Goal: Information Seeking & Learning: Learn about a topic

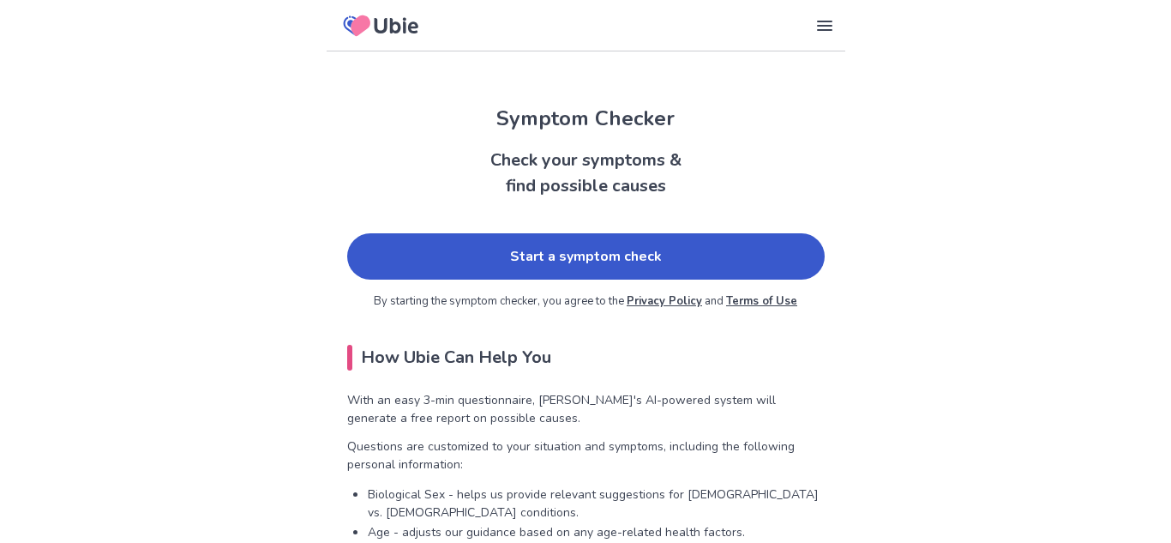
click at [447, 251] on link "Start a symptom check" at bounding box center [586, 256] width 478 height 46
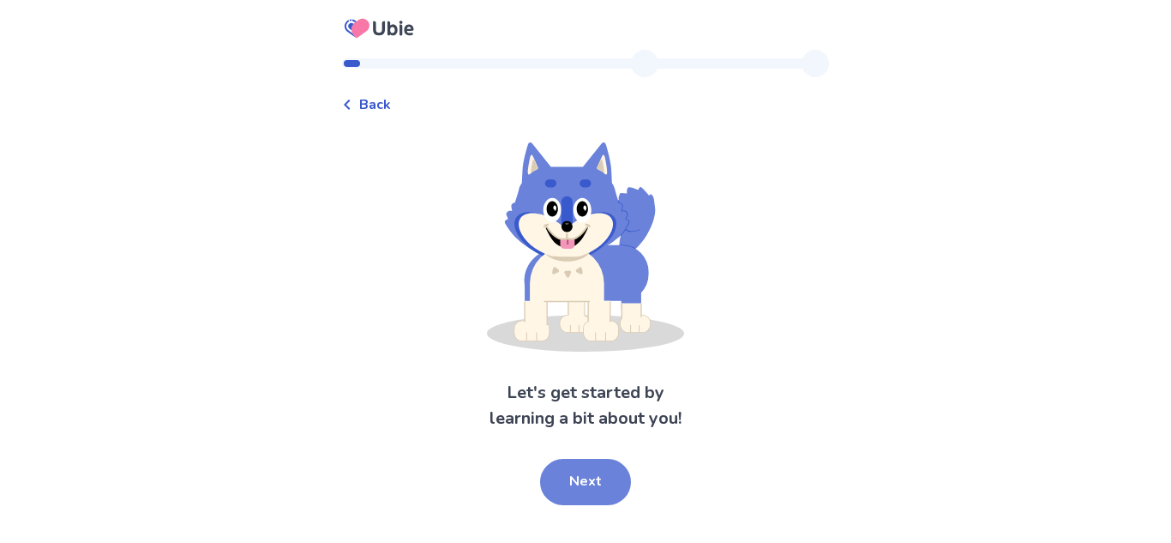
click at [575, 484] on button "Next" at bounding box center [585, 482] width 91 height 46
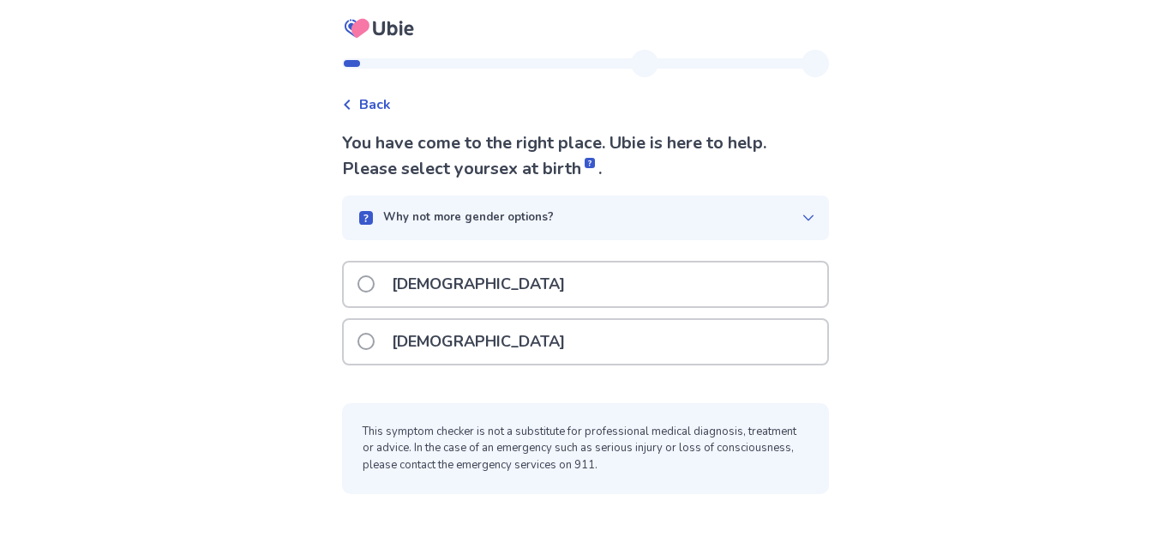
click at [415, 334] on p "[DEMOGRAPHIC_DATA]" at bounding box center [479, 342] width 194 height 44
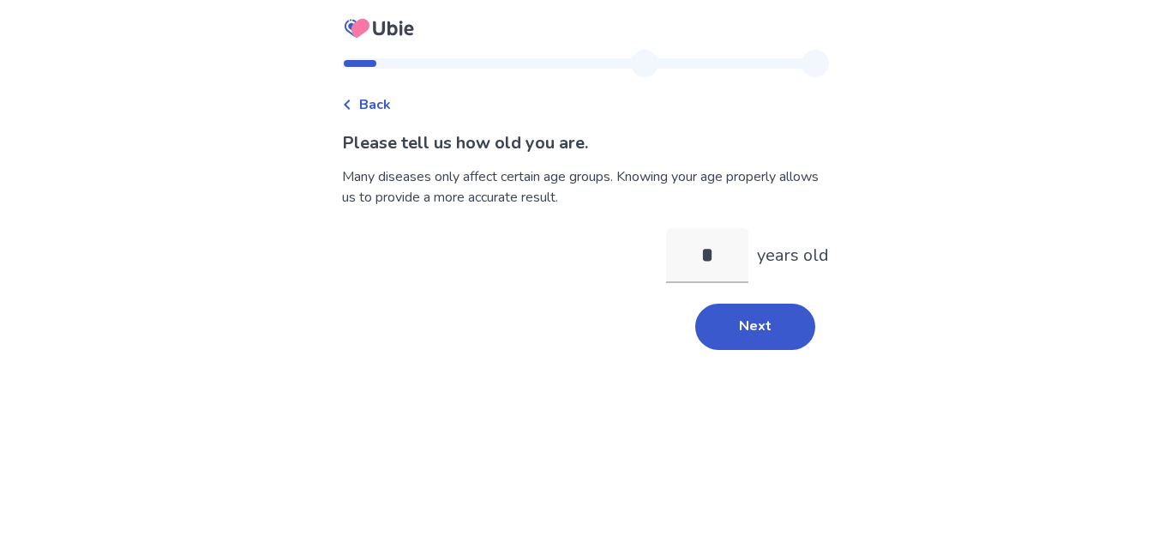
type input "**"
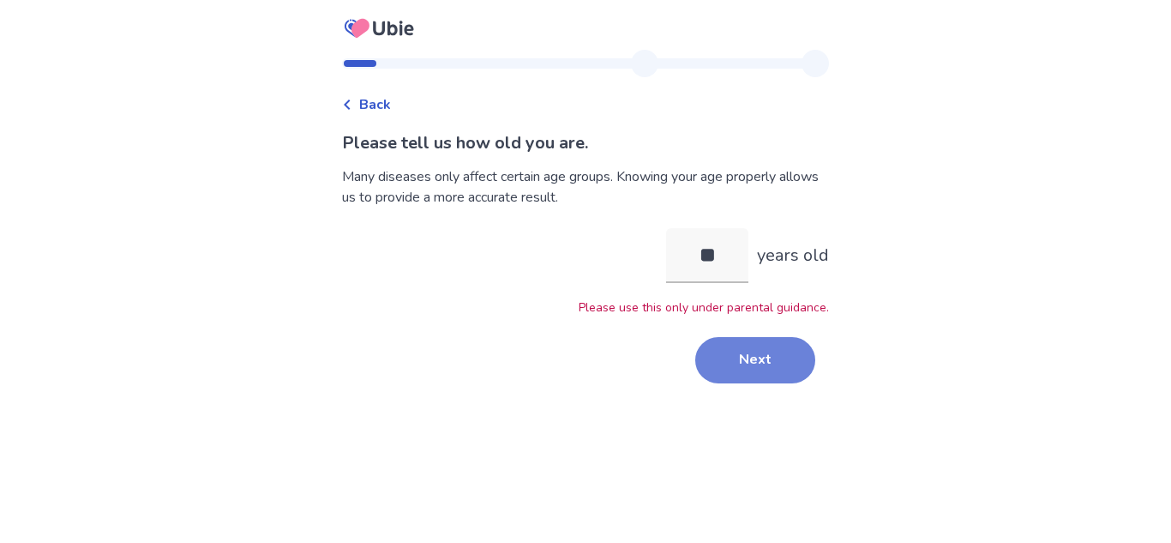
click at [707, 349] on button "Next" at bounding box center [755, 360] width 120 height 46
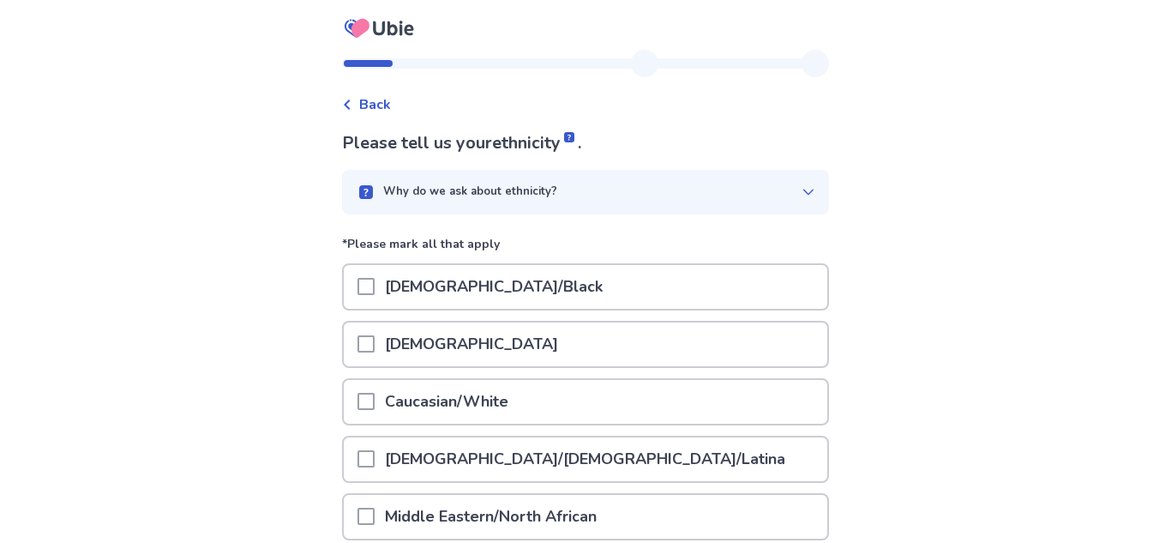
click at [661, 184] on div "Why do we ask about ethnicity?" at bounding box center [579, 192] width 446 height 17
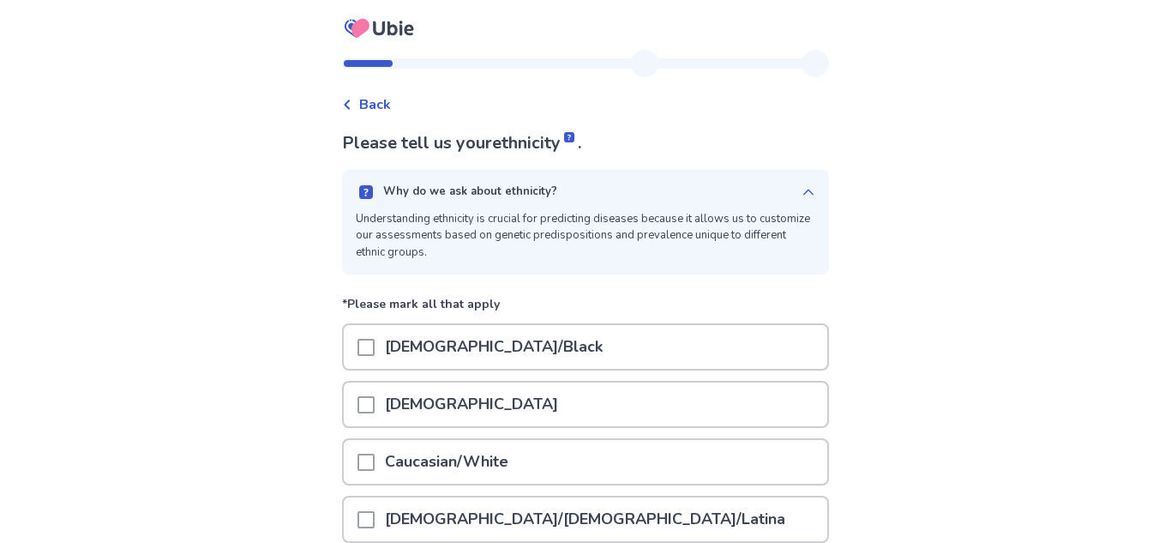
click at [697, 187] on div "Why do we ask about ethnicity?" at bounding box center [579, 192] width 446 height 17
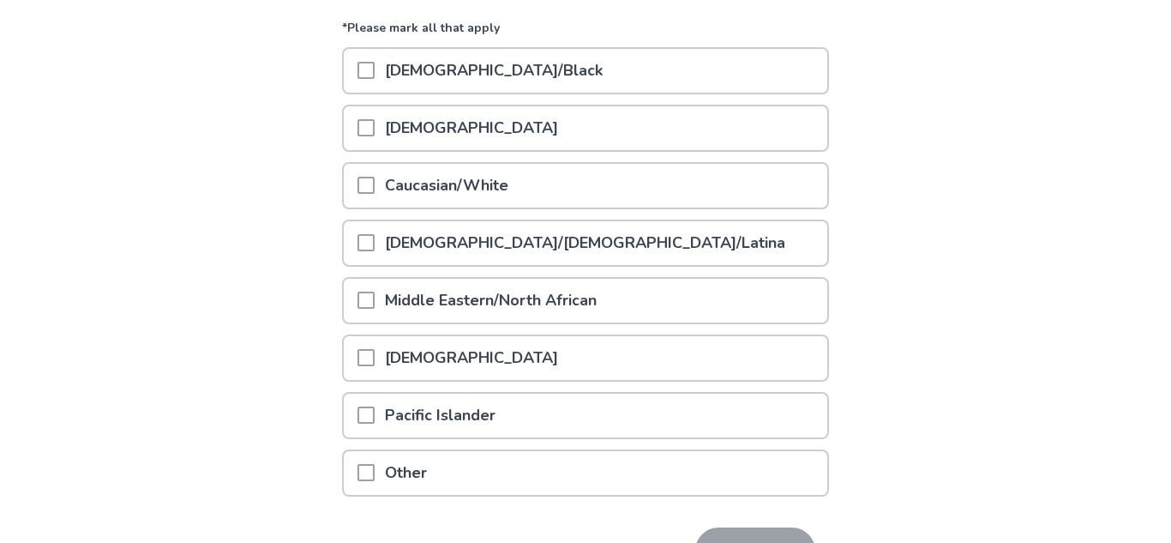
scroll to position [122, 0]
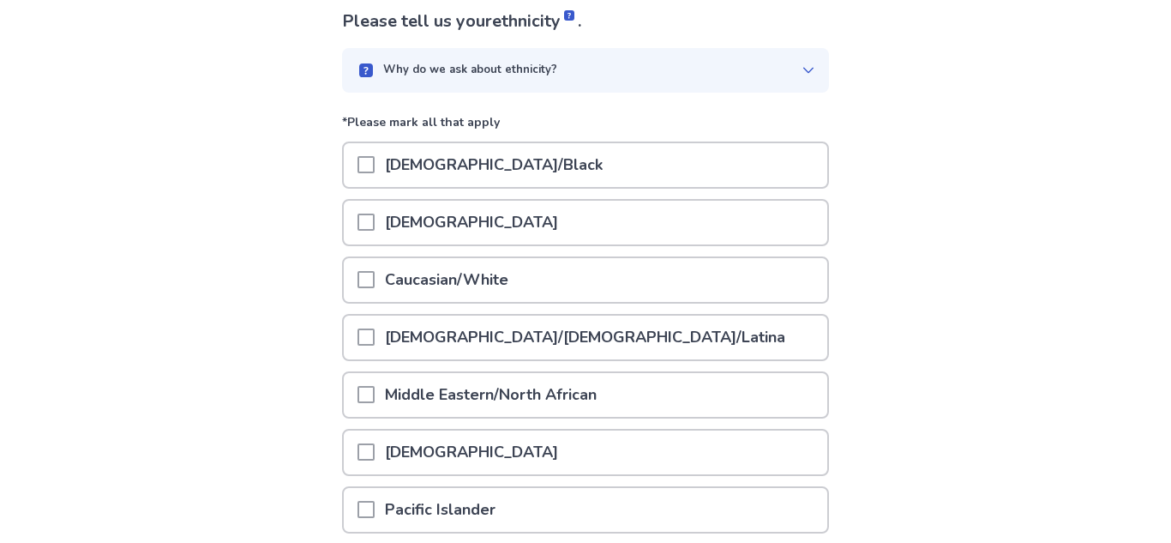
click at [385, 292] on p "Caucasian/White" at bounding box center [447, 280] width 144 height 44
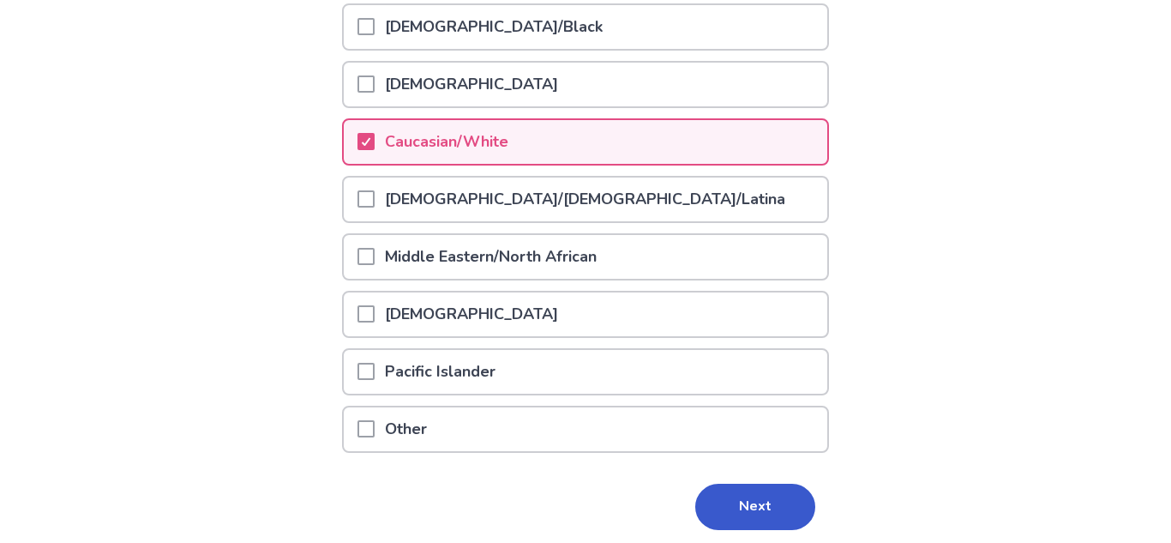
scroll to position [322, 0]
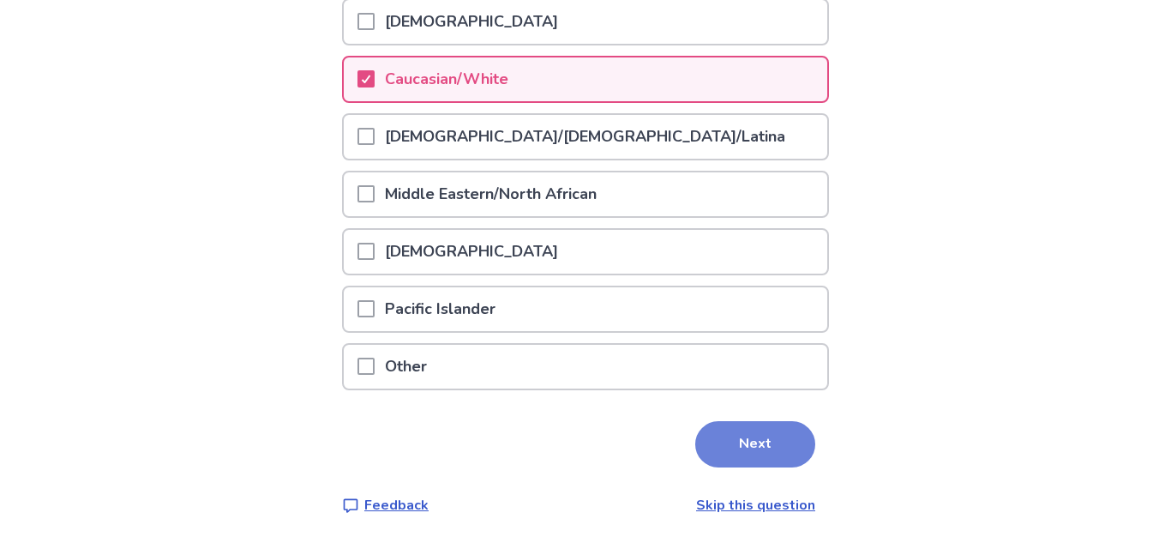
click at [743, 448] on button "Next" at bounding box center [755, 444] width 120 height 46
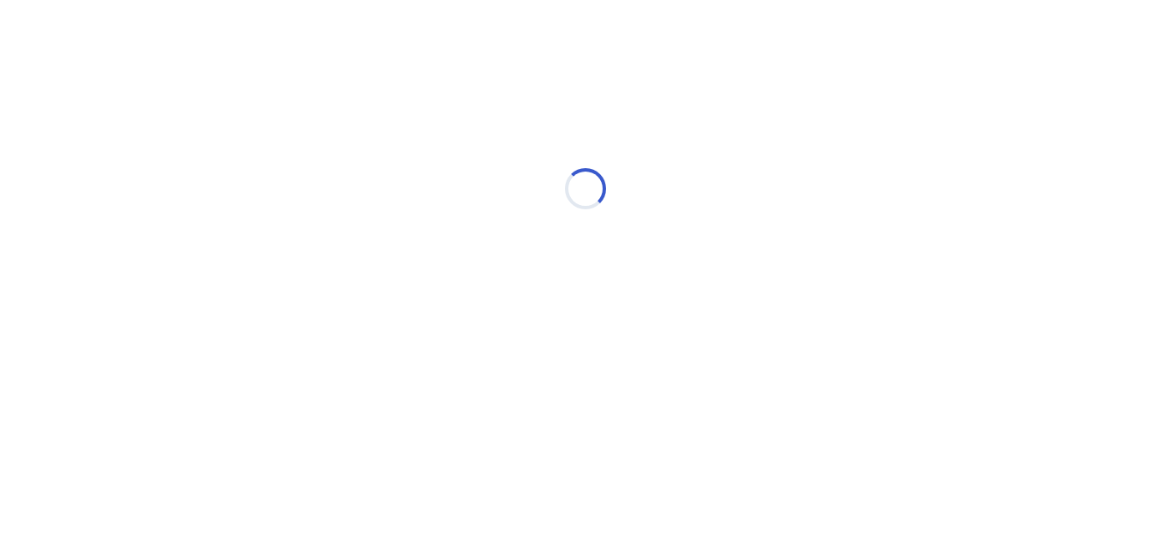
scroll to position [0, 0]
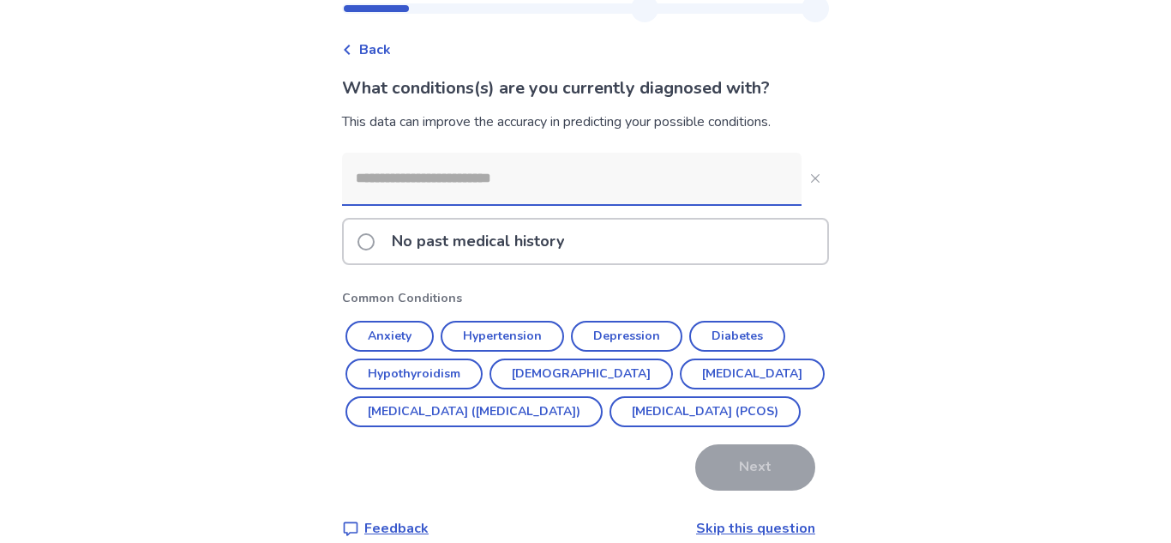
scroll to position [56, 0]
click at [518, 180] on input at bounding box center [572, 177] width 460 height 51
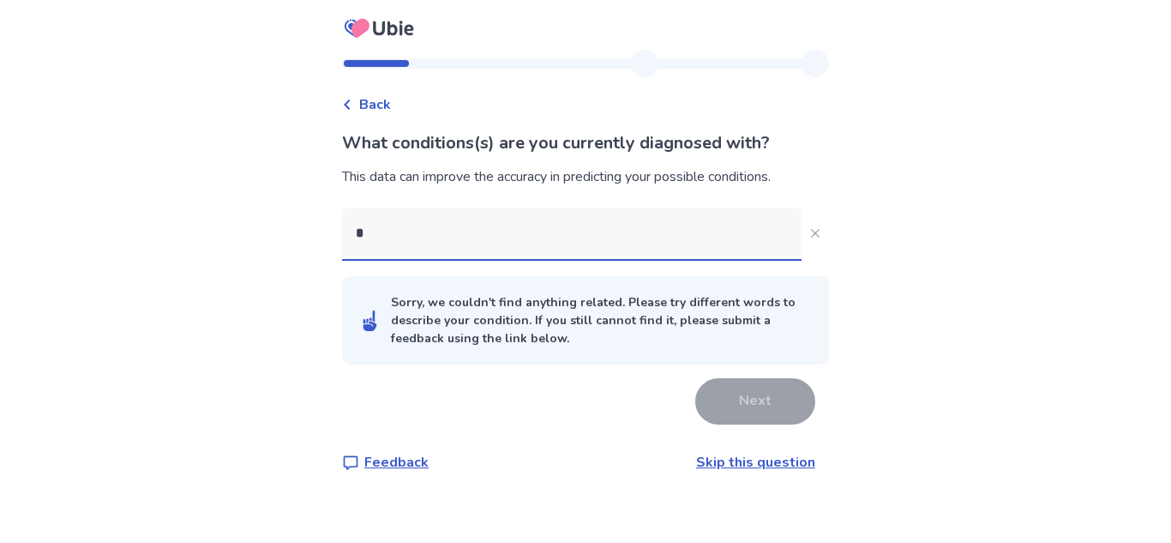
scroll to position [0, 0]
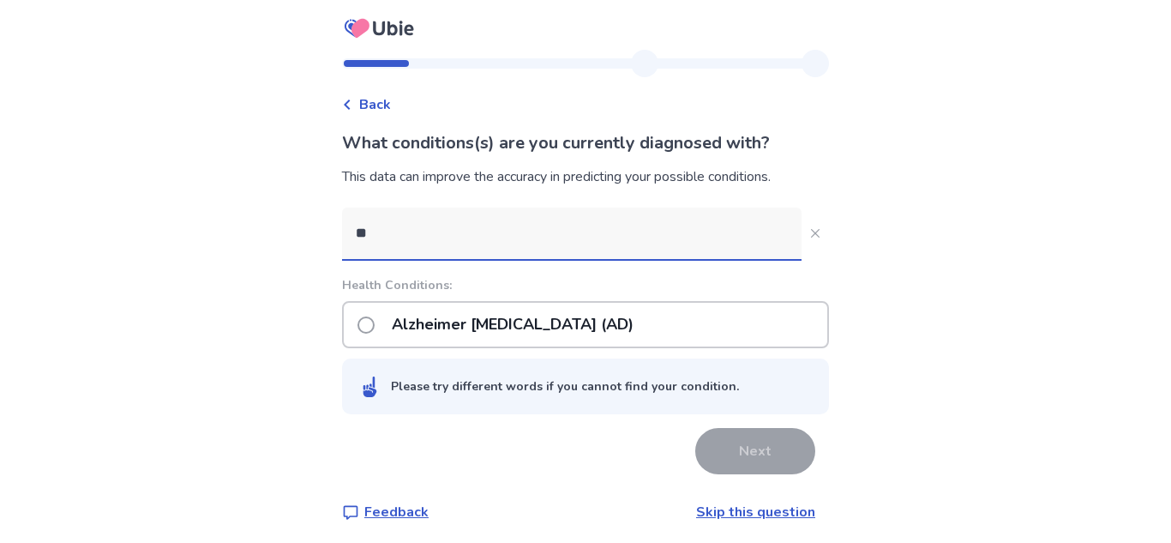
type input "***"
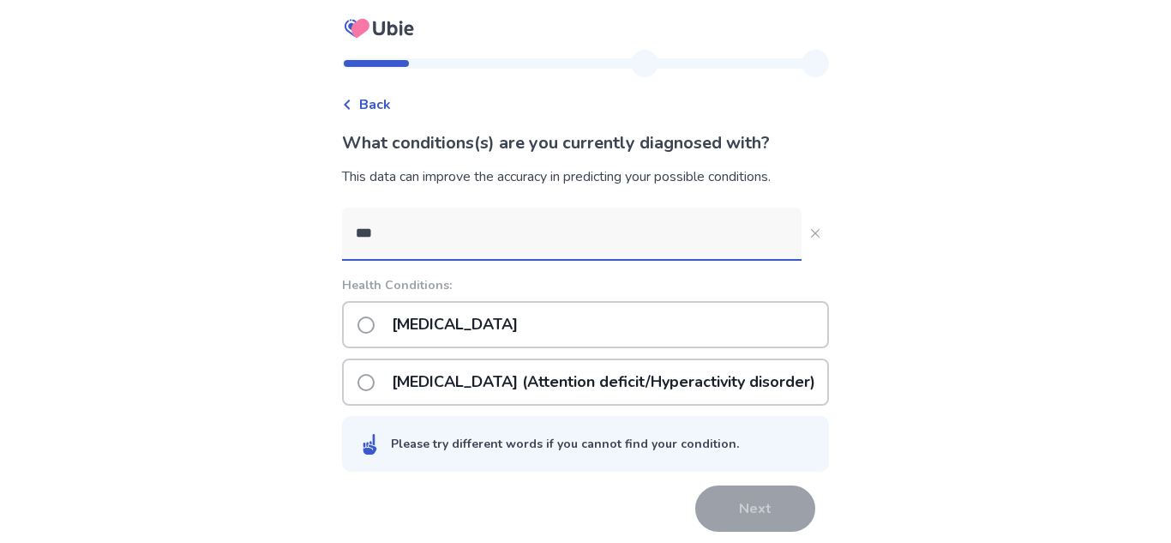
click at [561, 387] on p "[MEDICAL_DATA] (Attention deficit/Hyperactivity disorder)" at bounding box center [604, 382] width 444 height 44
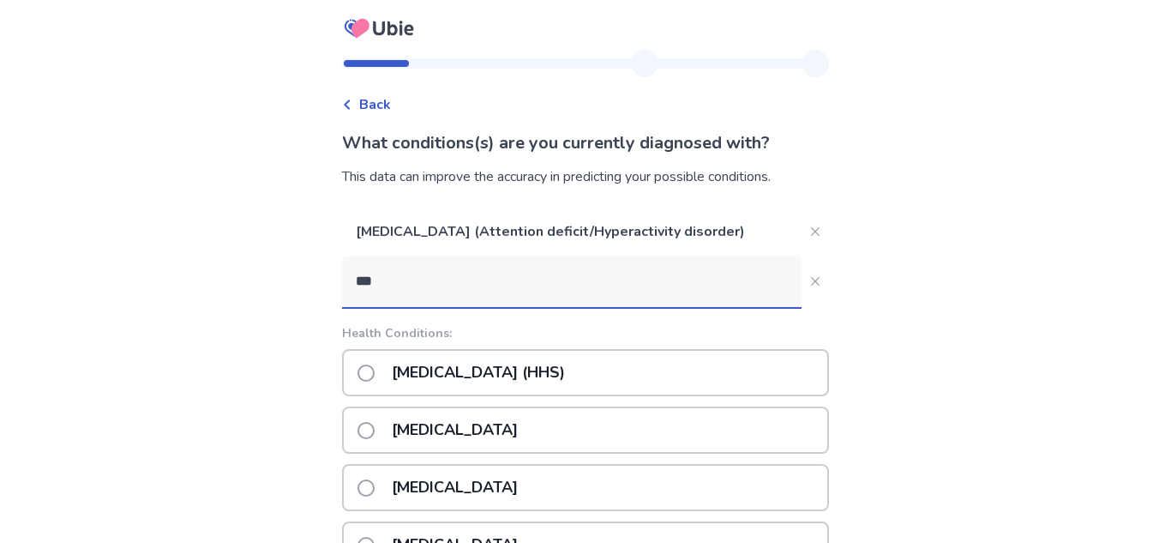
type input "****"
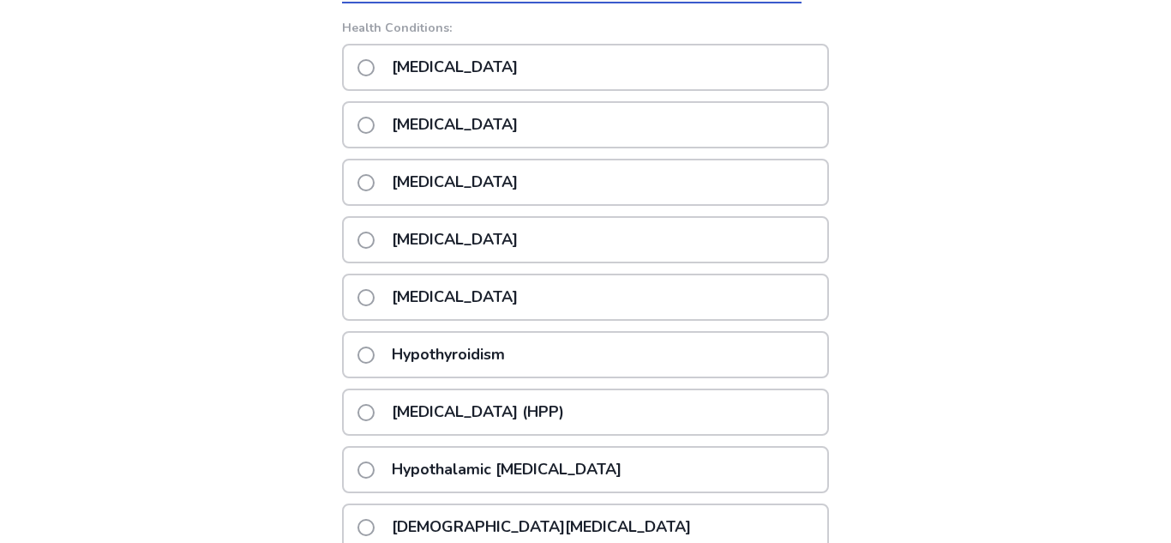
scroll to position [309, 0]
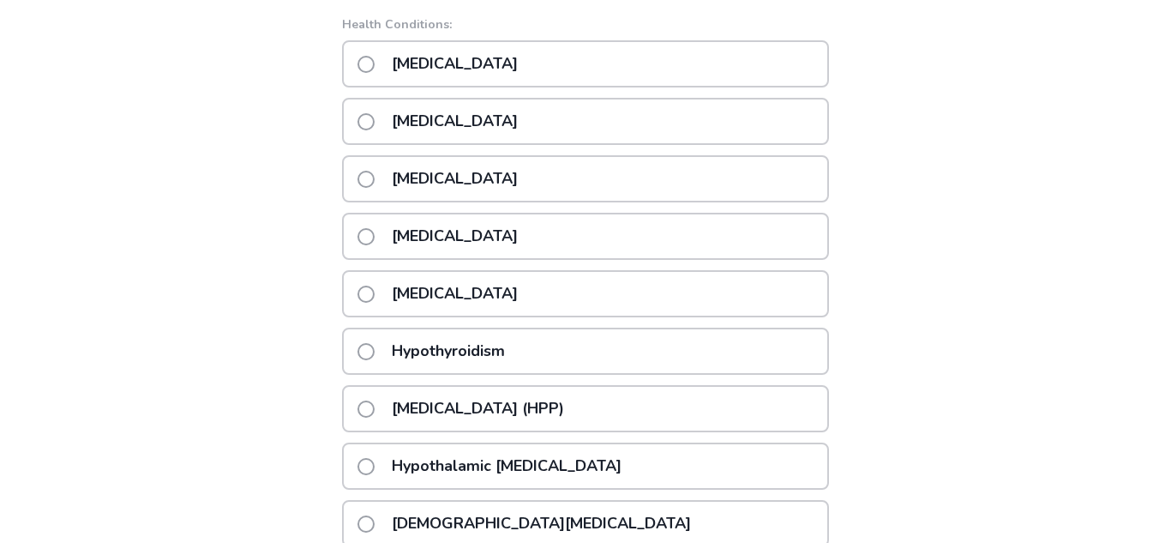
click at [478, 348] on p "Hypothyroidism" at bounding box center [449, 351] width 134 height 44
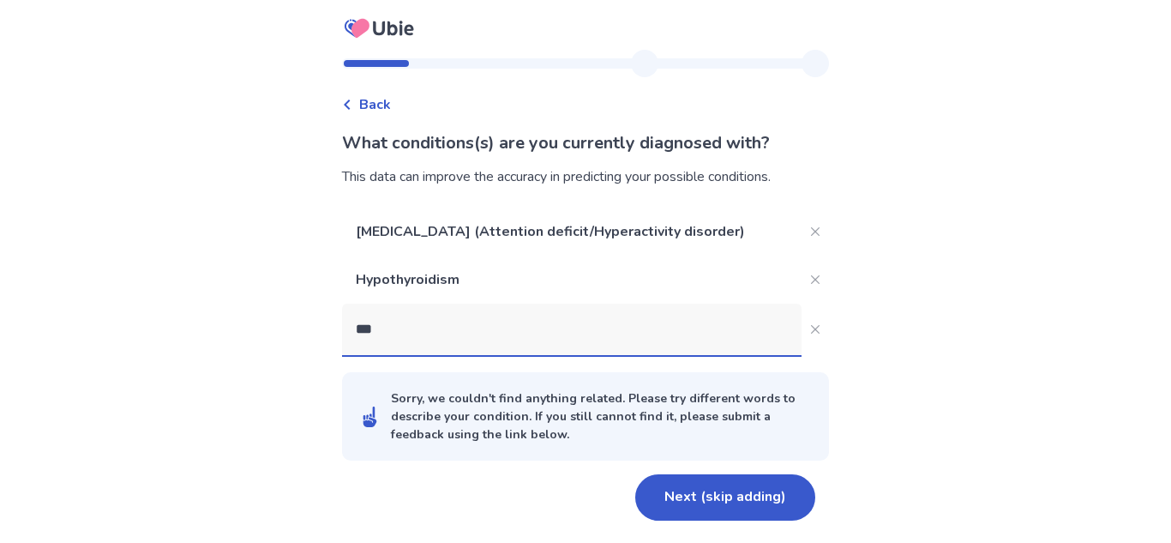
scroll to position [0, 0]
type input "*"
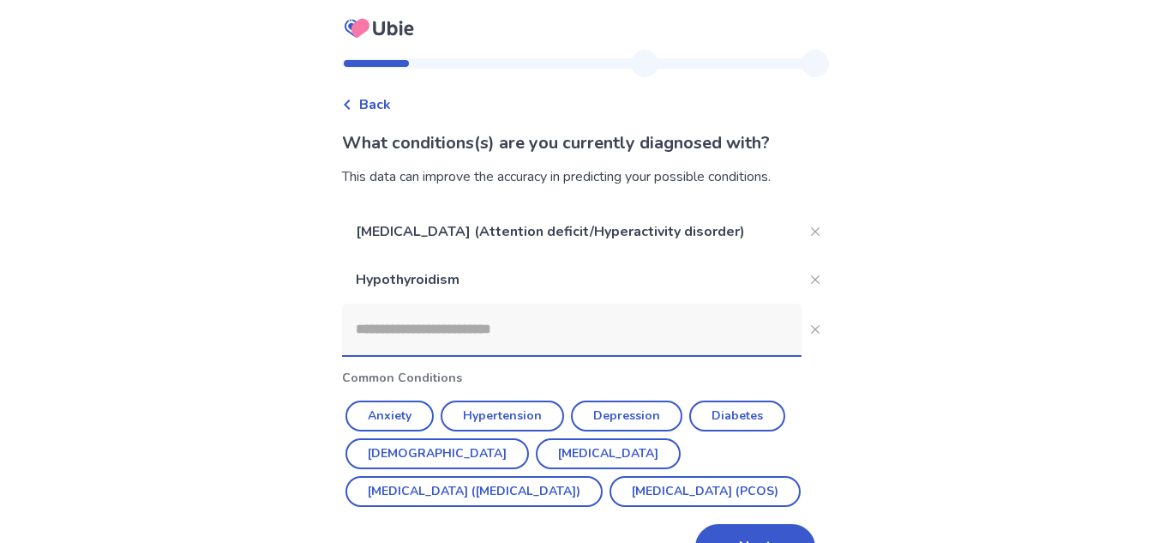
scroll to position [48, 0]
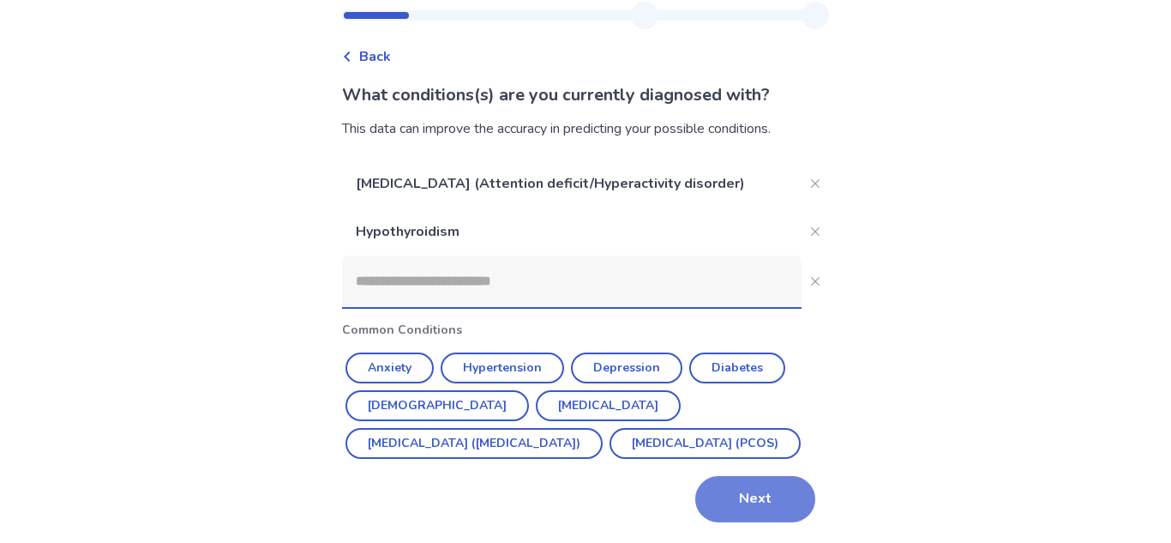
click at [748, 510] on button "Next" at bounding box center [755, 499] width 120 height 46
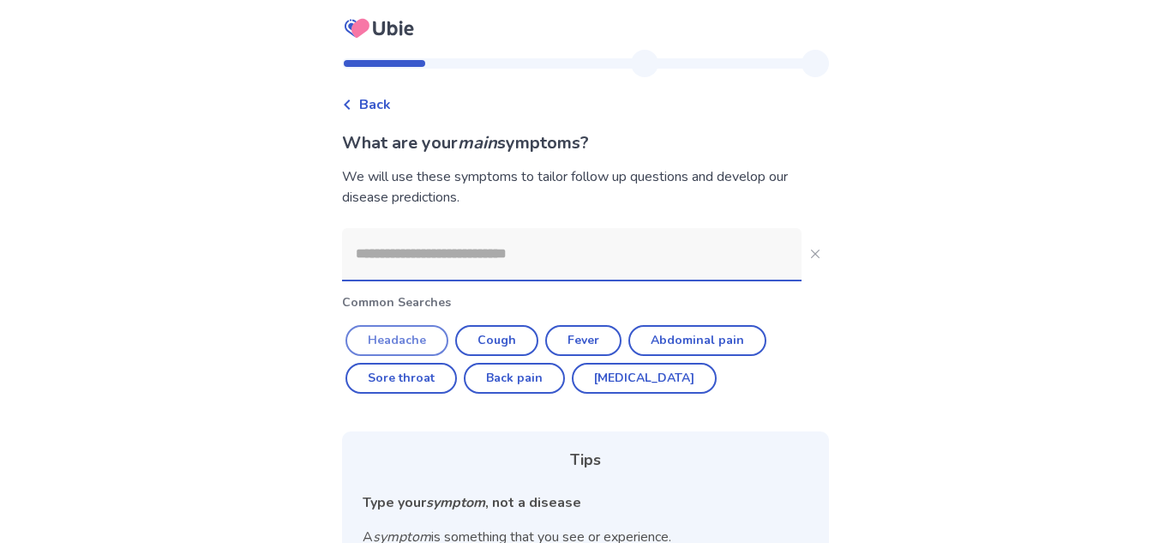
click at [425, 346] on button "Headache" at bounding box center [397, 340] width 103 height 31
type input "********"
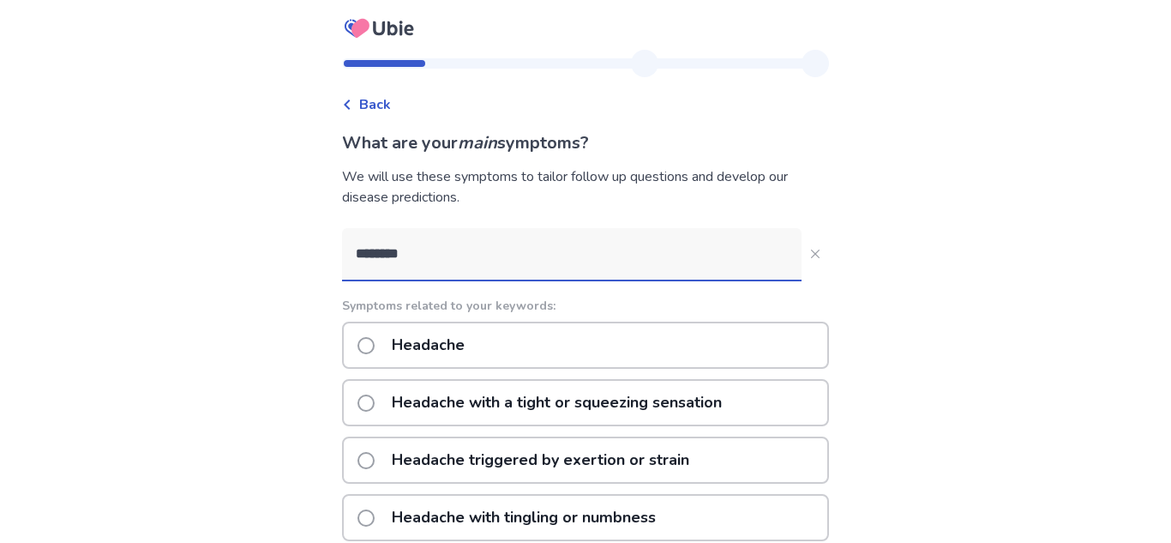
click at [382, 332] on label "Headache" at bounding box center [416, 345] width 117 height 44
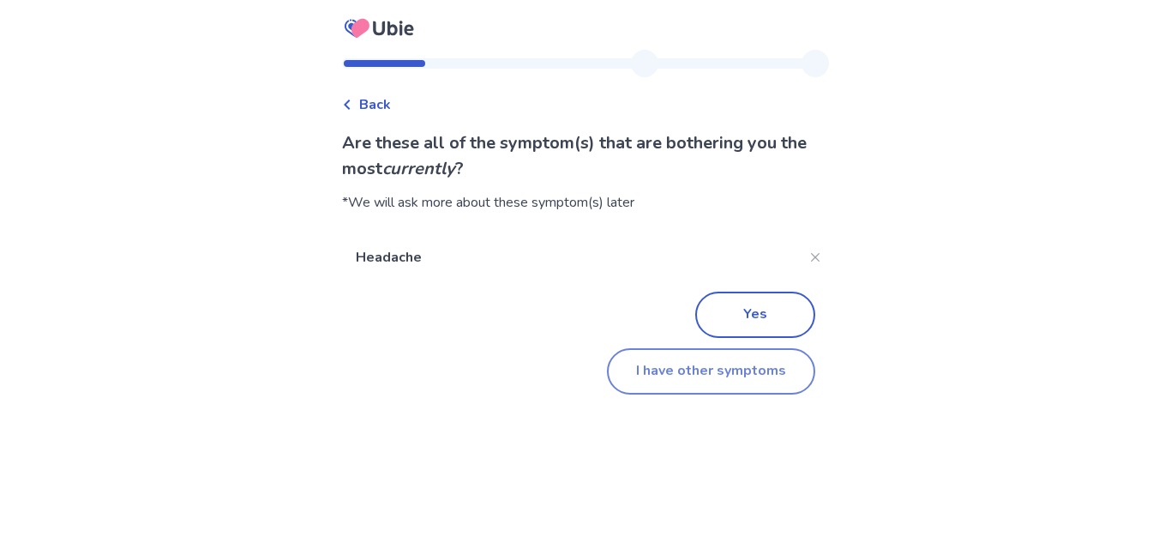
click at [630, 380] on button "I have other symptoms" at bounding box center [711, 371] width 208 height 46
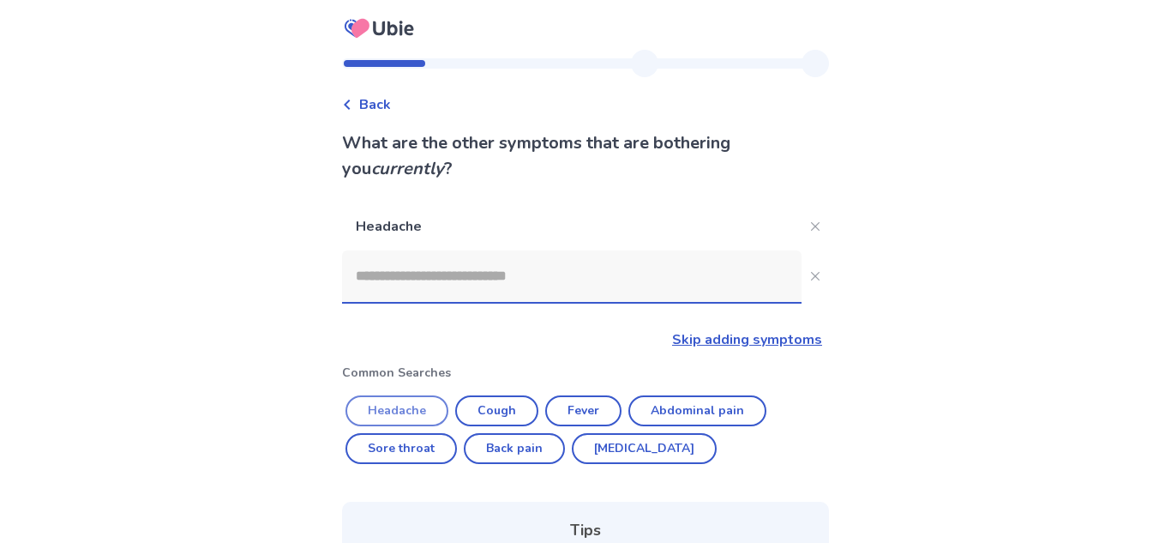
click at [407, 407] on button "Headache" at bounding box center [397, 410] width 103 height 31
type input "********"
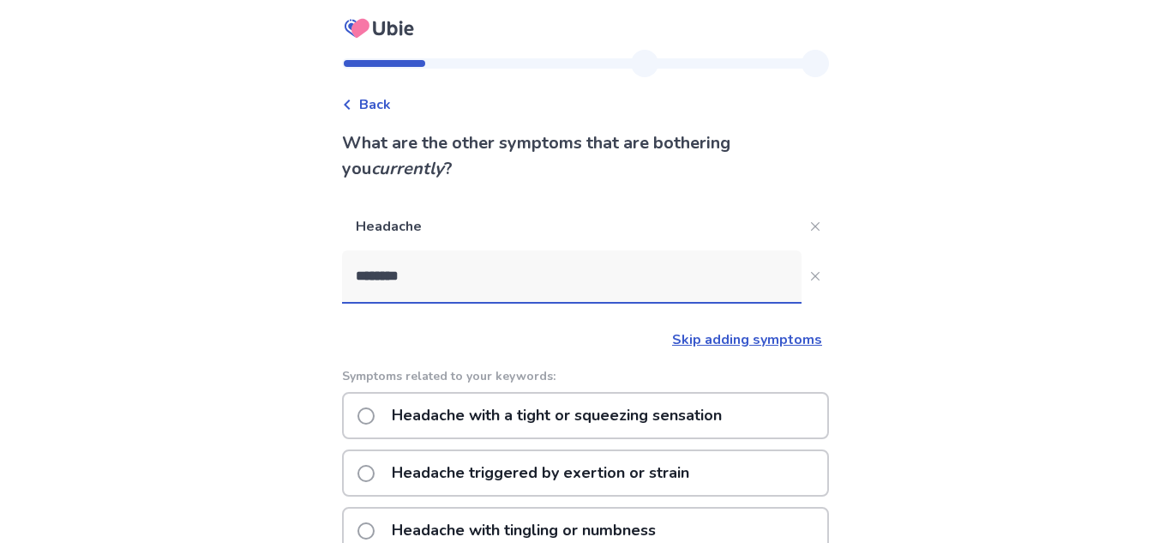
click at [407, 407] on p "Headache with a tight or squeezing sensation" at bounding box center [557, 416] width 351 height 44
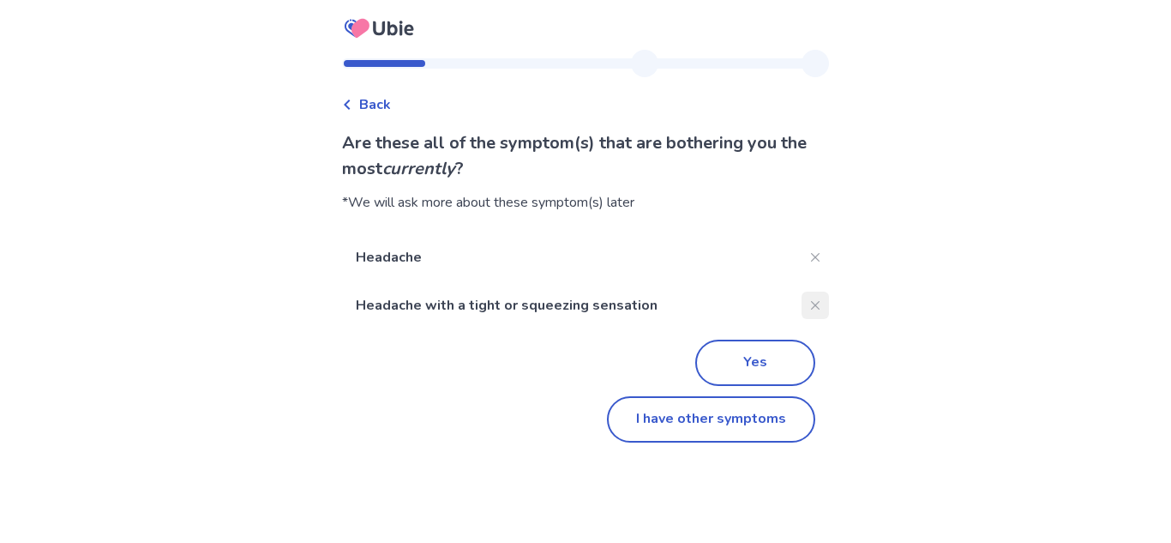
click at [811, 302] on icon "Close" at bounding box center [815, 305] width 9 height 9
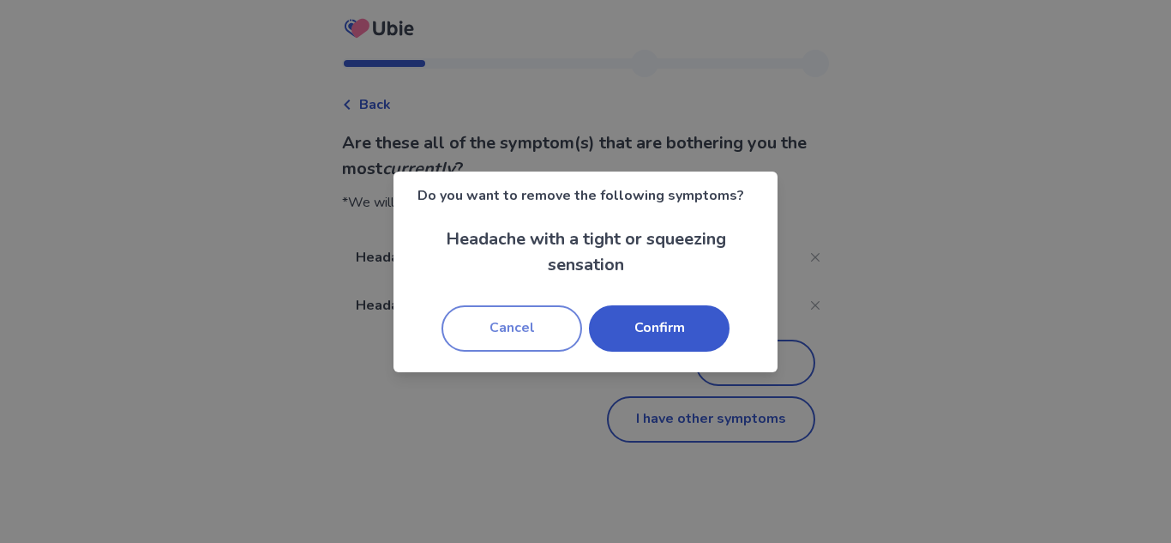
click at [516, 332] on button "Cancel" at bounding box center [512, 328] width 141 height 46
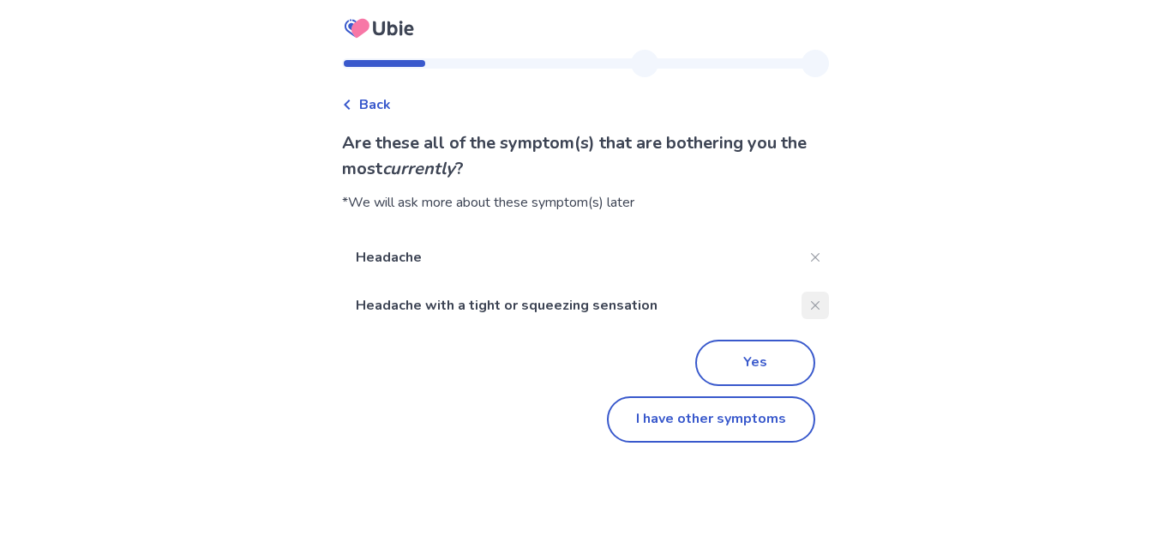
click at [811, 301] on icon "Close" at bounding box center [815, 305] width 9 height 9
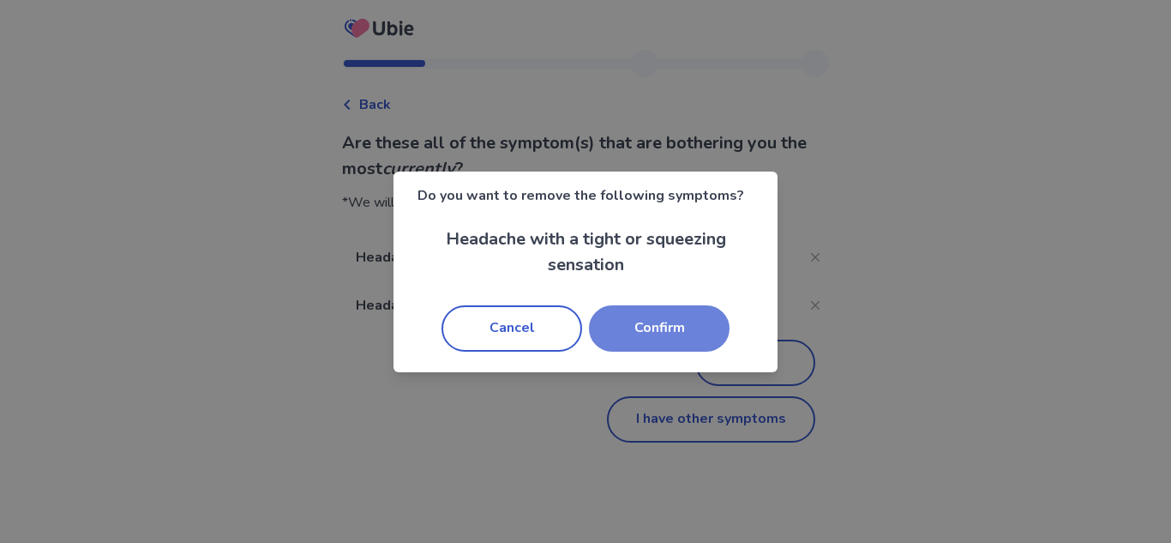
click at [623, 329] on button "Confirm" at bounding box center [659, 328] width 141 height 46
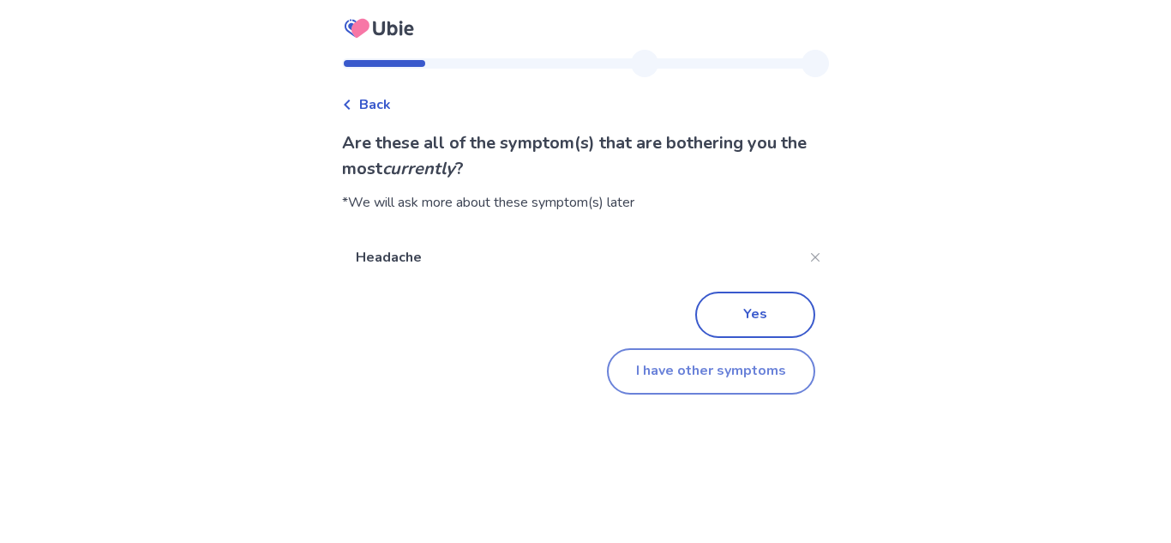
click at [663, 373] on button "I have other symptoms" at bounding box center [711, 371] width 208 height 46
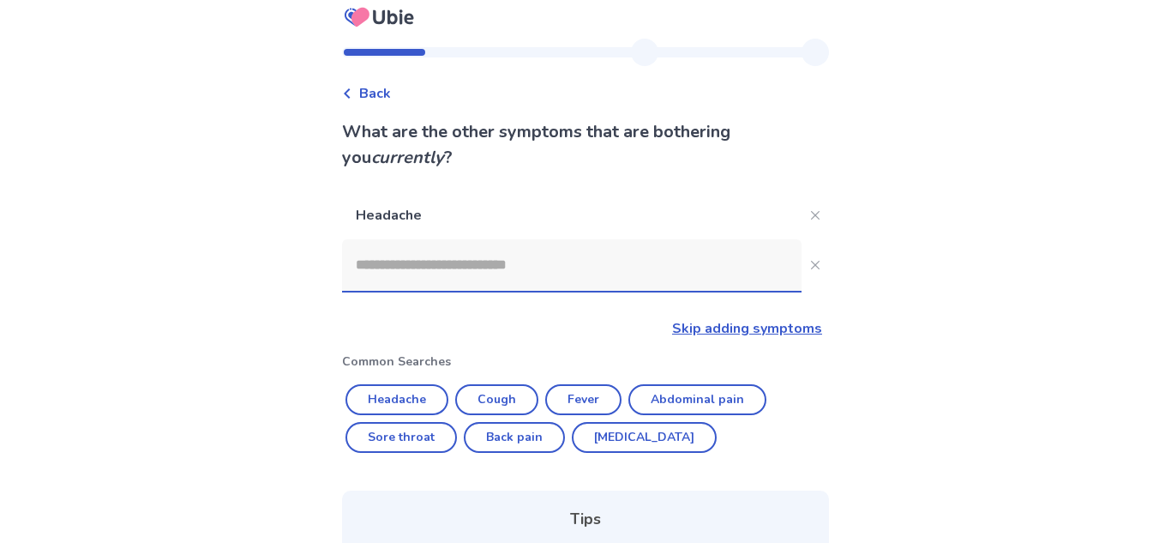
scroll to position [13, 0]
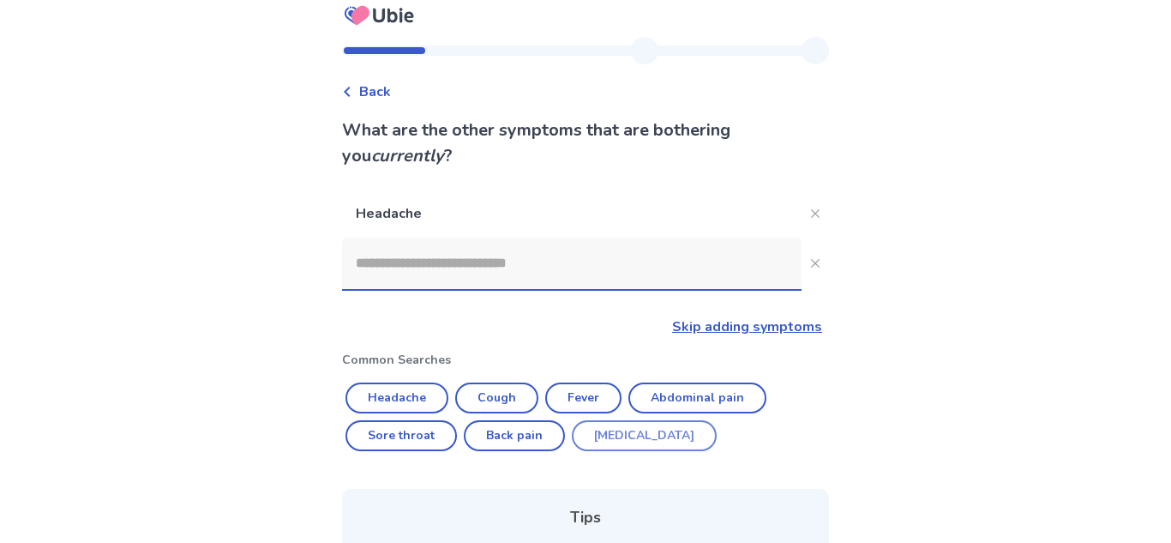
click at [622, 431] on button "[MEDICAL_DATA]" at bounding box center [644, 435] width 145 height 31
type input "********"
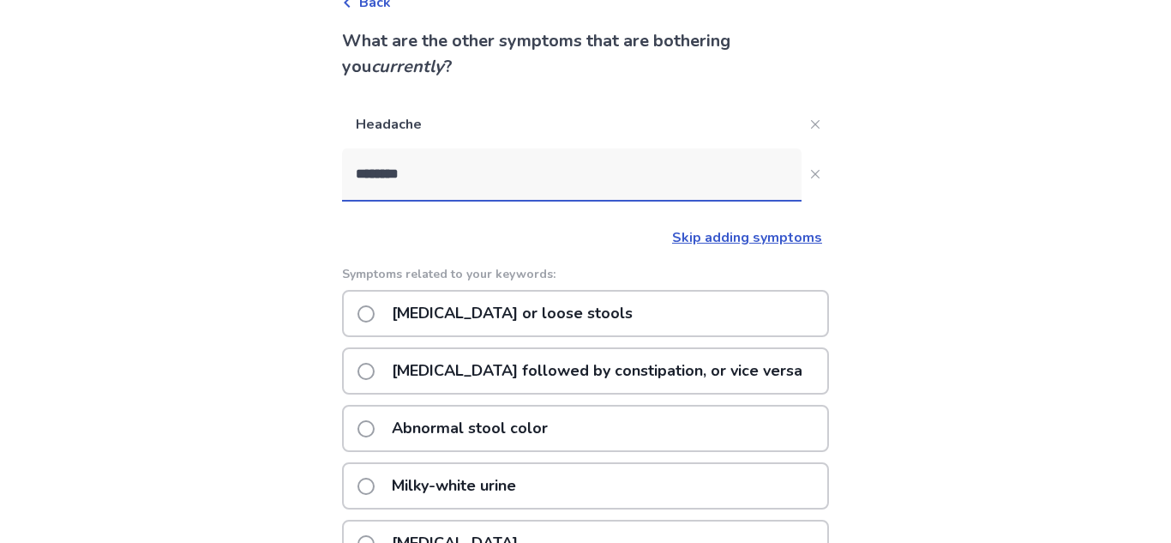
scroll to position [101, 0]
click at [374, 306] on span at bounding box center [366, 314] width 17 height 17
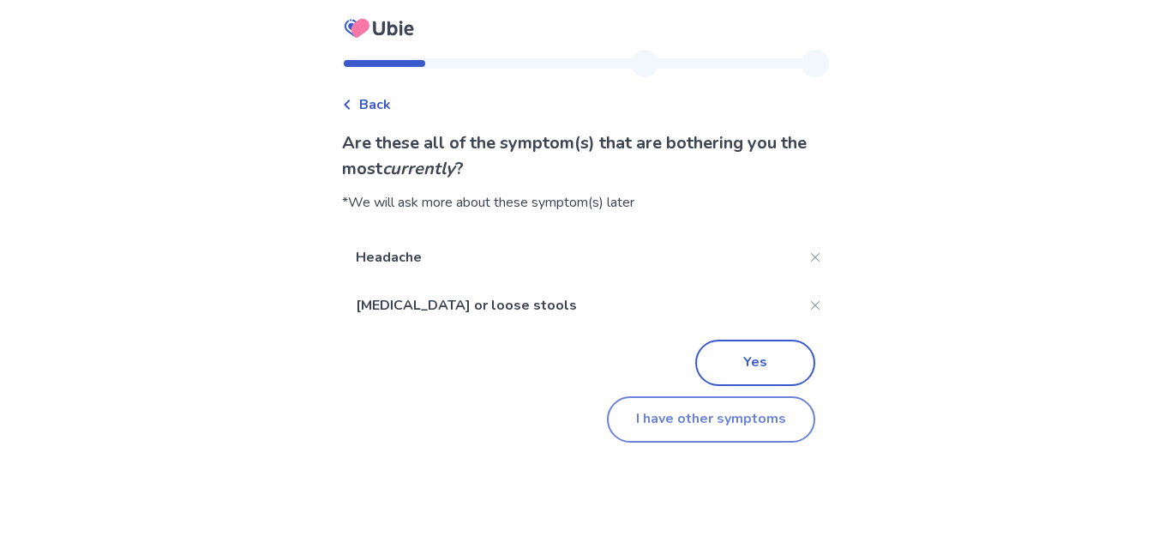
click at [747, 424] on button "I have other symptoms" at bounding box center [711, 419] width 208 height 46
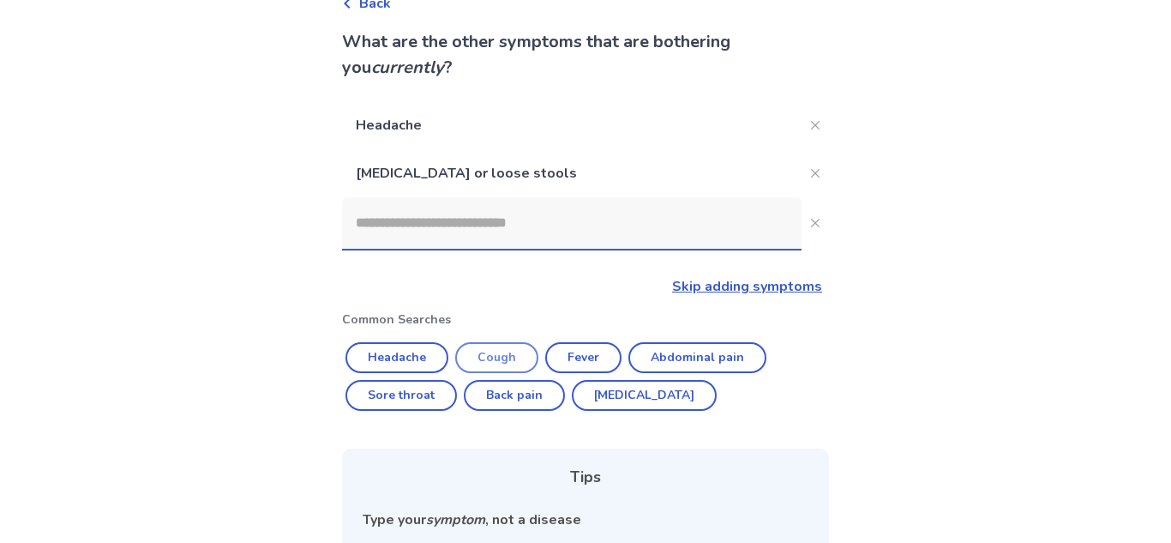
click at [507, 362] on button "Cough" at bounding box center [496, 357] width 83 height 31
type input "*****"
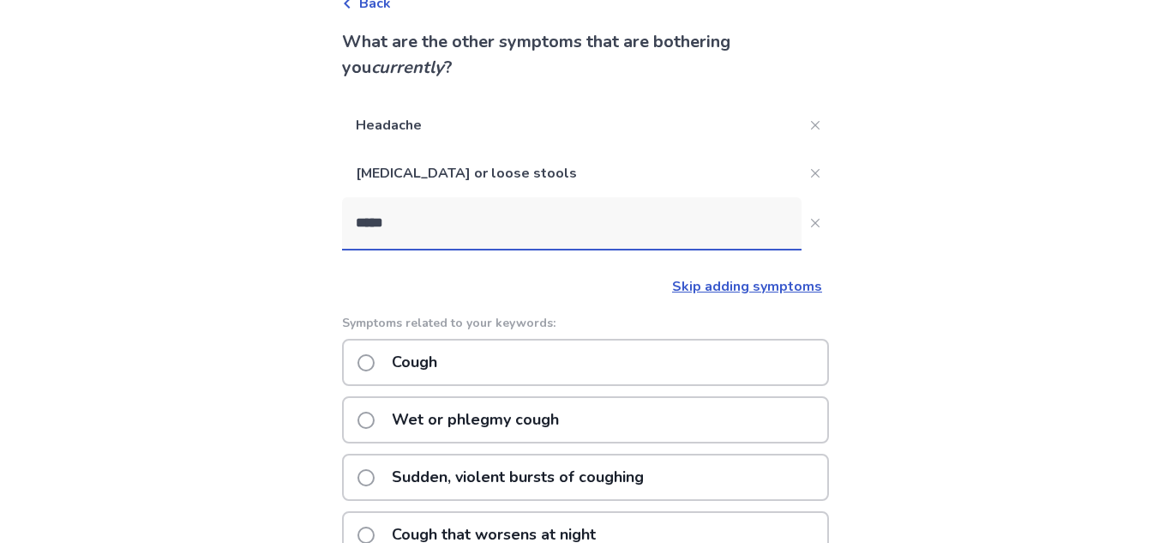
click at [425, 358] on p "Cough" at bounding box center [415, 362] width 66 height 44
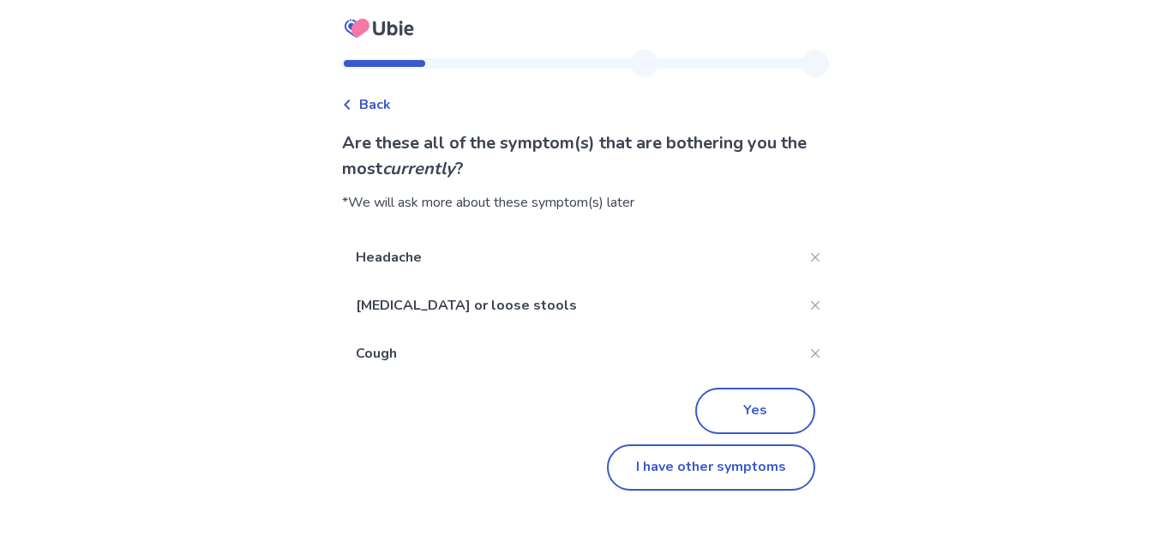
click at [702, 492] on div "Back Are these all of the symptom(s) that are bothering you the most currently …" at bounding box center [585, 280] width 514 height 461
click at [684, 475] on button "I have other symptoms" at bounding box center [711, 467] width 208 height 46
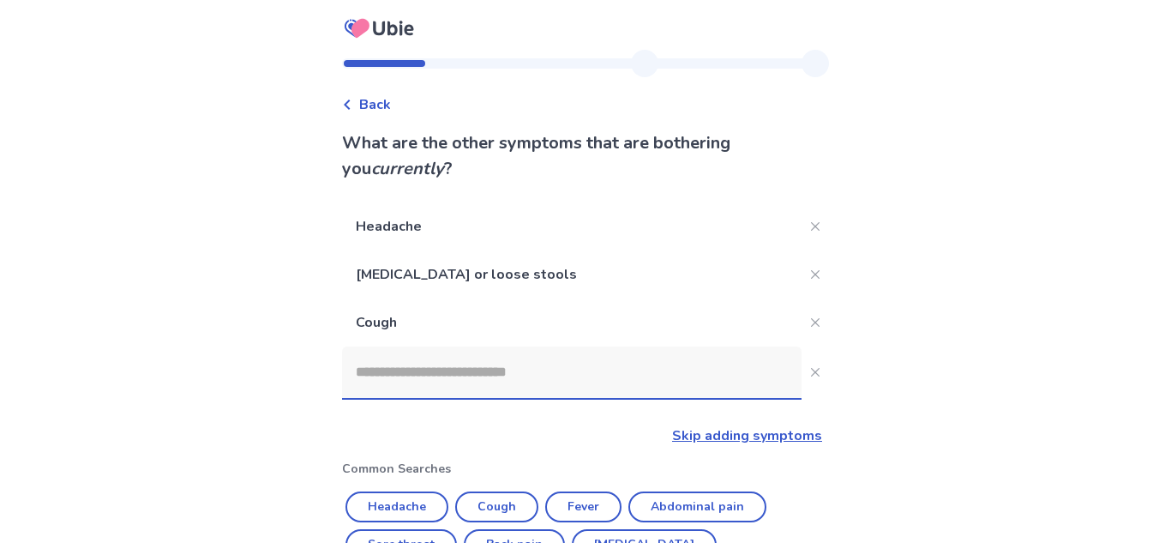
scroll to position [101, 0]
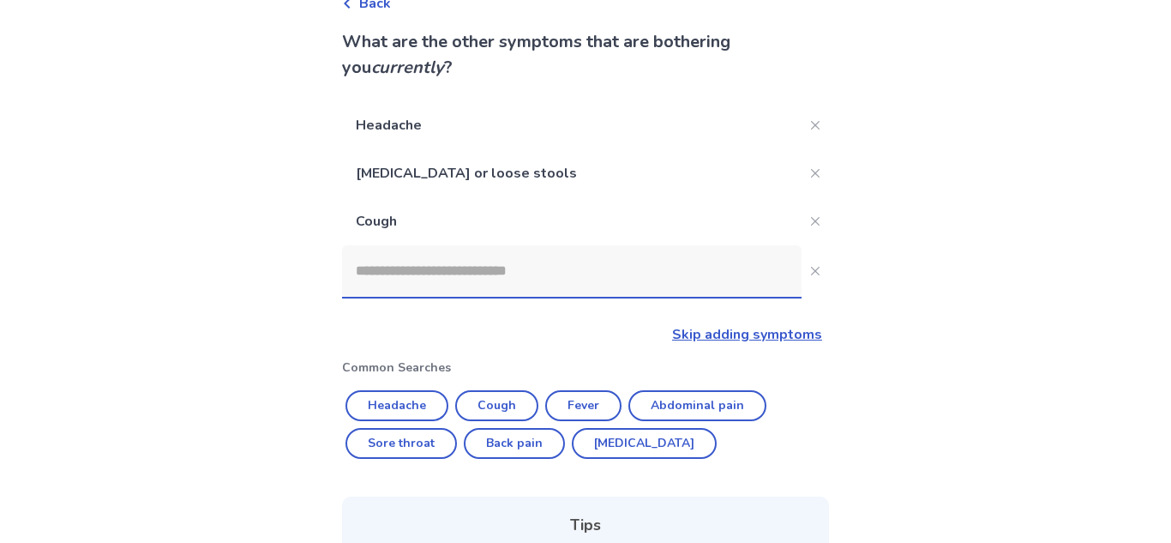
click at [579, 276] on input at bounding box center [572, 270] width 460 height 51
click at [388, 449] on button "Sore throat" at bounding box center [401, 443] width 111 height 31
type input "**********"
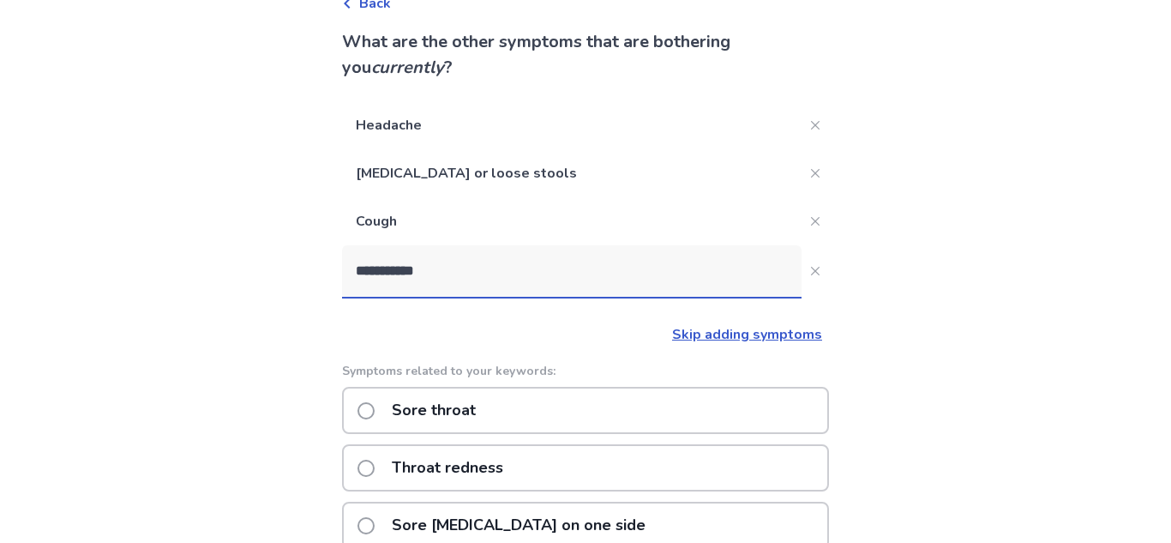
click at [615, 410] on div "Sore throat" at bounding box center [585, 410] width 487 height 47
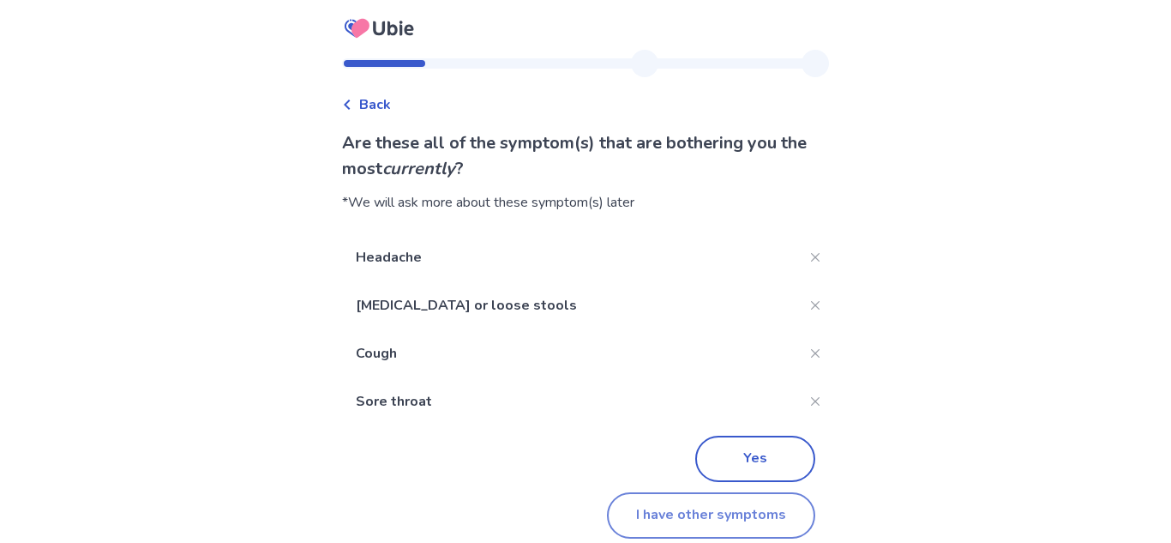
click at [710, 514] on button "I have other symptoms" at bounding box center [711, 515] width 208 height 46
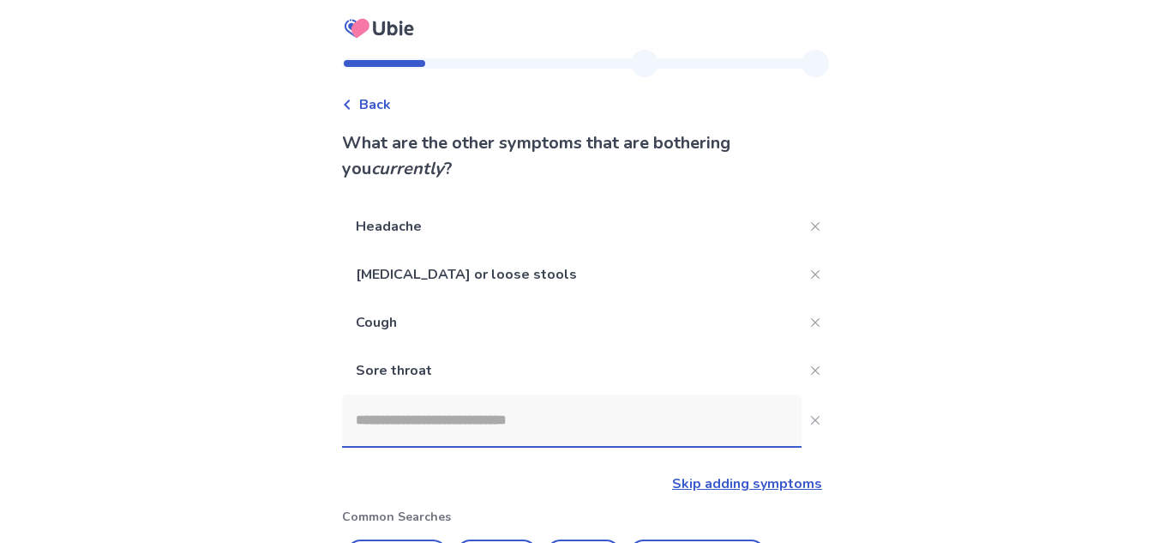
scroll to position [101, 0]
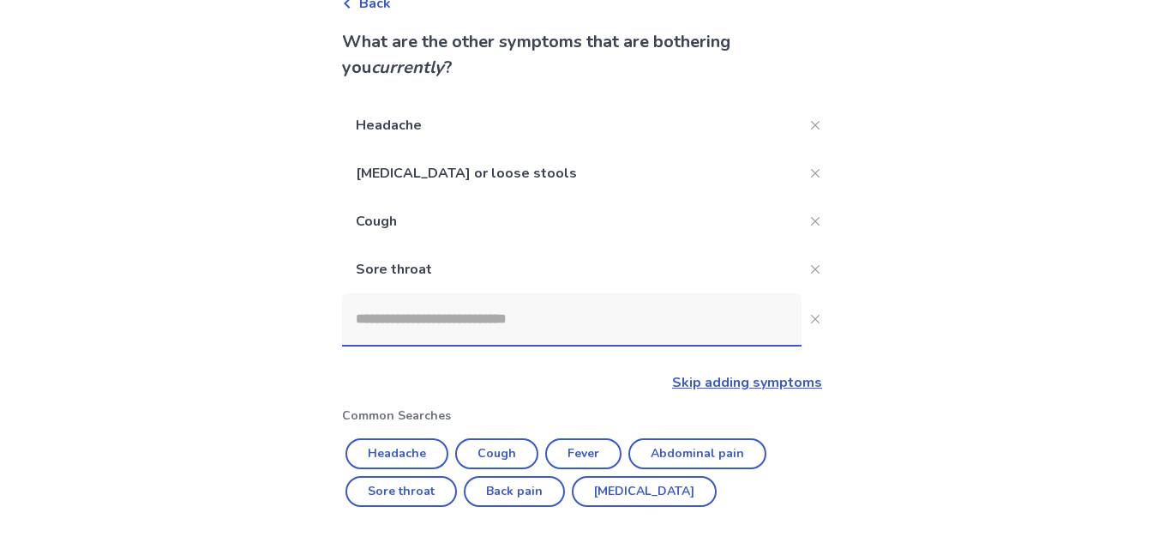
click at [605, 364] on div "Headache [MEDICAL_DATA] or loose stools Cough Sore throat Skip adding symptoms …" at bounding box center [585, 481] width 487 height 761
click at [504, 320] on input at bounding box center [572, 318] width 460 height 51
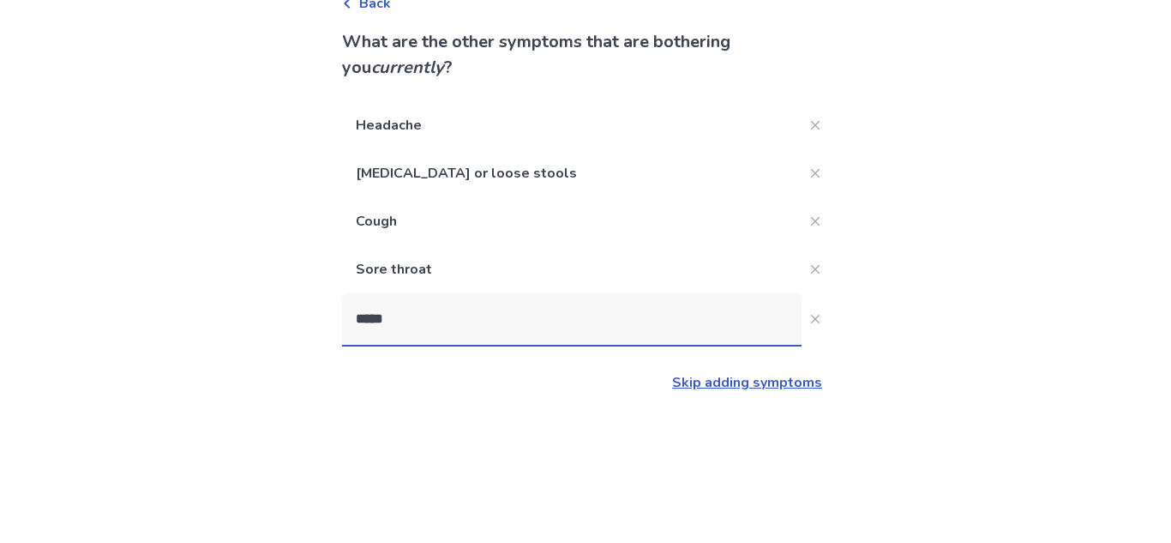
type input "******"
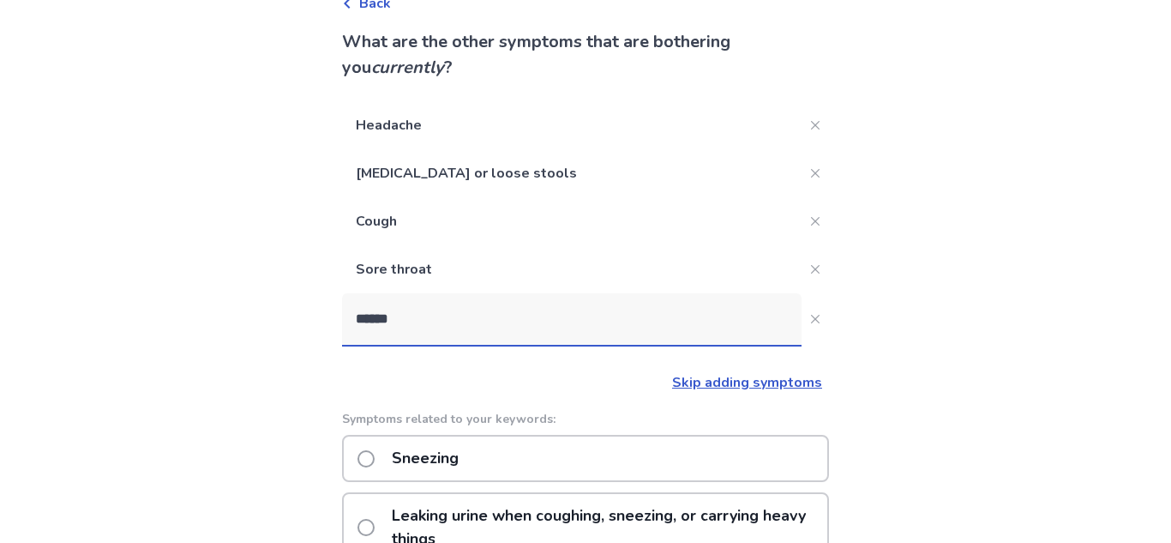
click at [464, 460] on p "Sneezing" at bounding box center [425, 458] width 87 height 44
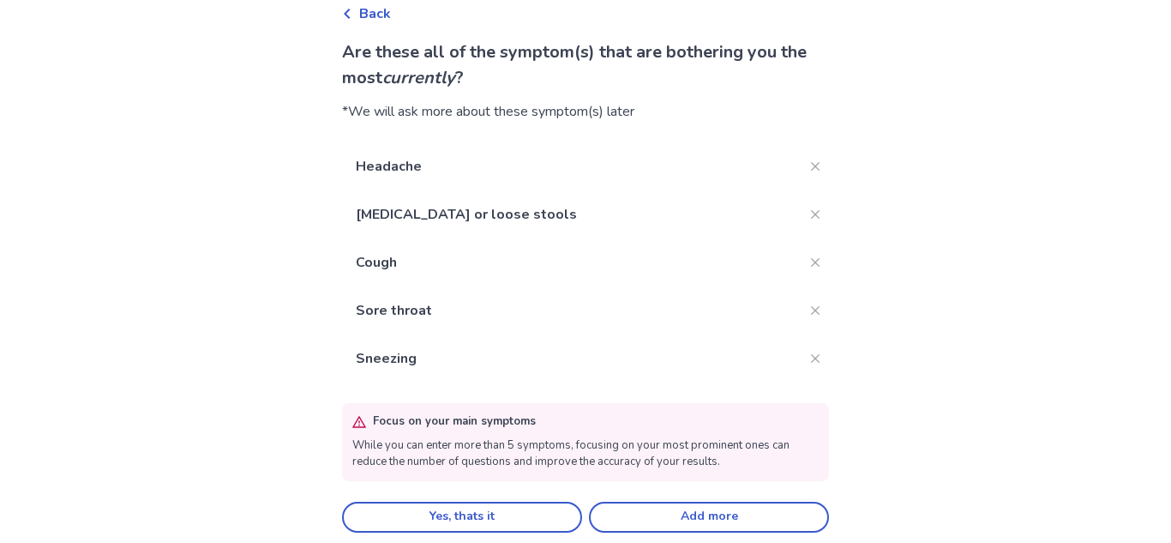
scroll to position [101, 0]
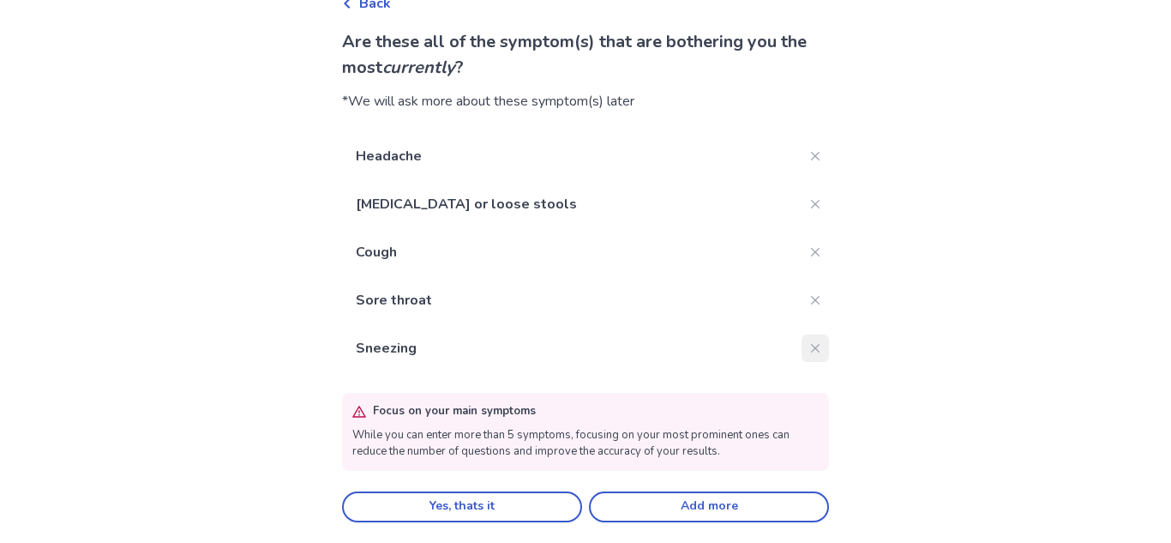
click at [802, 340] on button "Close" at bounding box center [815, 347] width 27 height 27
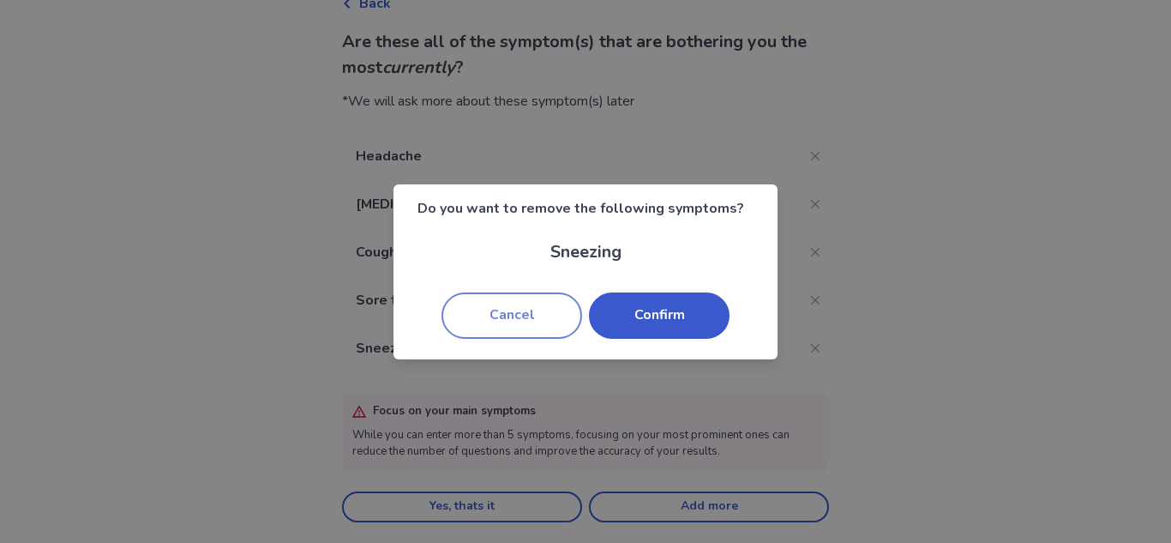
click at [491, 328] on button "Cancel" at bounding box center [512, 315] width 141 height 46
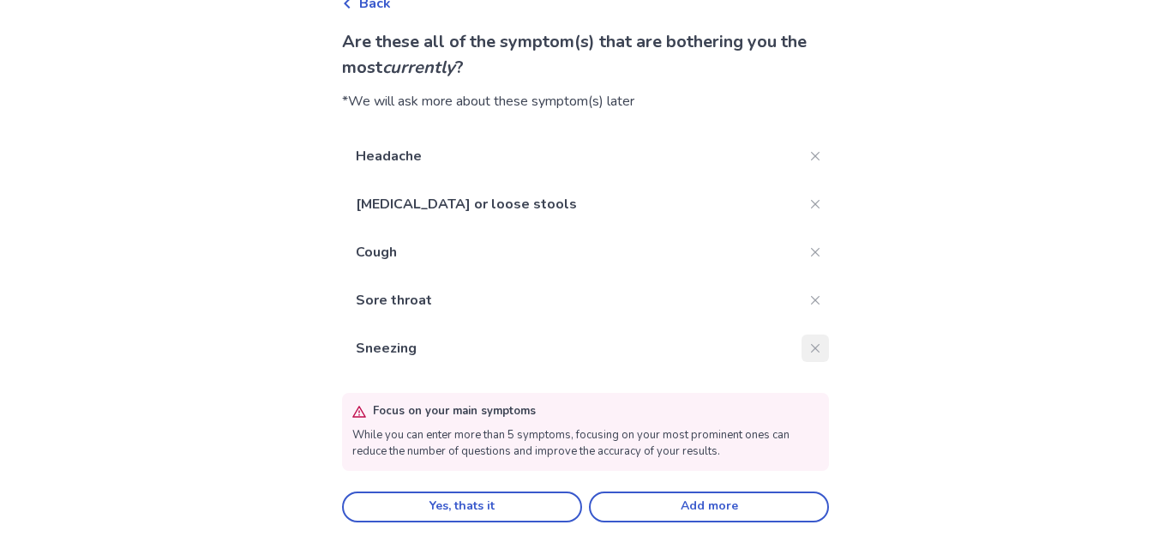
click at [802, 352] on button "Close" at bounding box center [815, 347] width 27 height 27
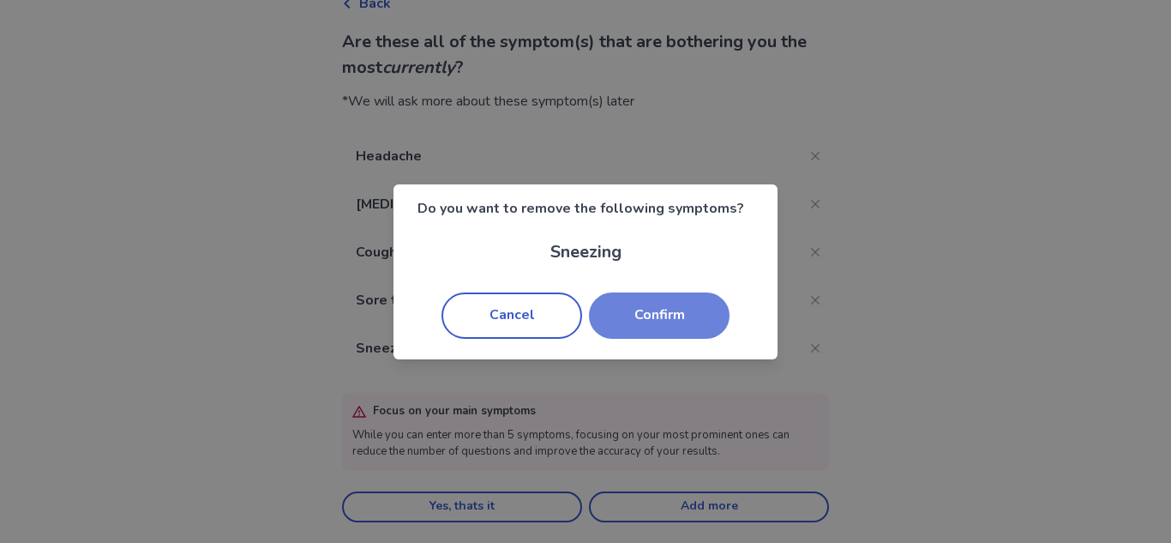
click at [614, 320] on button "Confirm" at bounding box center [659, 315] width 141 height 46
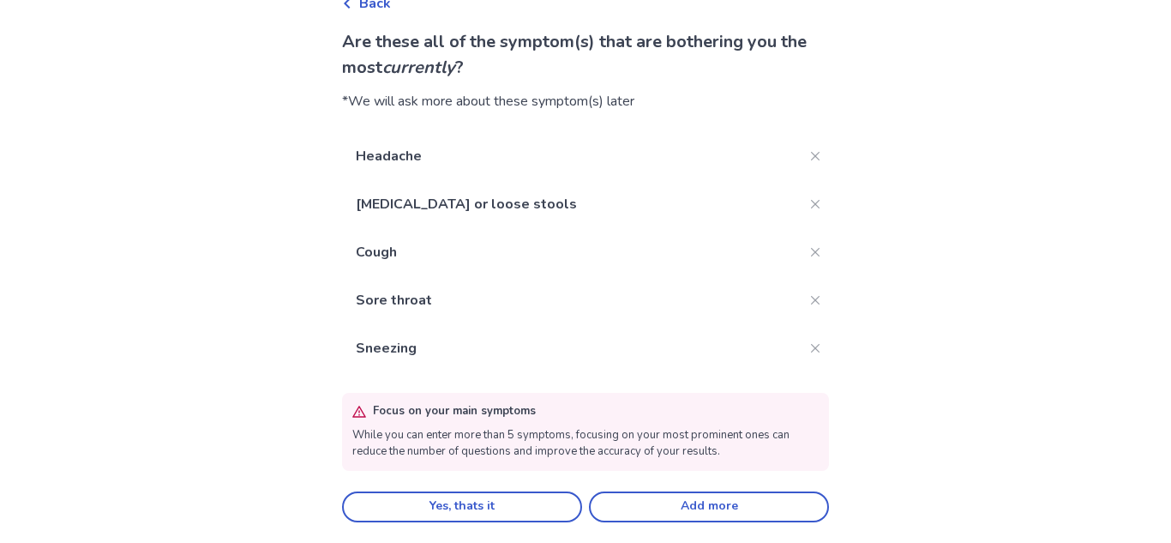
scroll to position [16, 0]
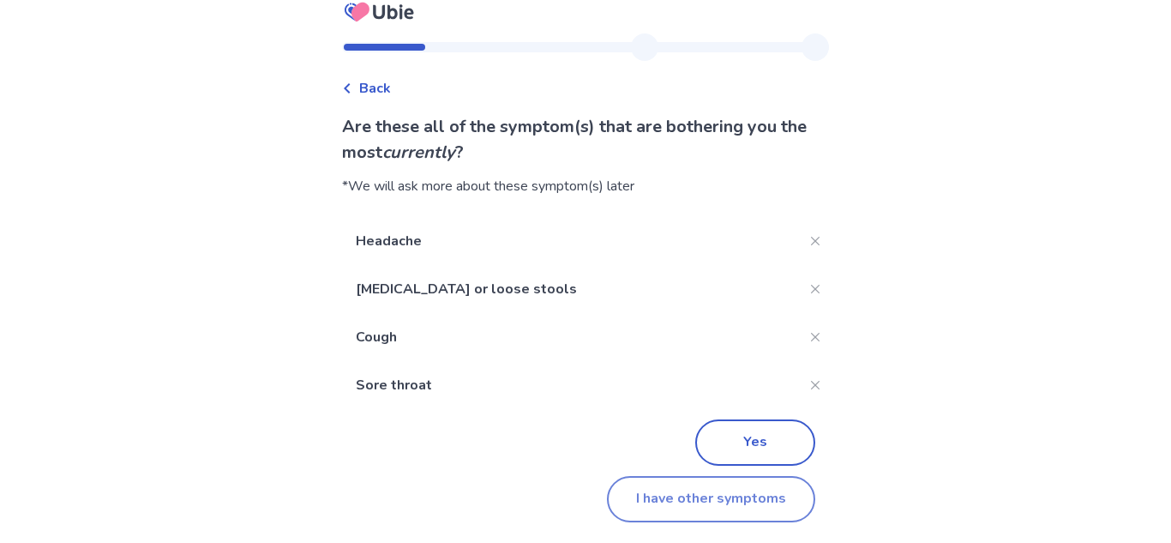
click at [661, 490] on button "I have other symptoms" at bounding box center [711, 499] width 208 height 46
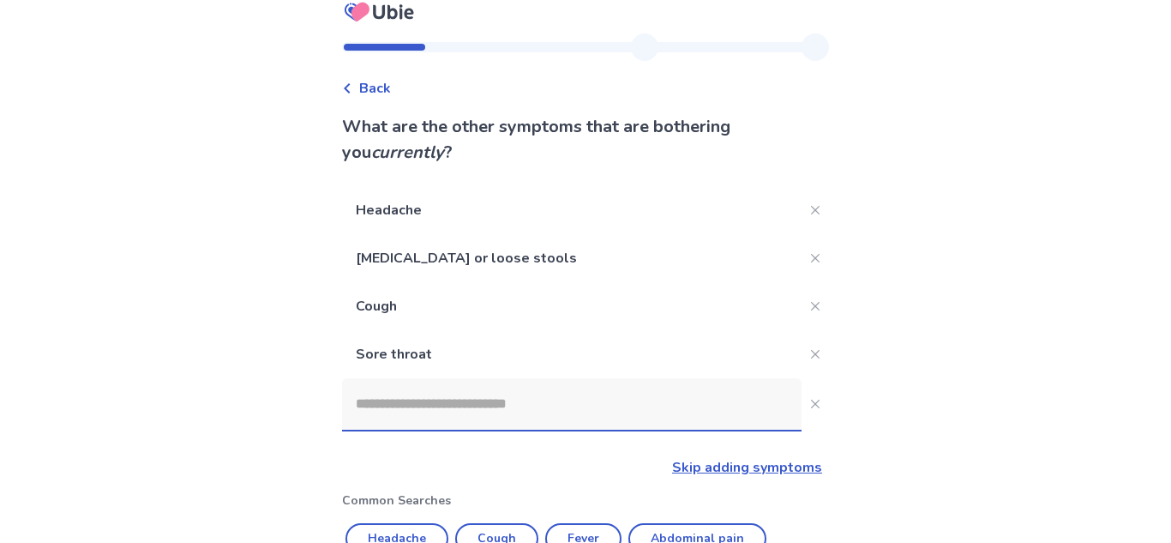
scroll to position [101, 0]
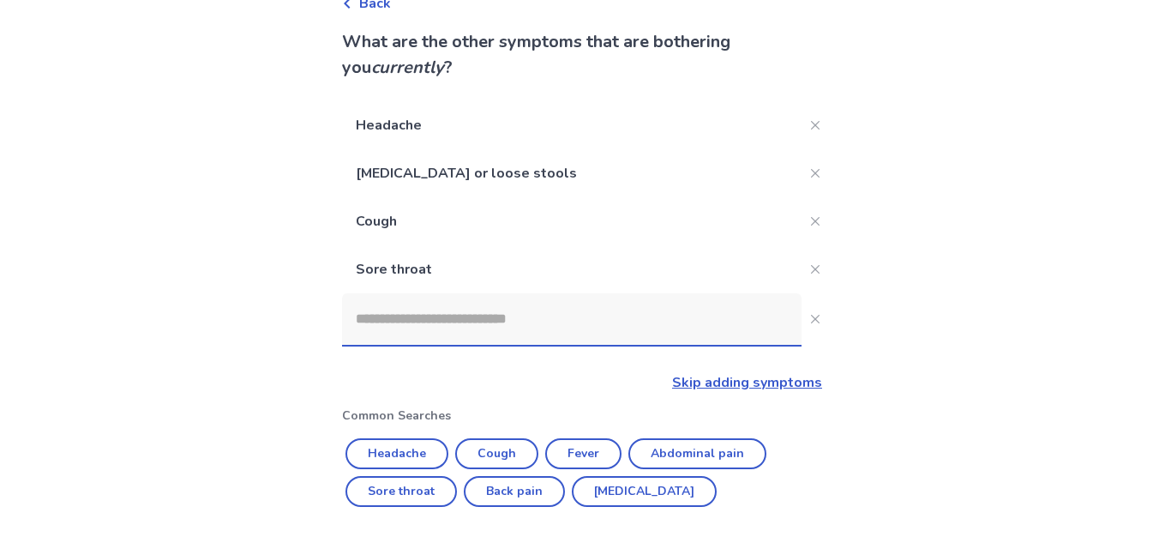
click at [438, 316] on input at bounding box center [572, 318] width 460 height 51
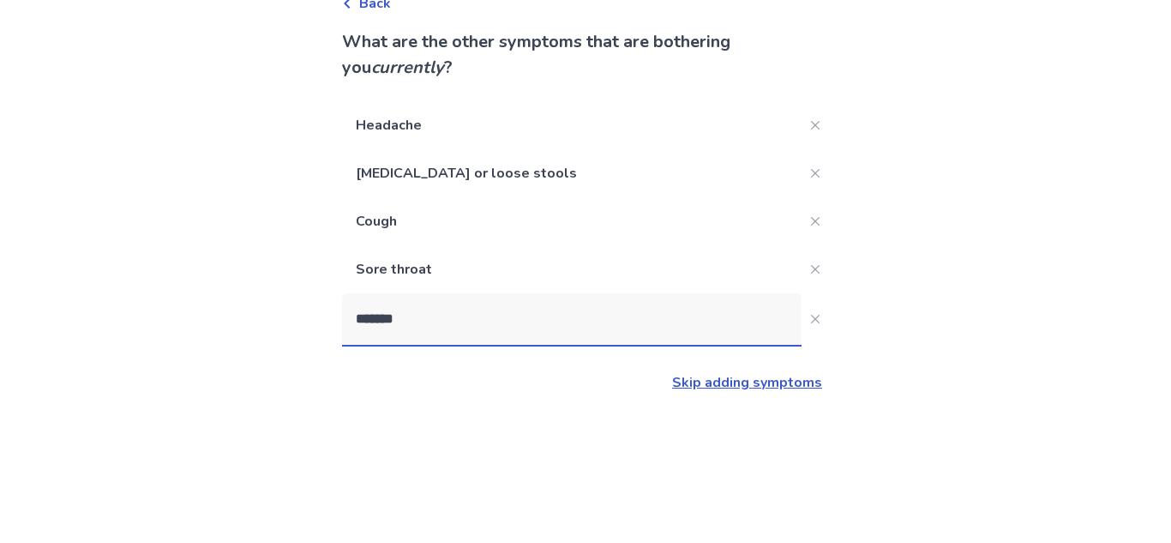
type input "********"
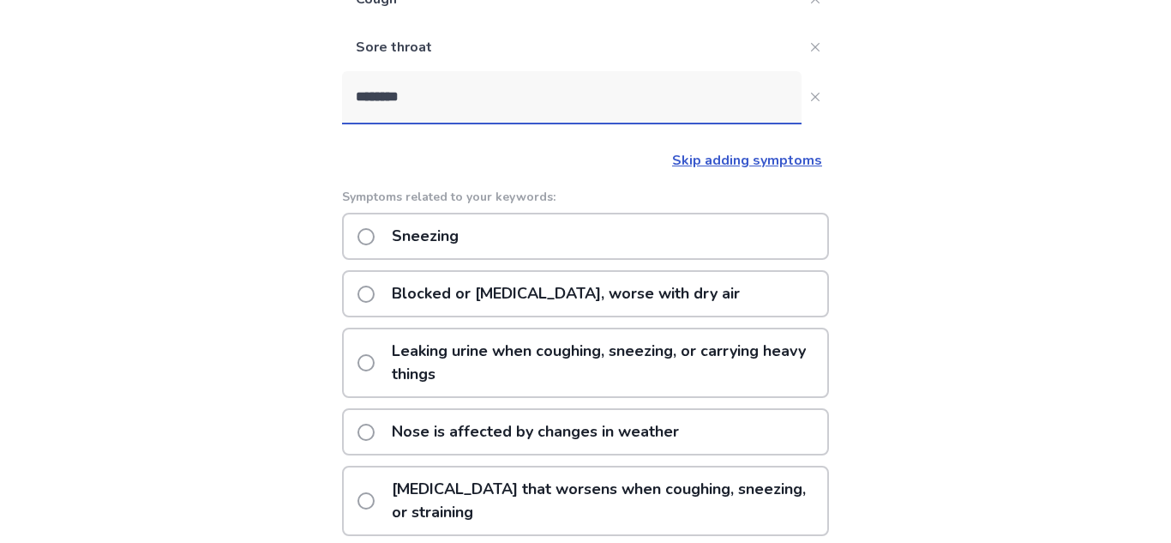
scroll to position [326, 0]
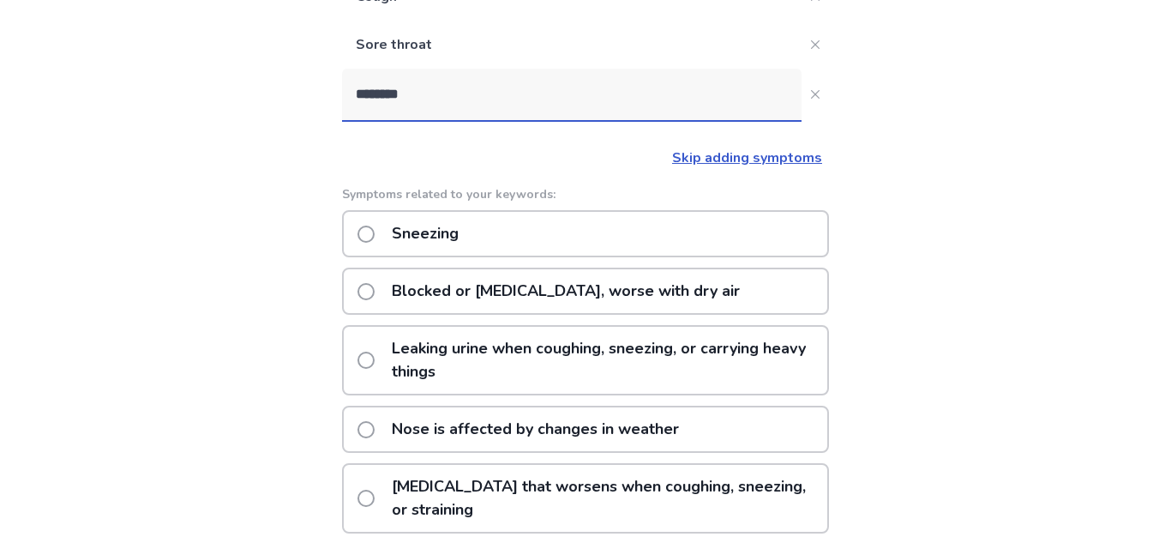
click at [522, 366] on p "Leaking urine when coughing, sneezing, or carrying heavy things" at bounding box center [605, 360] width 446 height 67
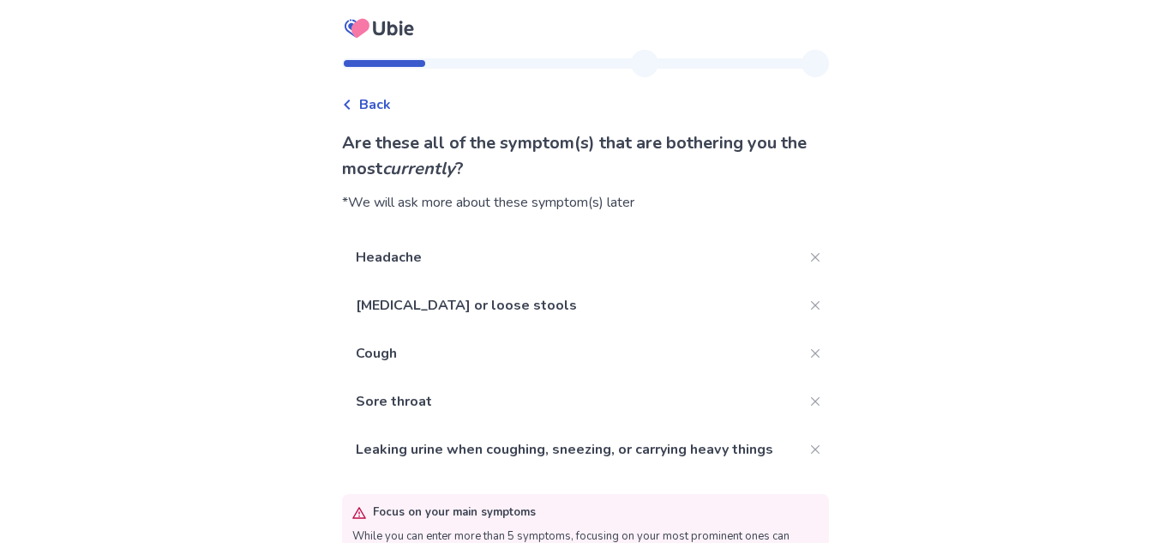
scroll to position [101, 0]
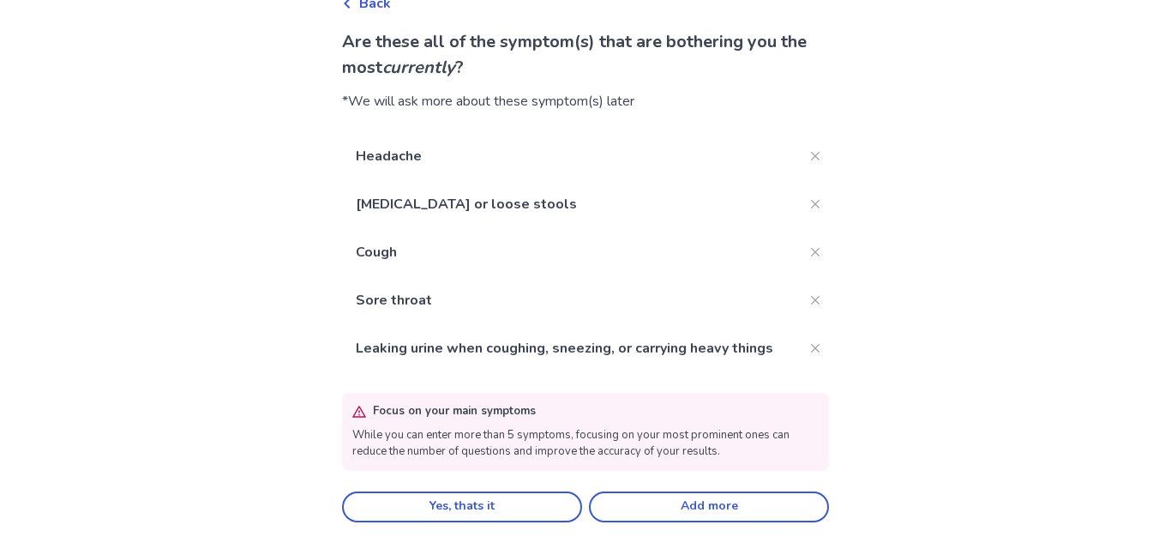
click at [486, 491] on div "Yes, thats it Add more" at bounding box center [585, 506] width 487 height 31
click at [491, 504] on button "Yes, thats it" at bounding box center [462, 506] width 240 height 31
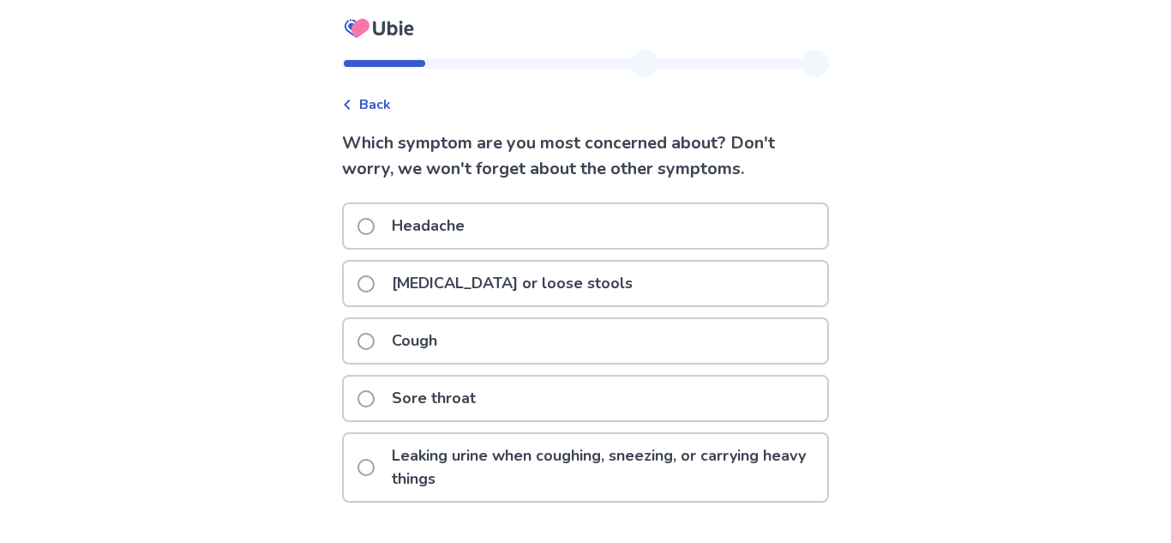
click at [464, 449] on p "Leaking urine when coughing, sneezing, or carrying heavy things" at bounding box center [605, 467] width 446 height 67
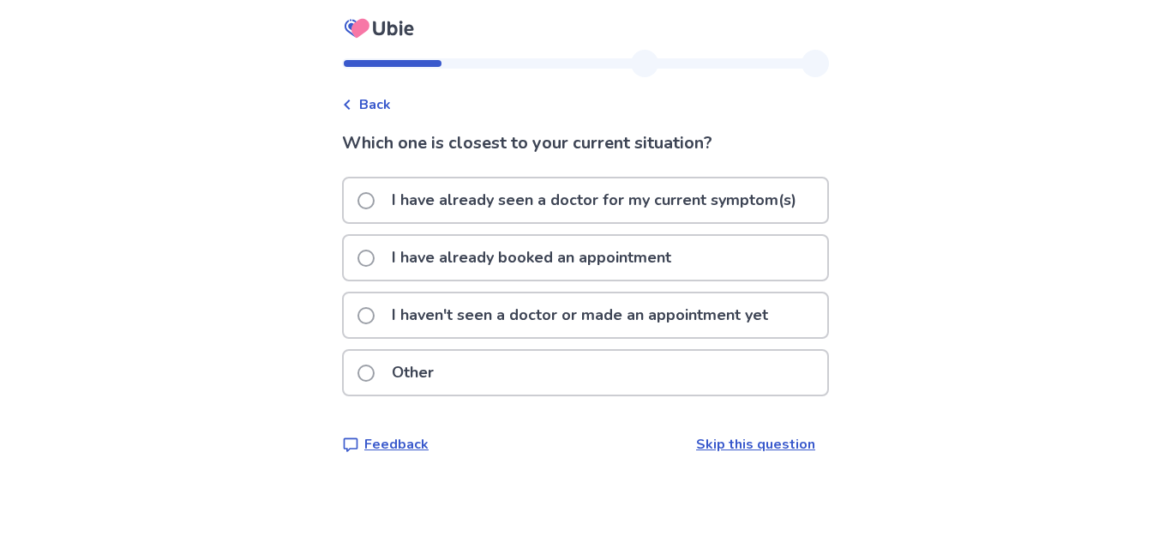
click at [537, 321] on p "I haven't seen a doctor or made an appointment yet" at bounding box center [580, 315] width 397 height 44
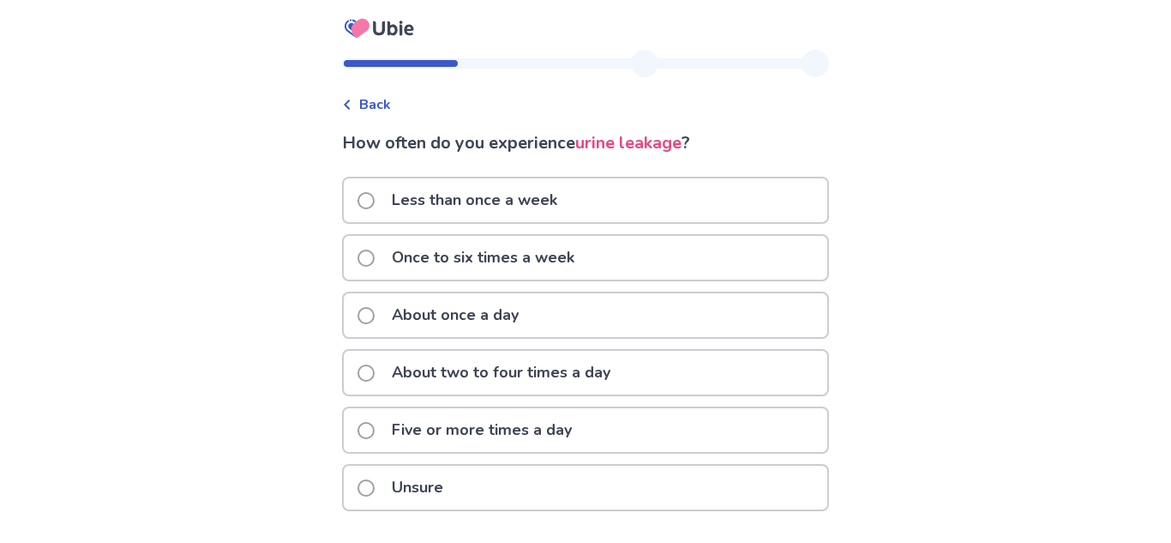
scroll to position [54, 0]
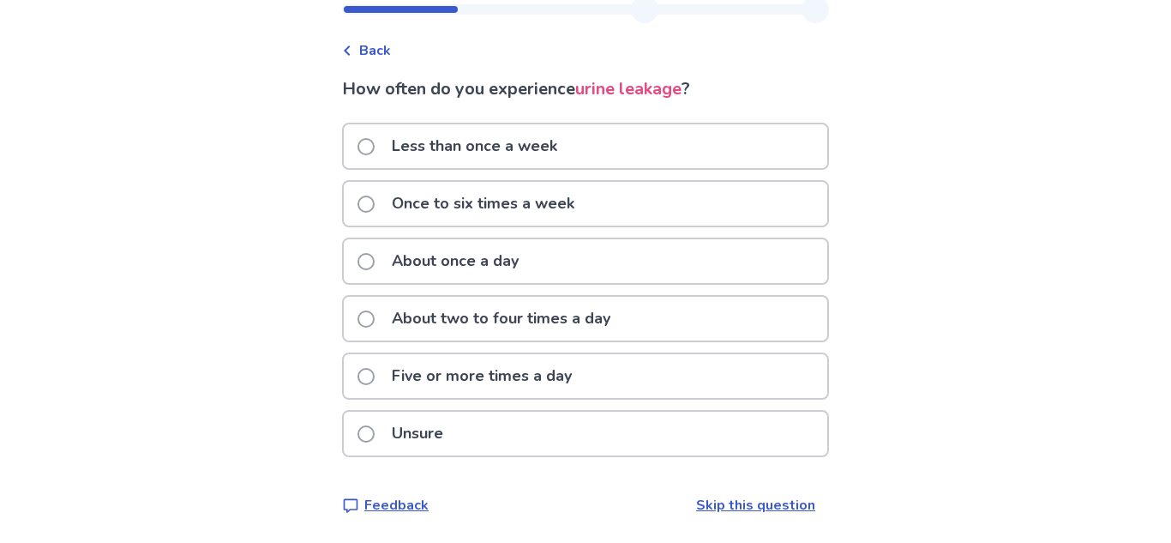
click at [463, 380] on p "Five or more times a day" at bounding box center [482, 376] width 201 height 44
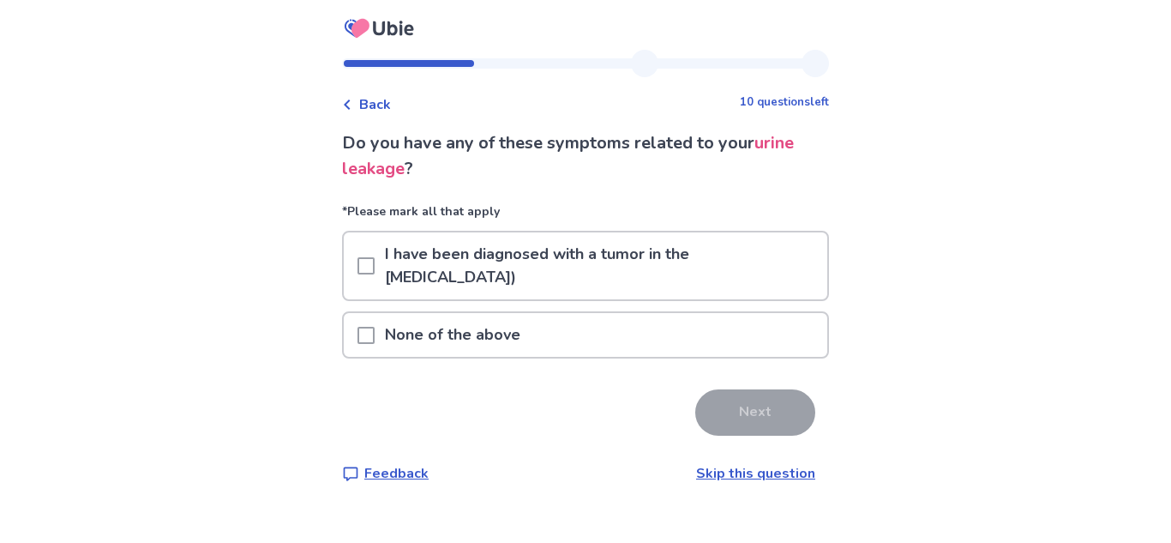
click at [364, 116] on div "Back 10 questions left Do you have any of these symptoms related to your urine …" at bounding box center [585, 280] width 514 height 461
click at [352, 102] on icon at bounding box center [347, 104] width 10 height 10
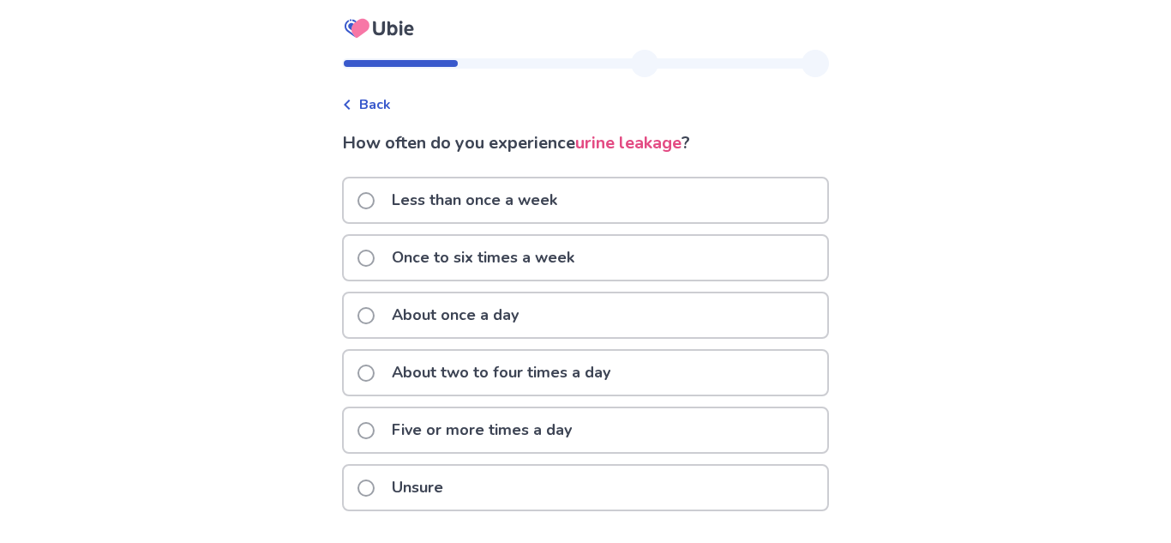
click at [523, 262] on p "Once to six times a week" at bounding box center [483, 258] width 203 height 44
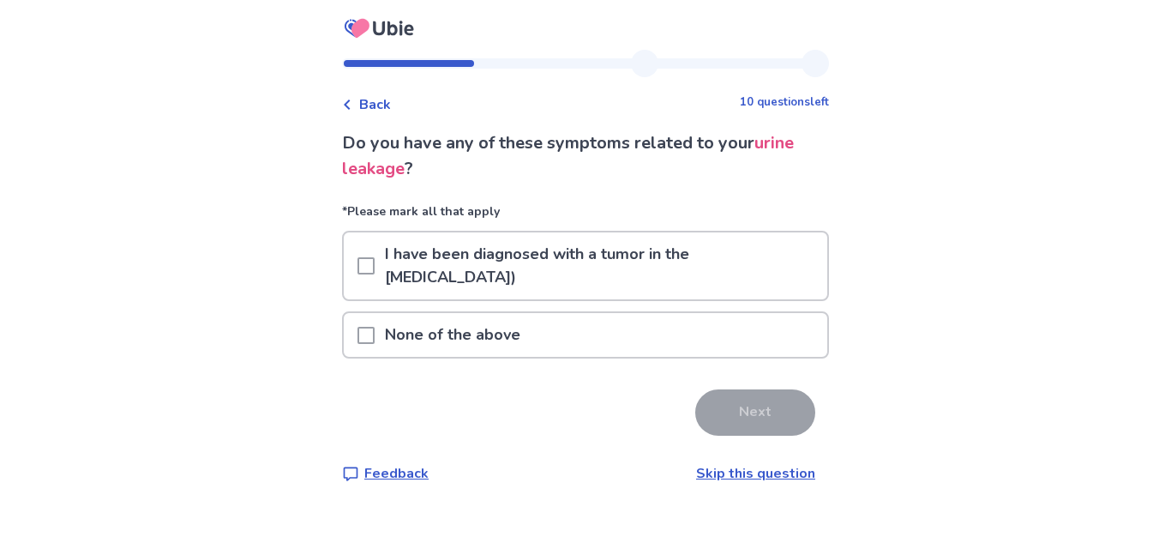
click at [375, 327] on span at bounding box center [366, 335] width 17 height 17
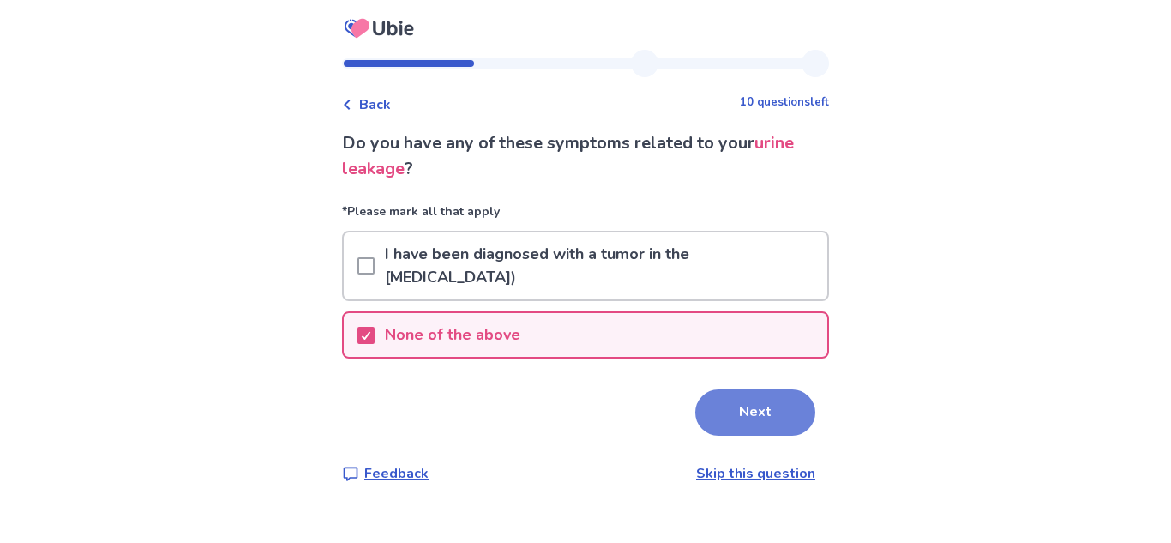
click at [754, 403] on button "Next" at bounding box center [755, 412] width 120 height 46
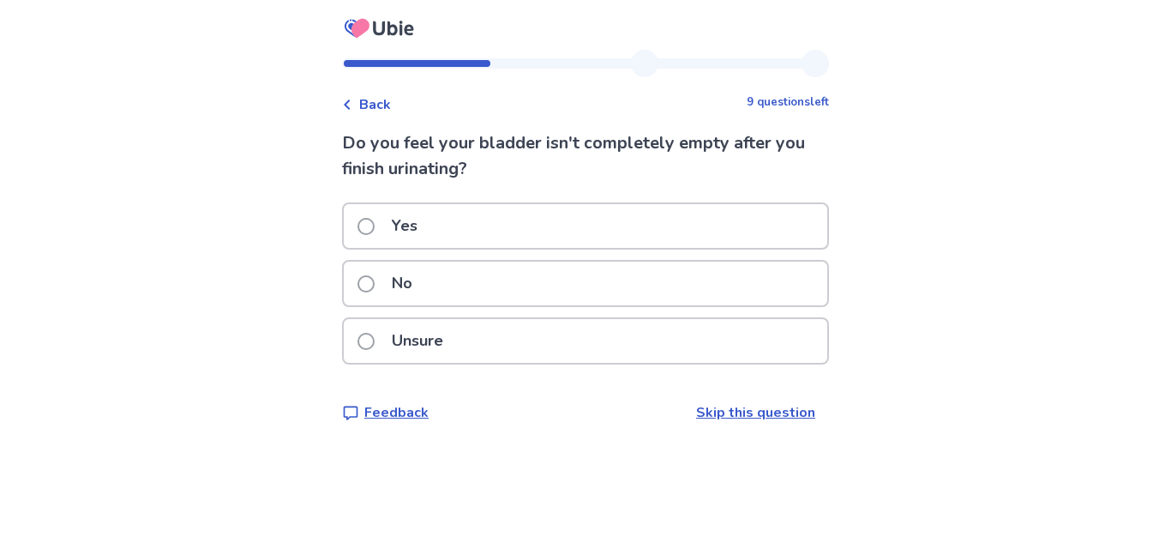
click at [436, 276] on div "No" at bounding box center [586, 284] width 484 height 44
click at [514, 227] on div "Yes" at bounding box center [586, 226] width 484 height 44
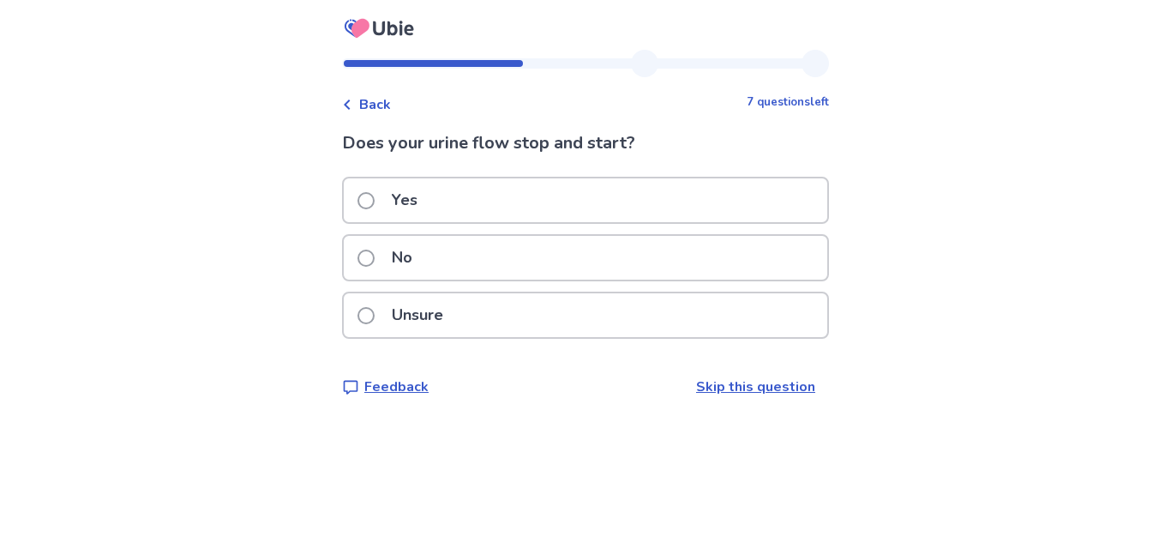
click at [514, 209] on div "Yes" at bounding box center [586, 200] width 484 height 44
click at [425, 317] on p "Unsure" at bounding box center [418, 315] width 72 height 44
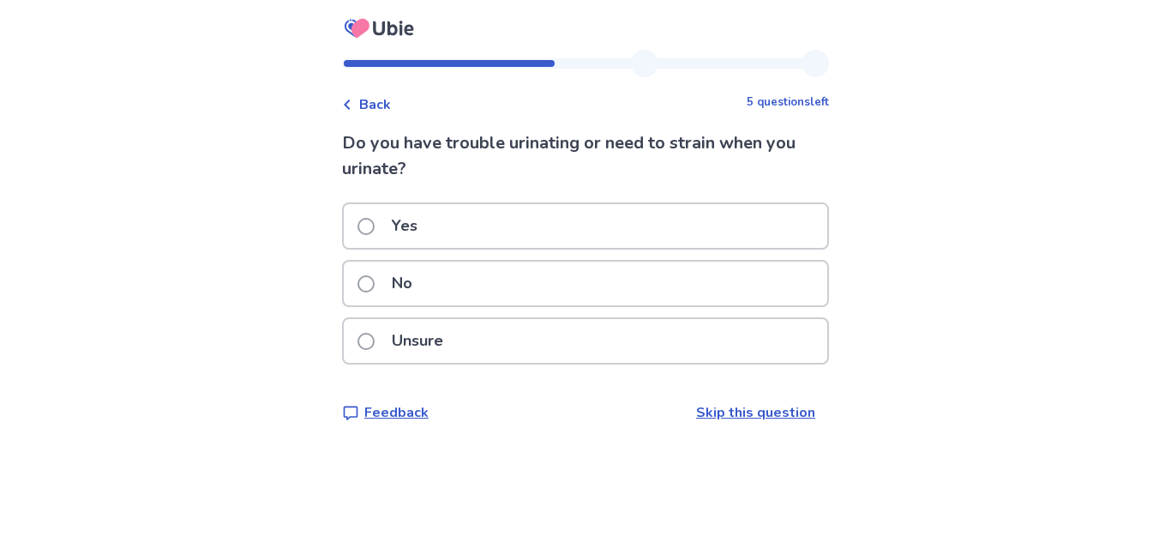
click at [438, 295] on div "No" at bounding box center [586, 284] width 484 height 44
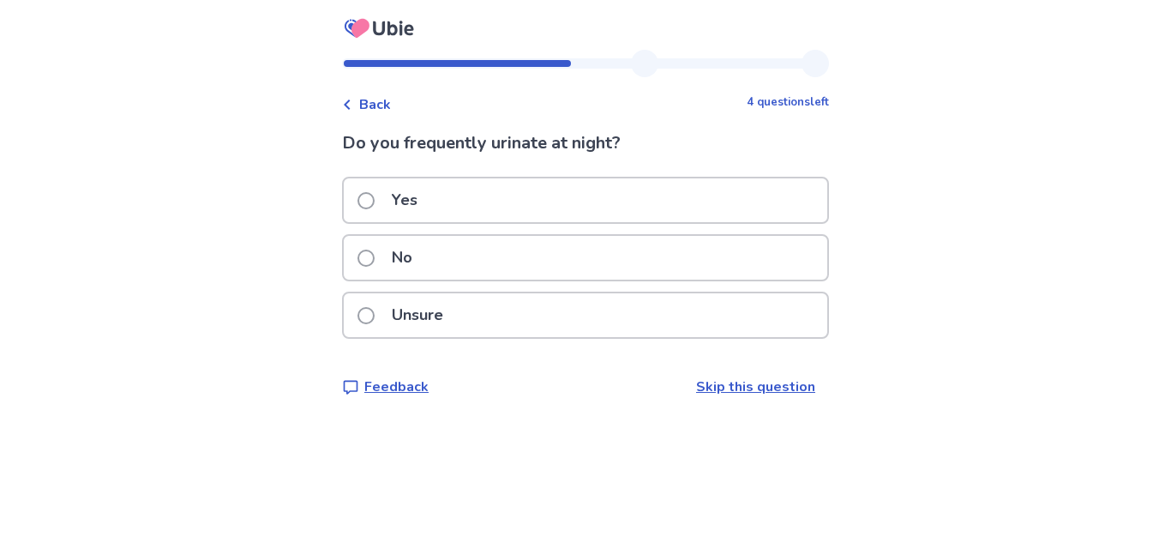
click at [442, 188] on div "Yes" at bounding box center [586, 200] width 484 height 44
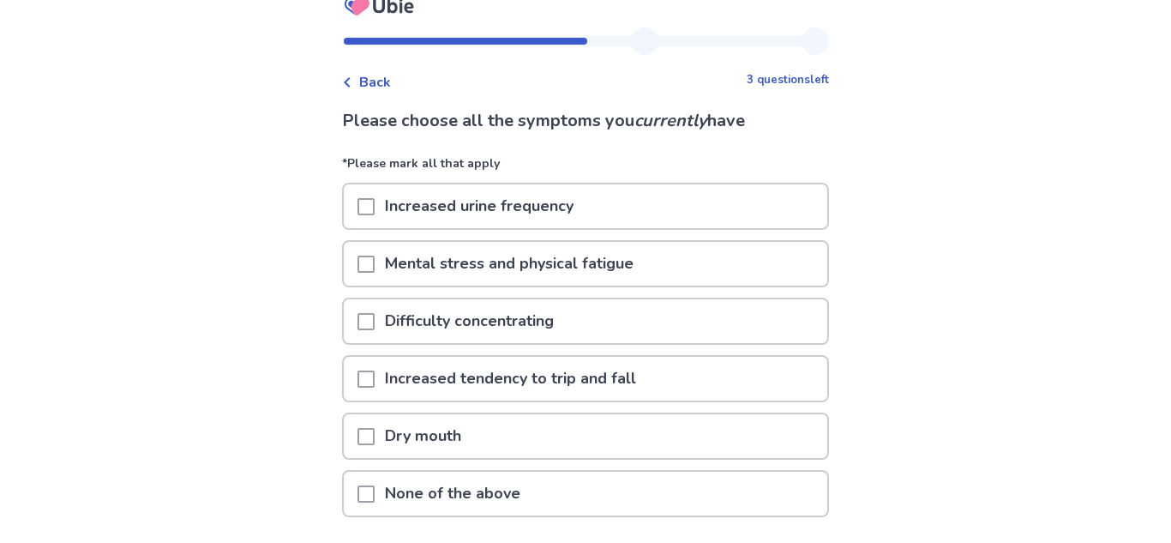
scroll to position [114, 0]
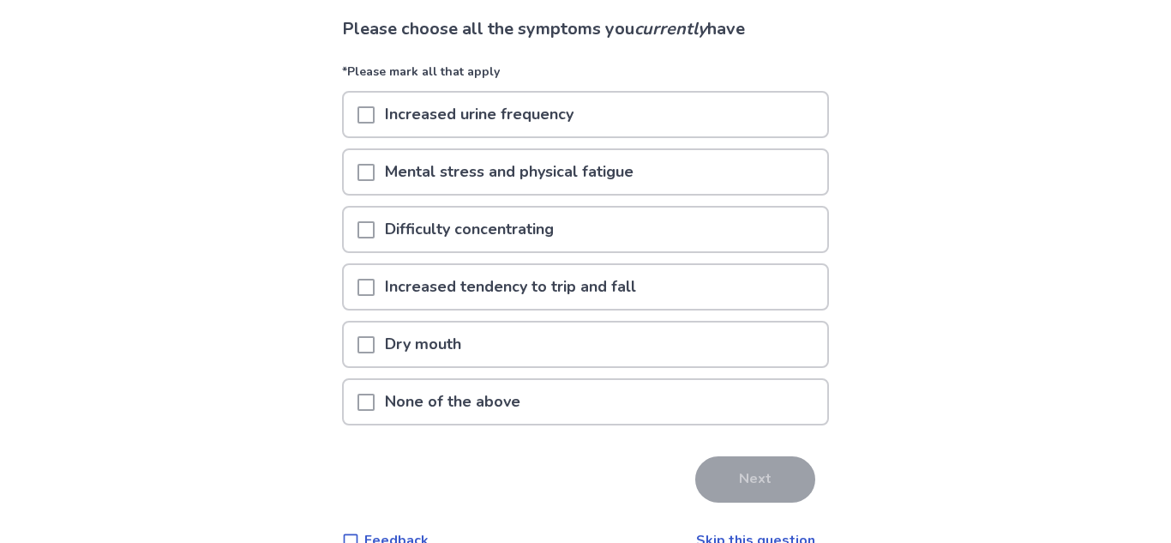
click at [375, 180] on div at bounding box center [366, 172] width 17 height 44
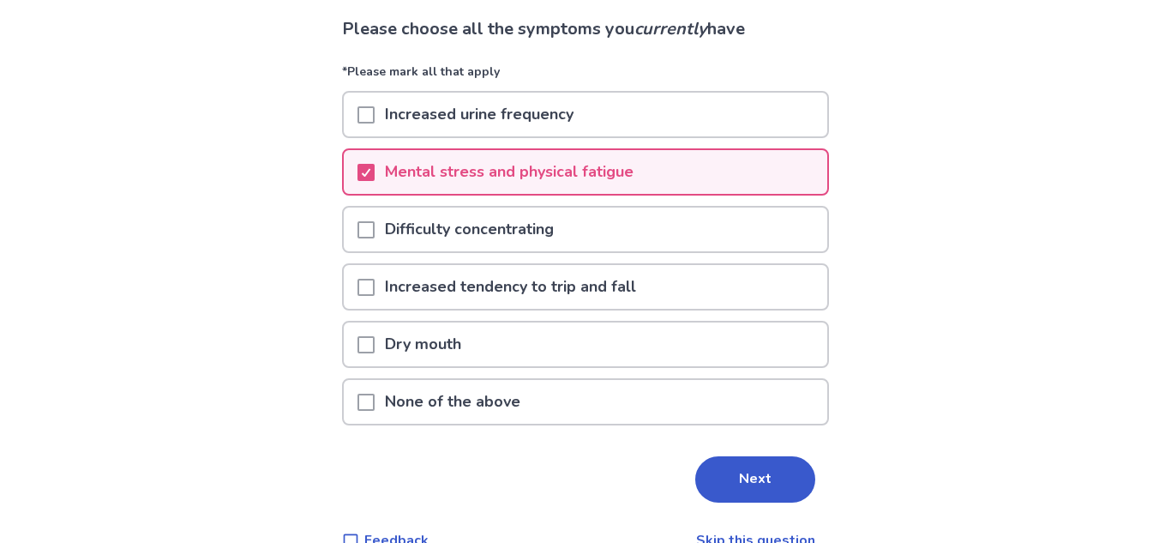
click at [388, 235] on p "Difficulty concentrating" at bounding box center [470, 230] width 190 height 44
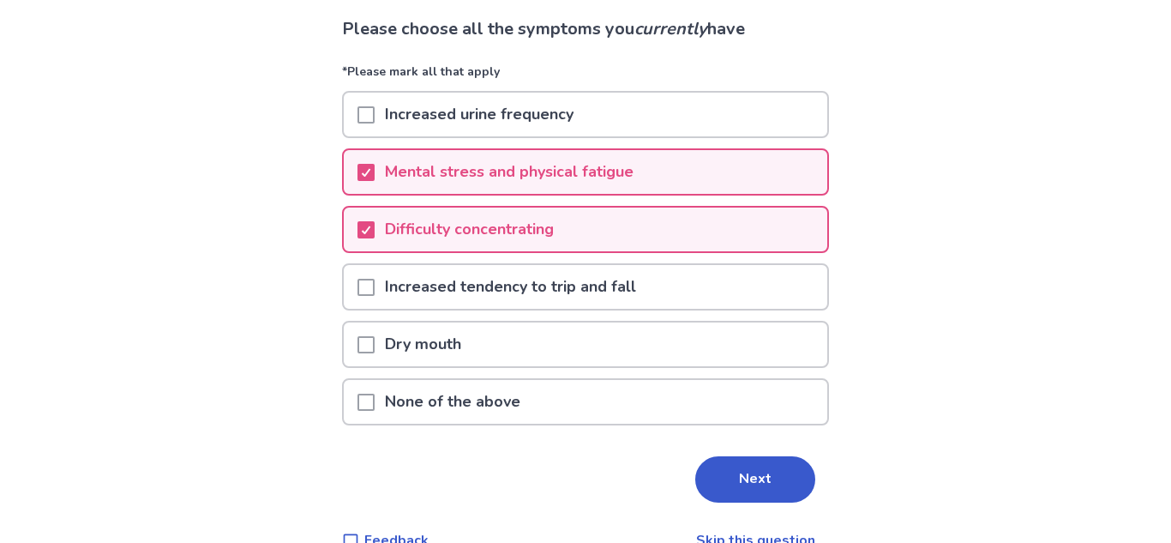
click at [374, 340] on span at bounding box center [366, 344] width 17 height 17
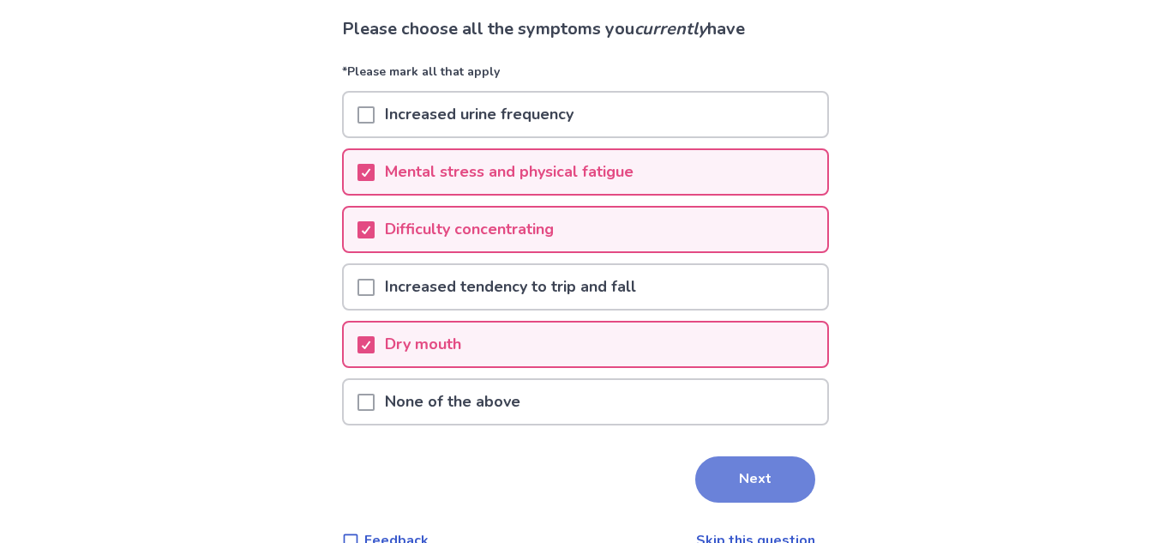
click at [743, 477] on button "Next" at bounding box center [755, 479] width 120 height 46
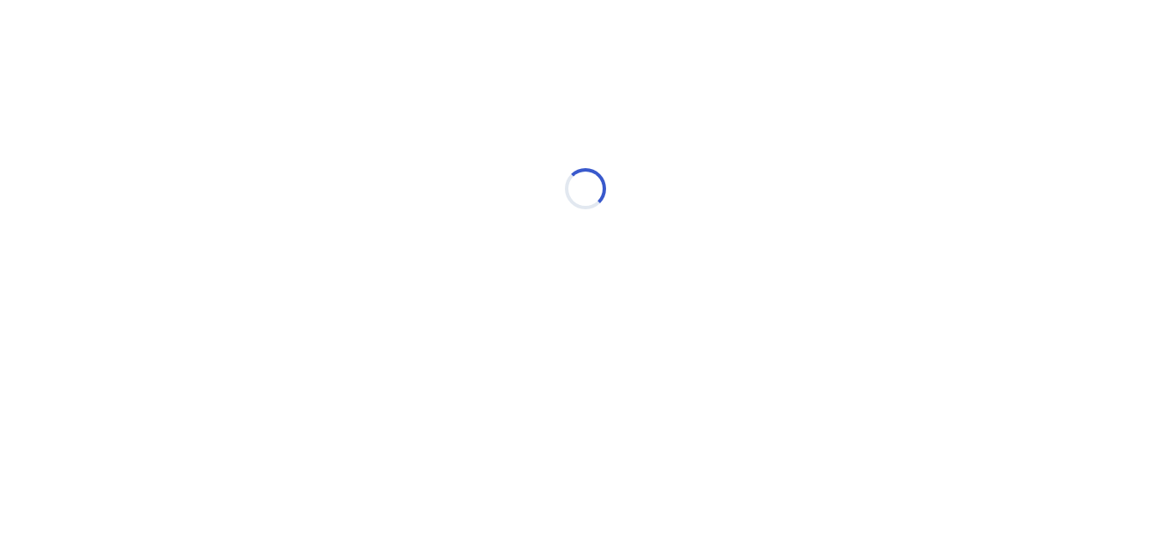
scroll to position [0, 0]
select select "*"
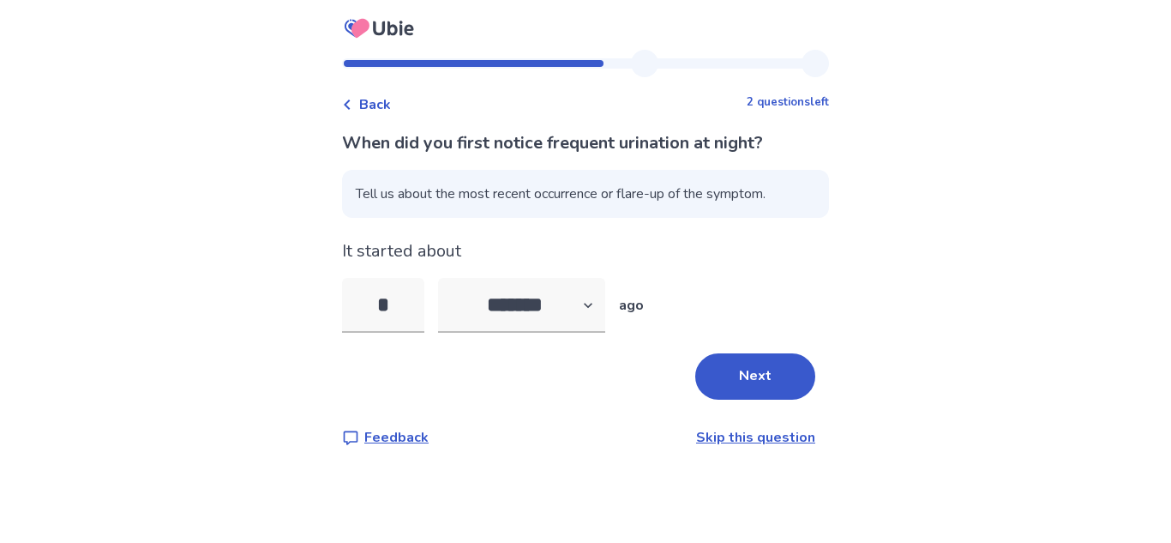
type input "**"
click at [748, 383] on button "Next" at bounding box center [755, 376] width 120 height 46
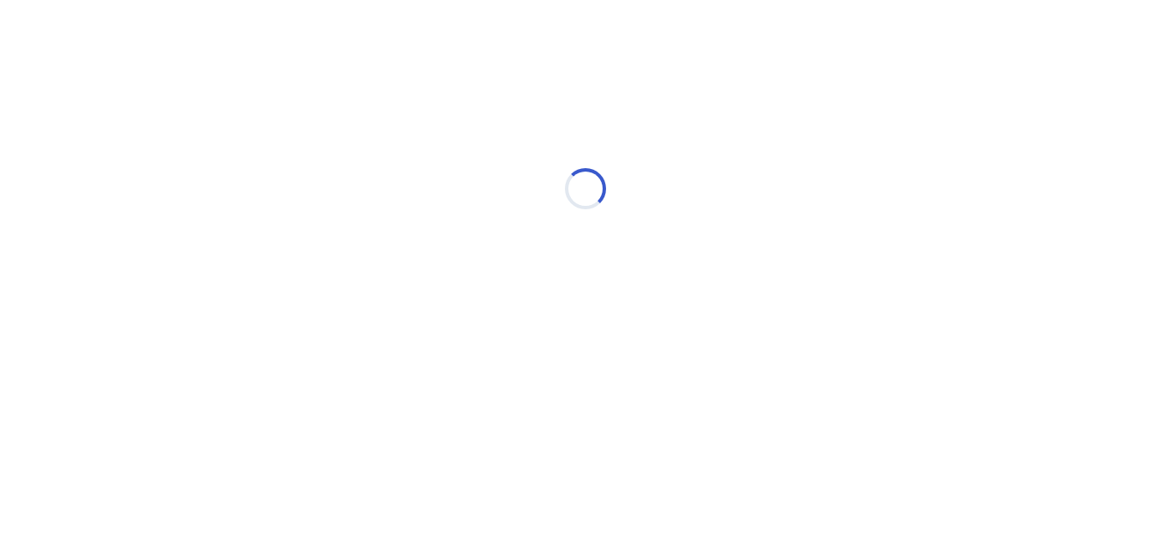
select select "*"
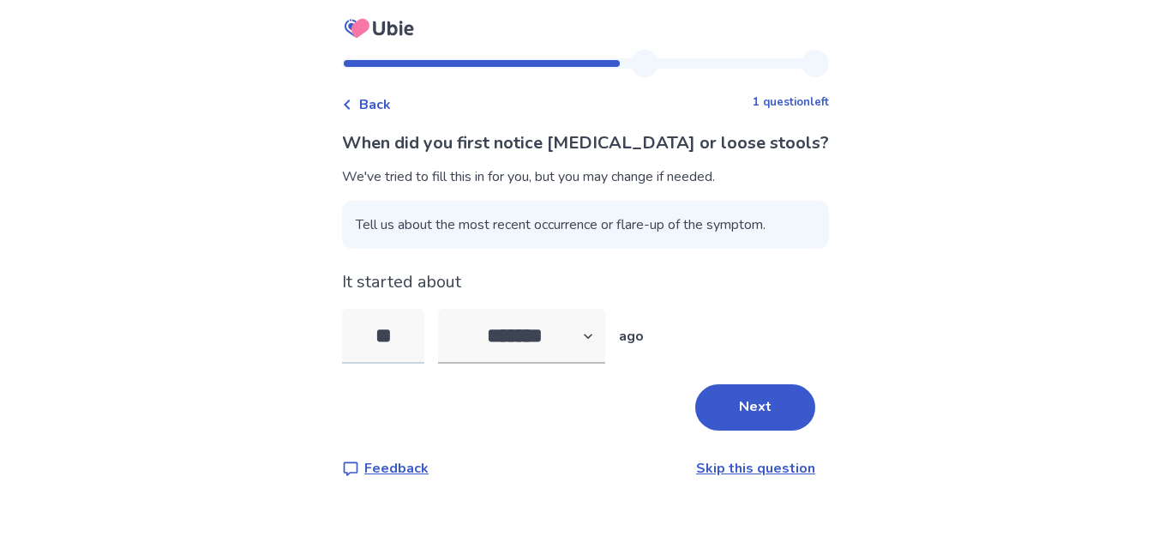
click at [406, 332] on input "**" at bounding box center [383, 336] width 82 height 55
type input "*"
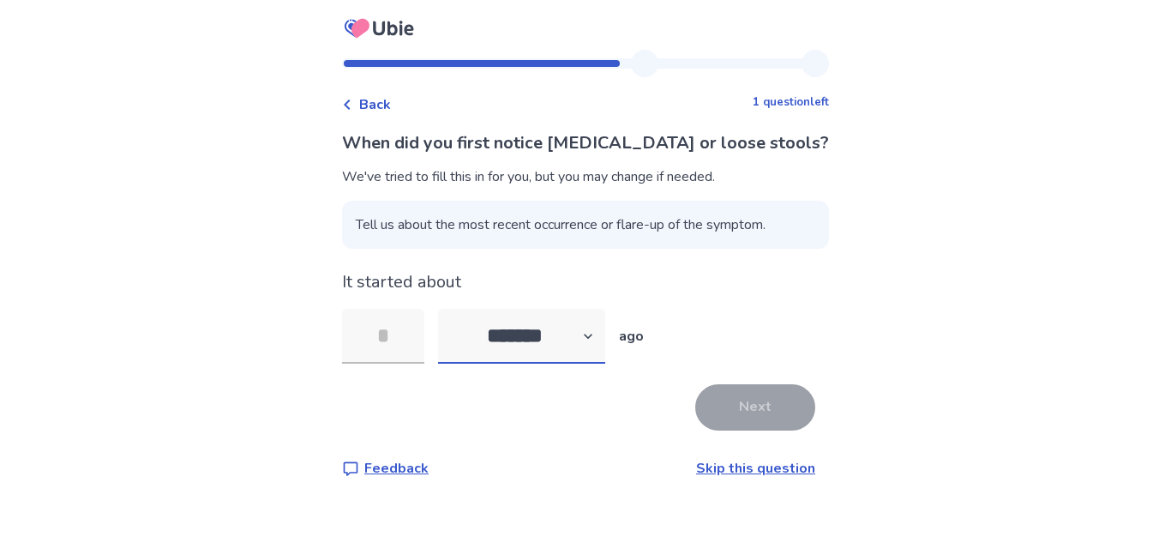
click at [591, 329] on select "******* ****** ******* ******** *******" at bounding box center [521, 336] width 167 height 55
select select "*"
click at [448, 309] on select "******* ****** ******* ******** *******" at bounding box center [521, 336] width 167 height 55
click at [401, 344] on input "tel" at bounding box center [383, 336] width 82 height 55
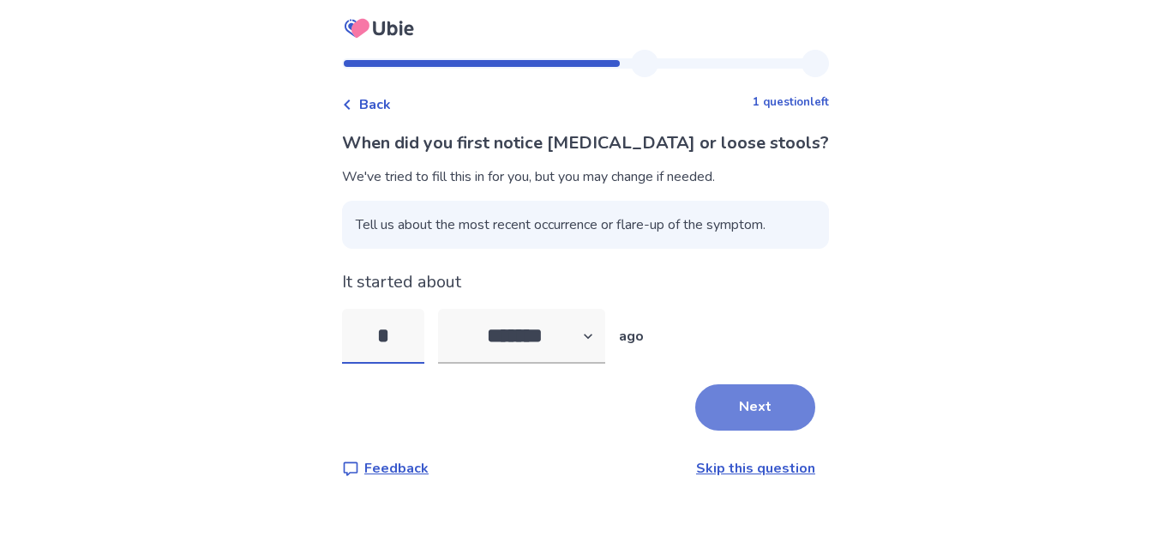
type input "*"
click at [758, 395] on button "Next" at bounding box center [755, 407] width 120 height 46
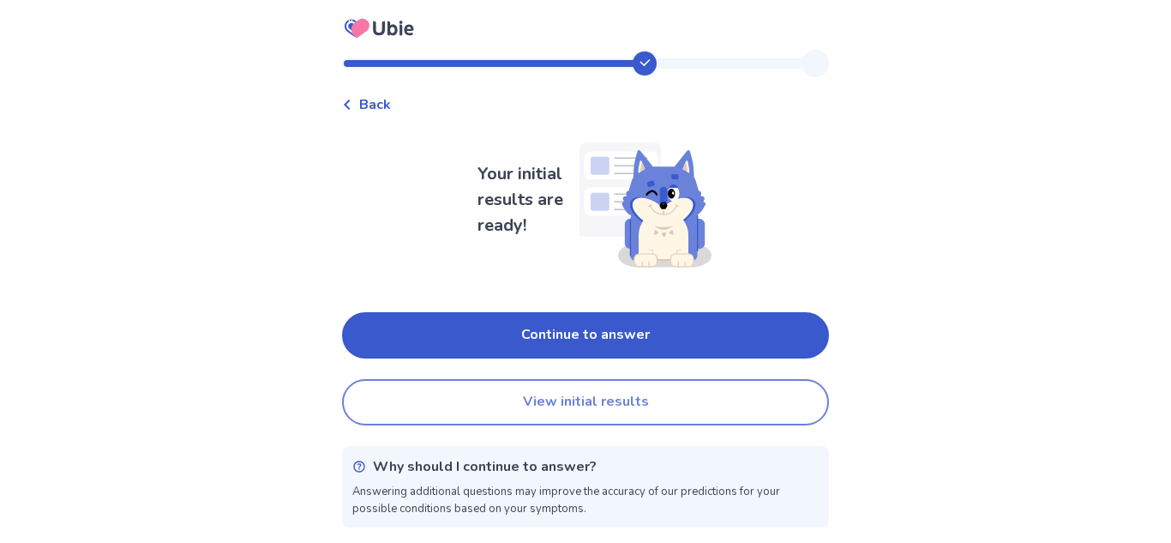
click at [635, 402] on button "View initial results" at bounding box center [585, 402] width 487 height 46
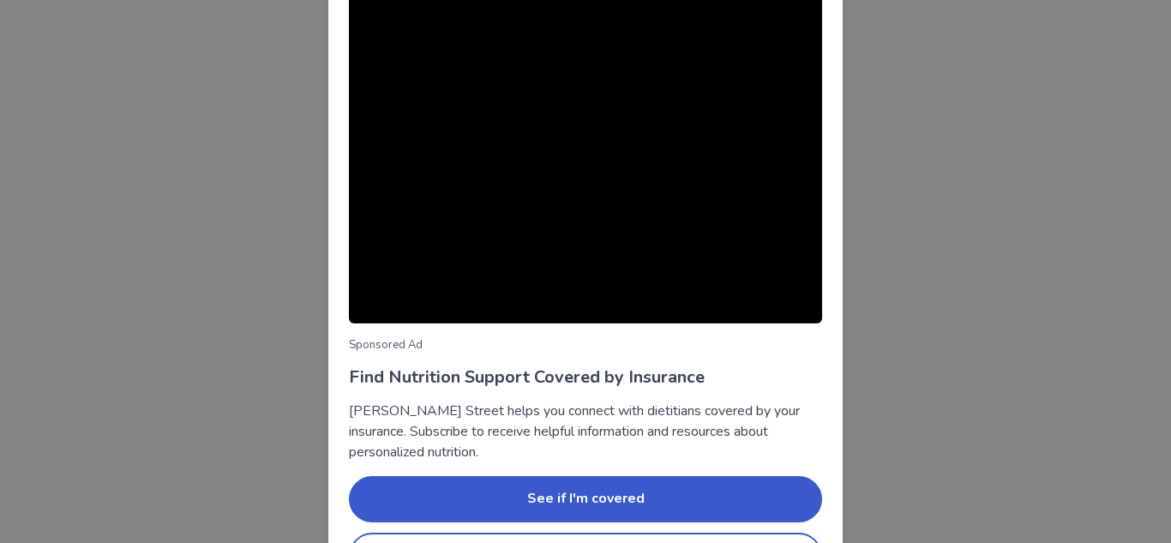
scroll to position [171, 0]
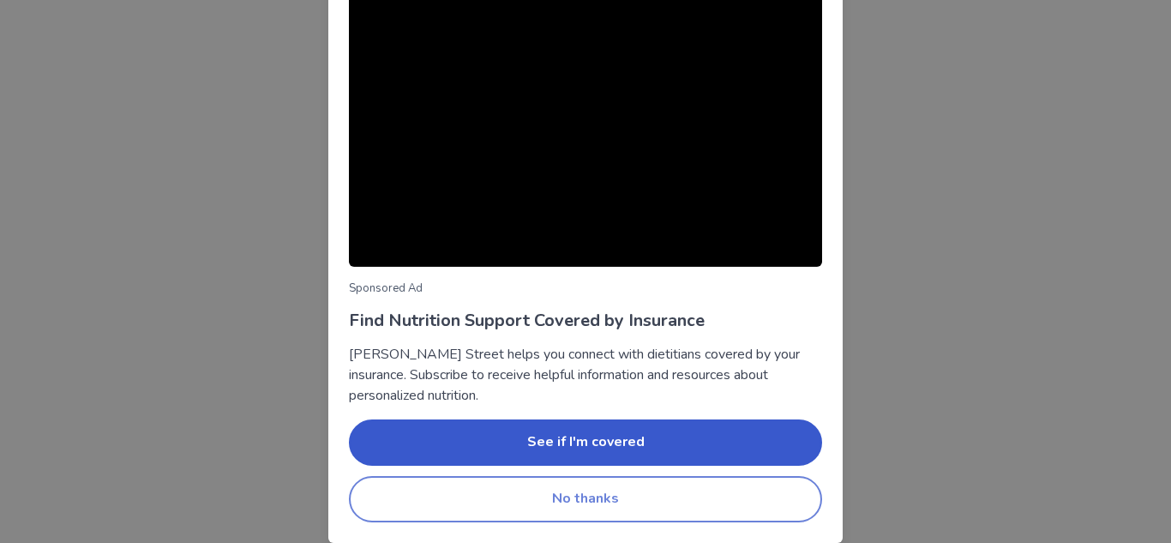
click at [625, 490] on button "No thanks" at bounding box center [585, 499] width 473 height 46
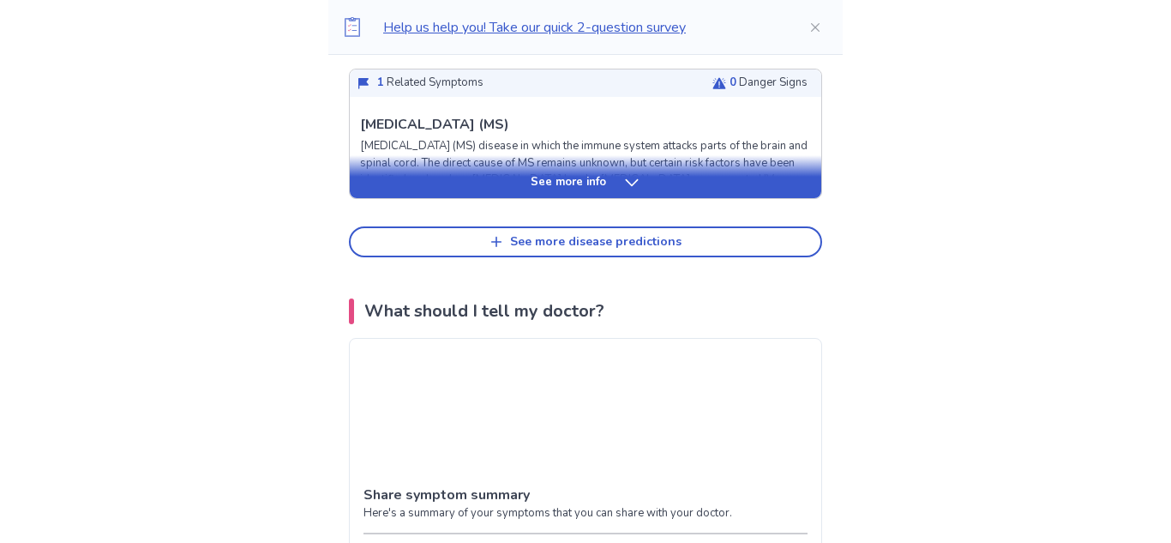
scroll to position [949, 0]
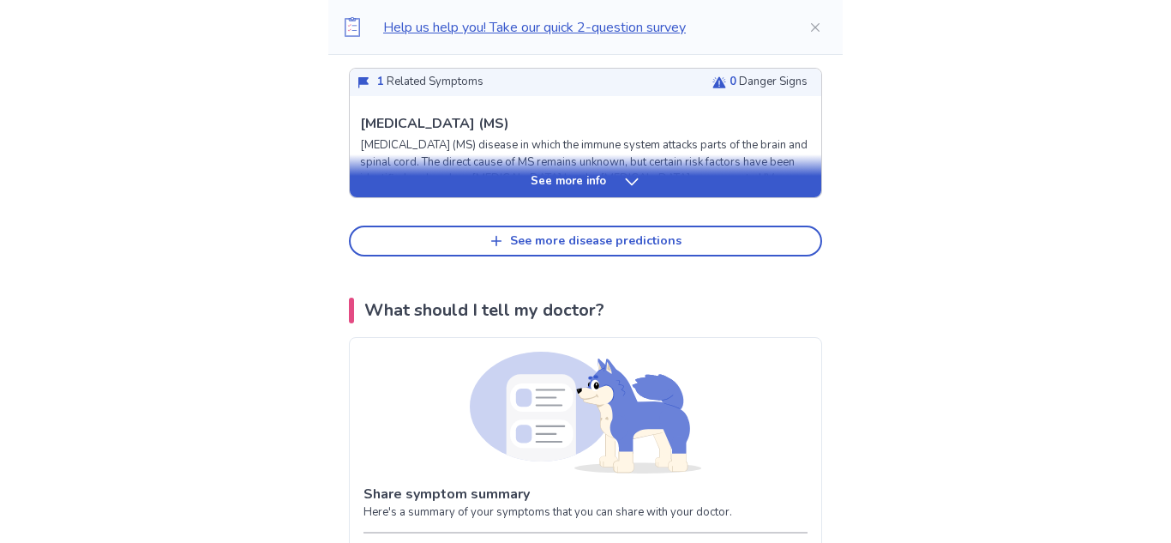
click at [612, 176] on div "See more info" at bounding box center [586, 181] width 472 height 17
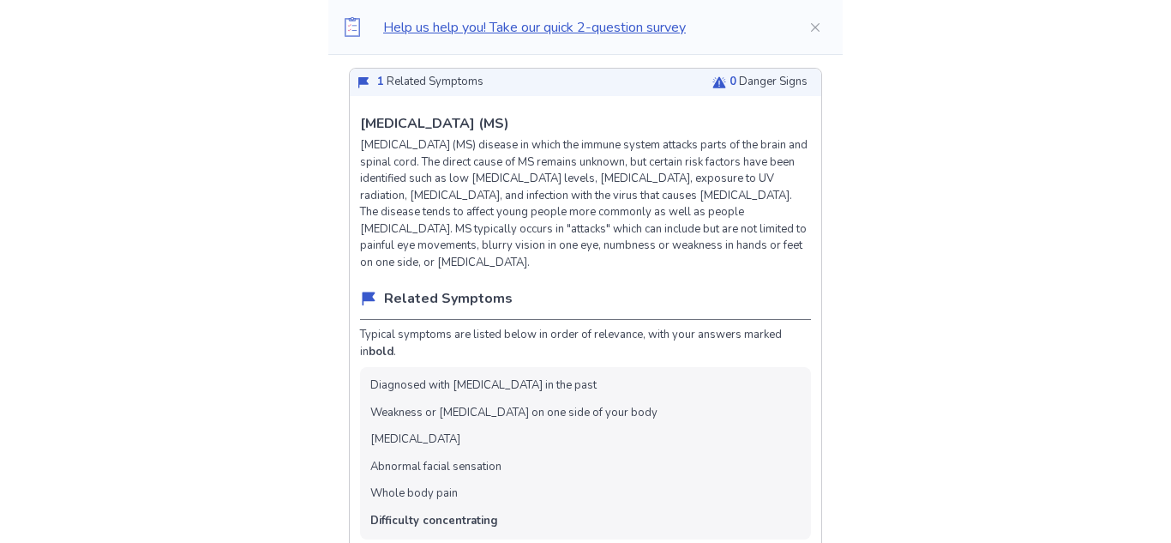
click at [627, 176] on p "[MEDICAL_DATA] (MS) disease in which the immune system attacks parts of the bra…" at bounding box center [585, 204] width 451 height 134
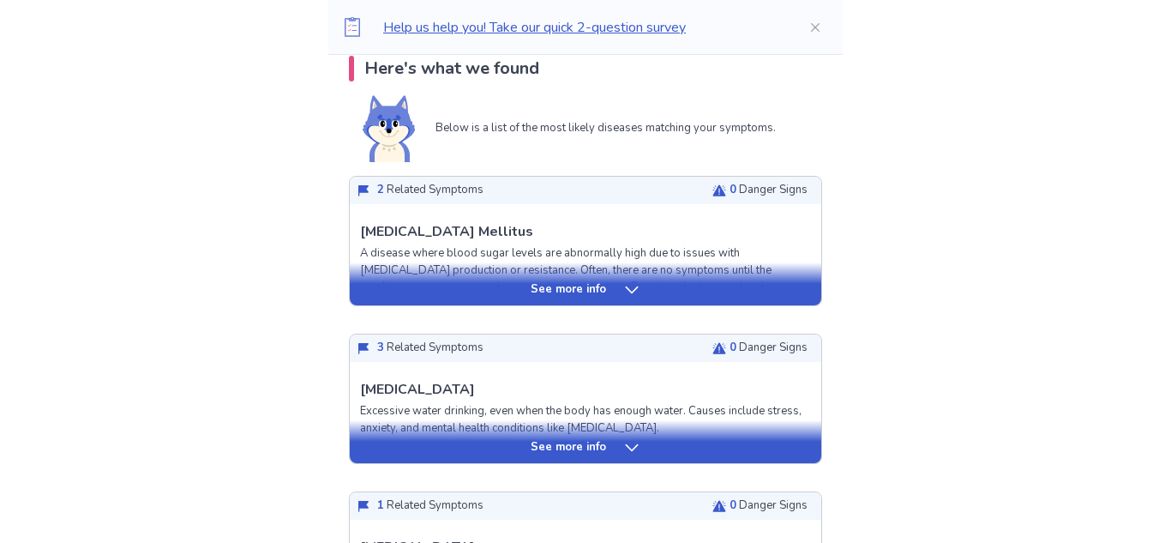
scroll to position [322, 0]
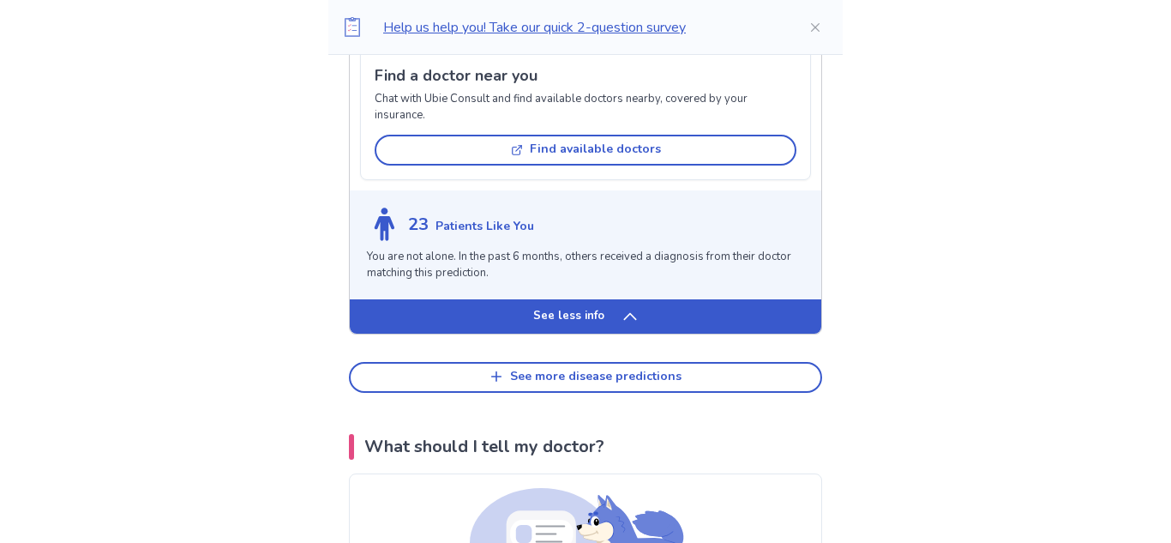
click at [632, 308] on icon at bounding box center [630, 316] width 17 height 17
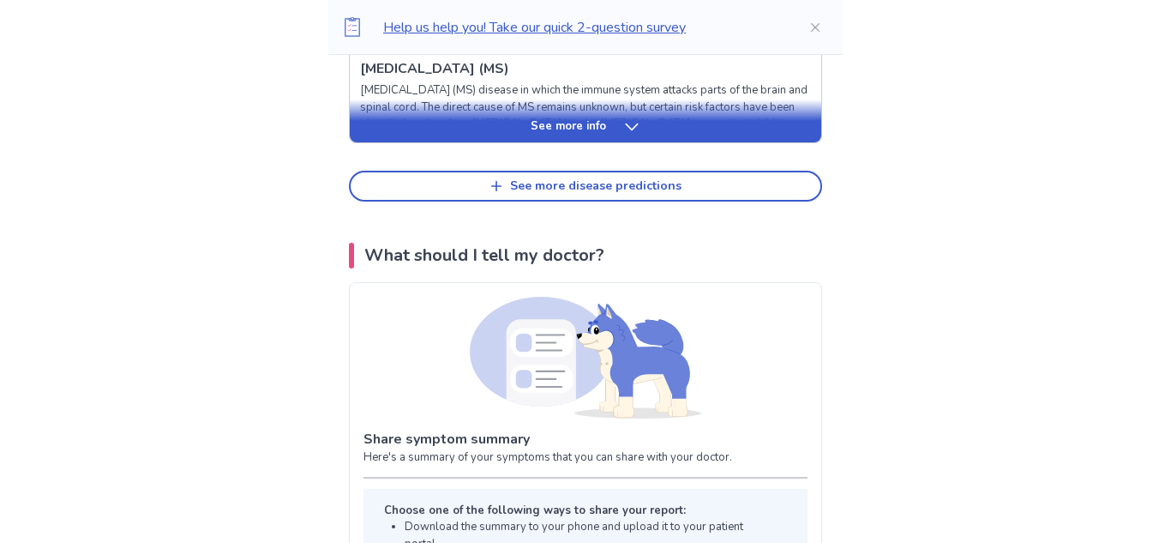
scroll to position [0, 0]
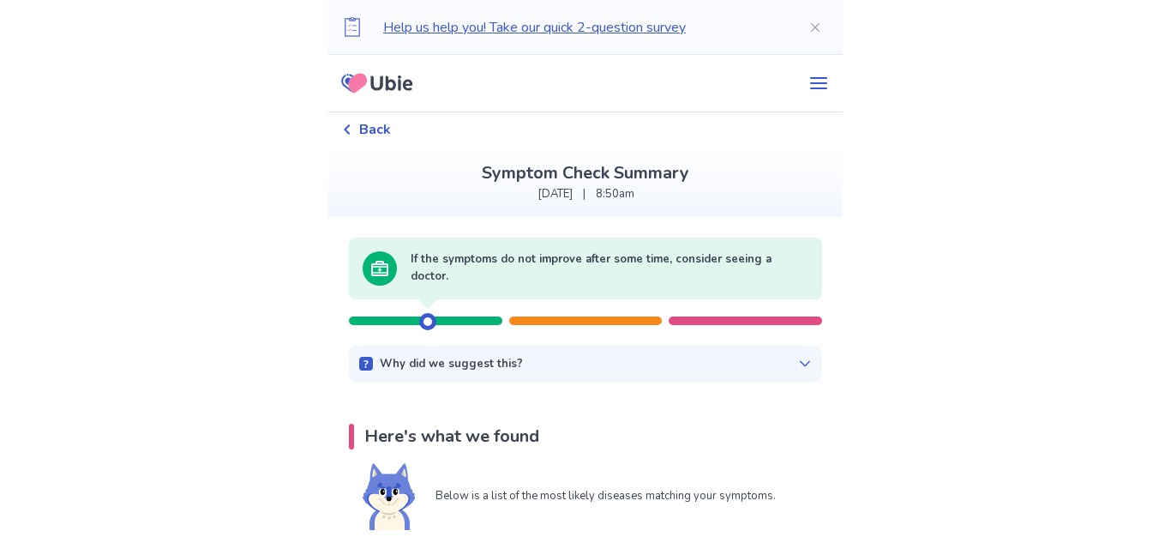
click at [352, 126] on icon at bounding box center [347, 129] width 10 height 10
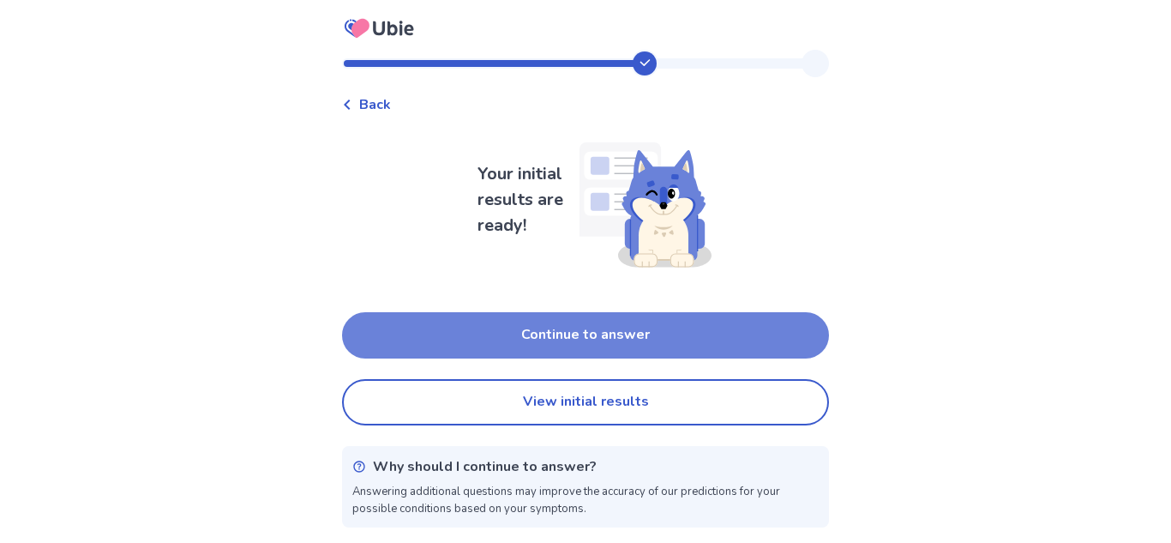
click at [542, 340] on button "Continue to answer" at bounding box center [585, 335] width 487 height 46
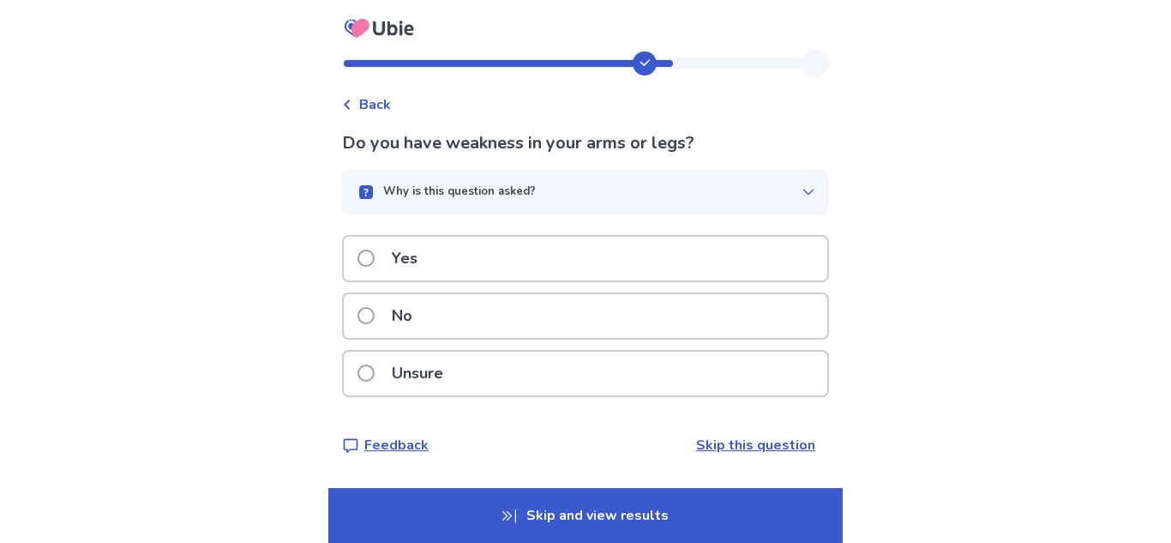
click at [394, 258] on p "Yes" at bounding box center [405, 259] width 46 height 44
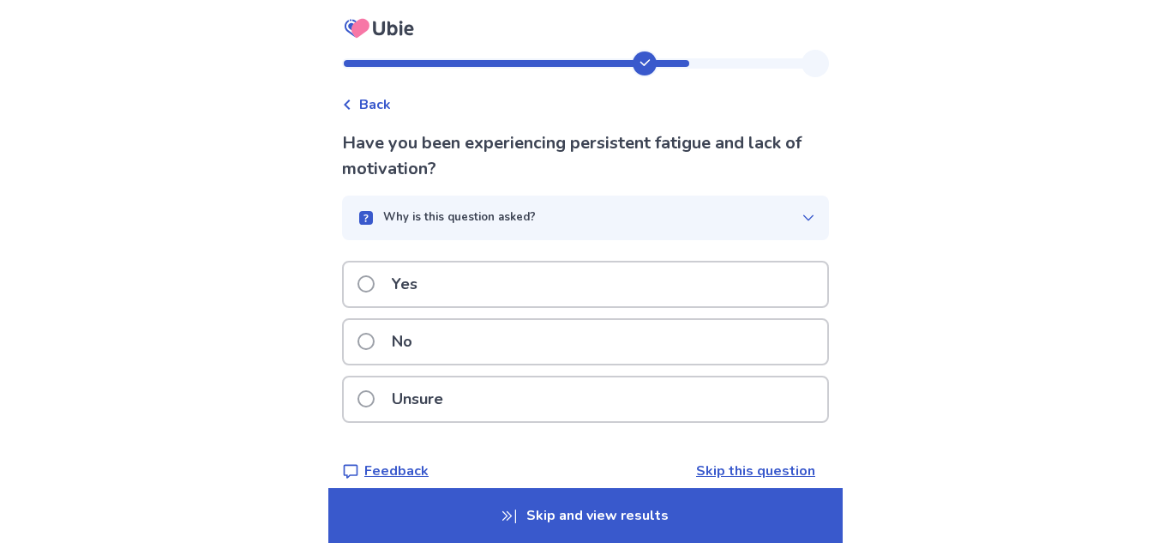
click at [466, 284] on div "Yes" at bounding box center [586, 284] width 484 height 44
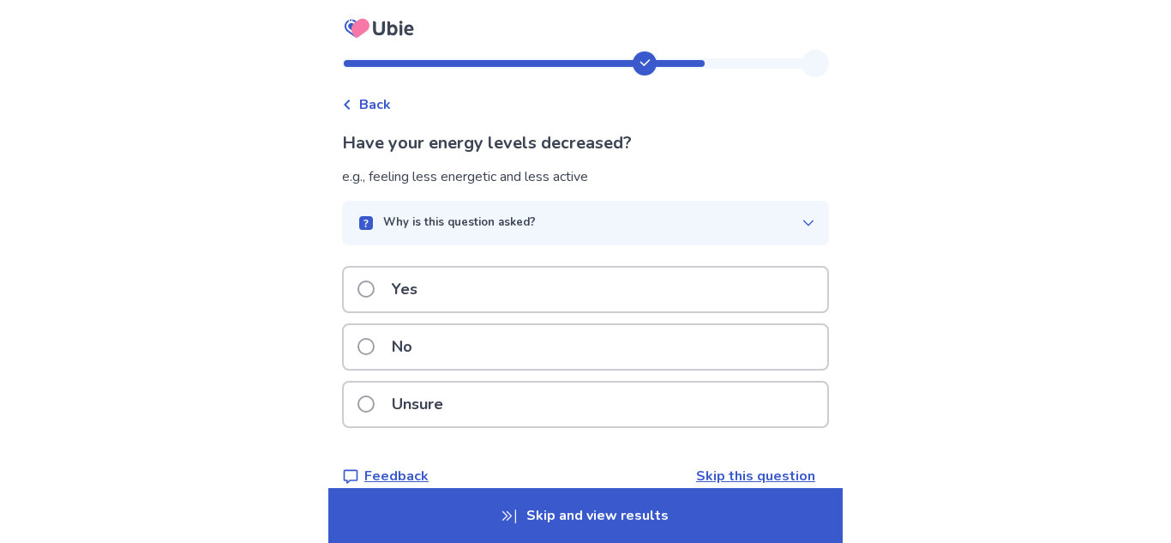
click at [425, 296] on p "Yes" at bounding box center [405, 290] width 46 height 44
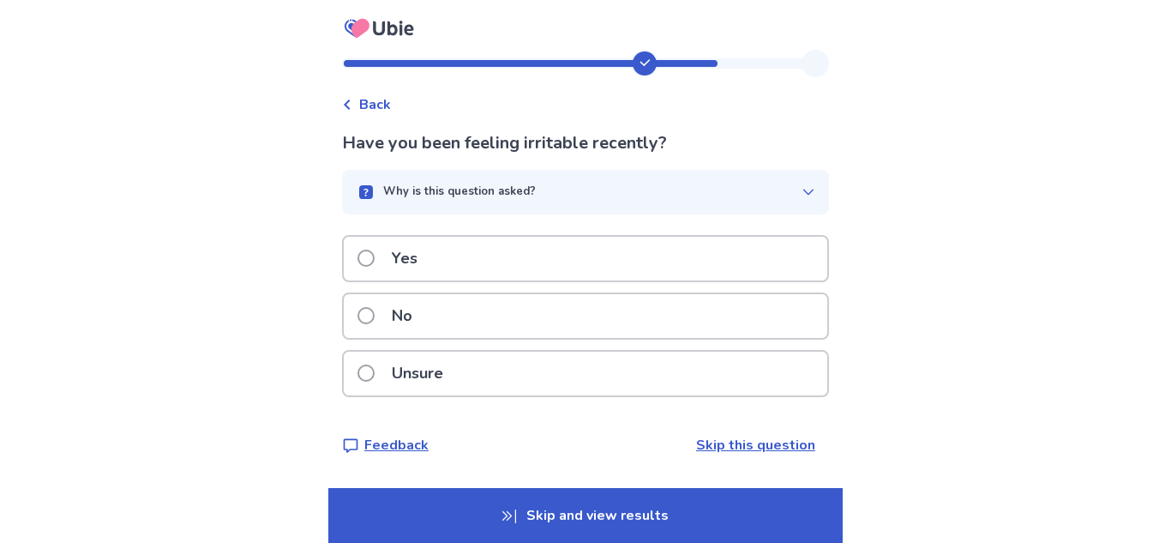
click at [567, 133] on p "Have you been feeling irritable recently?" at bounding box center [585, 143] width 487 height 26
click at [454, 364] on p "Unsure" at bounding box center [418, 374] width 72 height 44
click at [468, 272] on div "Yes" at bounding box center [586, 259] width 484 height 44
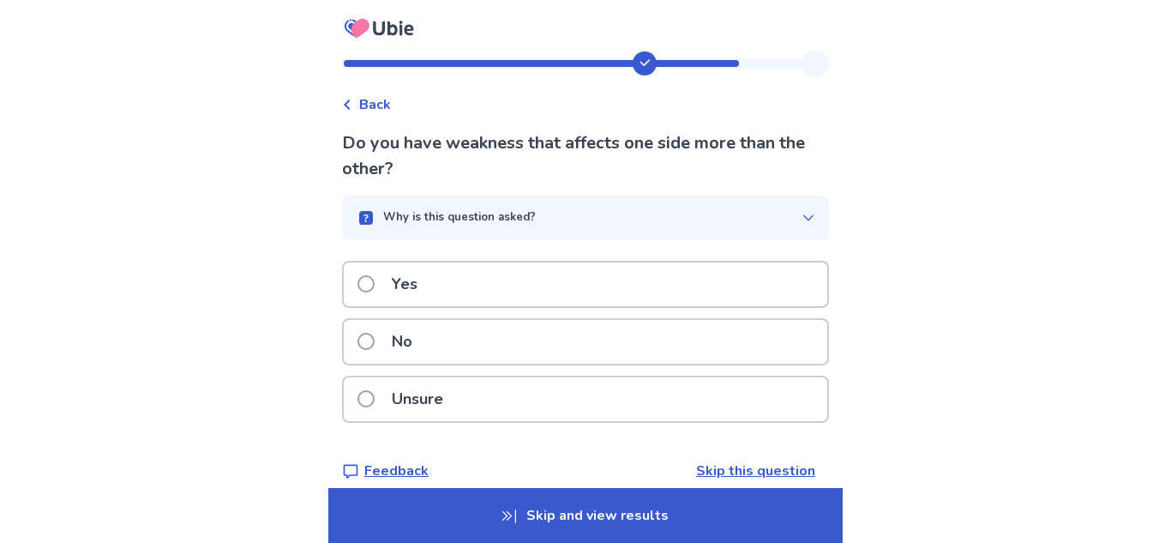
click at [468, 272] on div "Yes" at bounding box center [586, 284] width 484 height 44
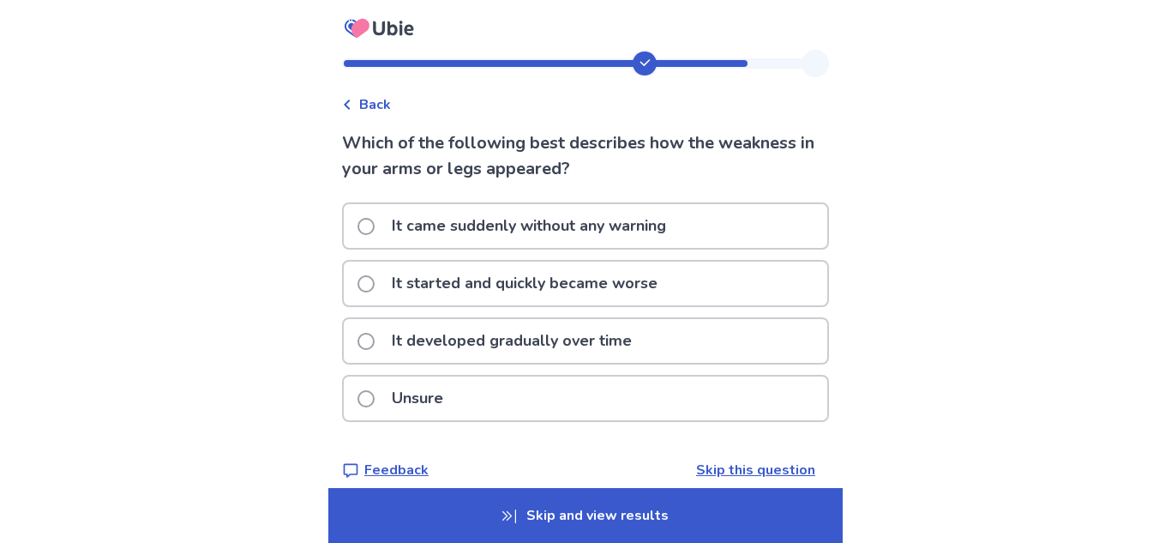
click at [571, 333] on p "It developed gradually over time" at bounding box center [512, 341] width 261 height 44
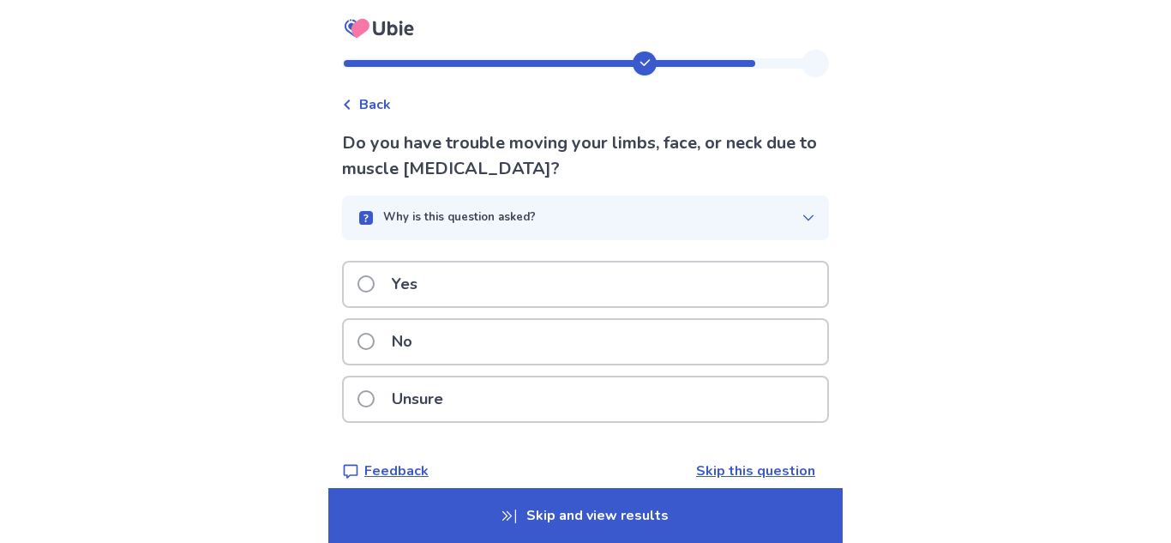
click at [568, 328] on div "No" at bounding box center [586, 342] width 484 height 44
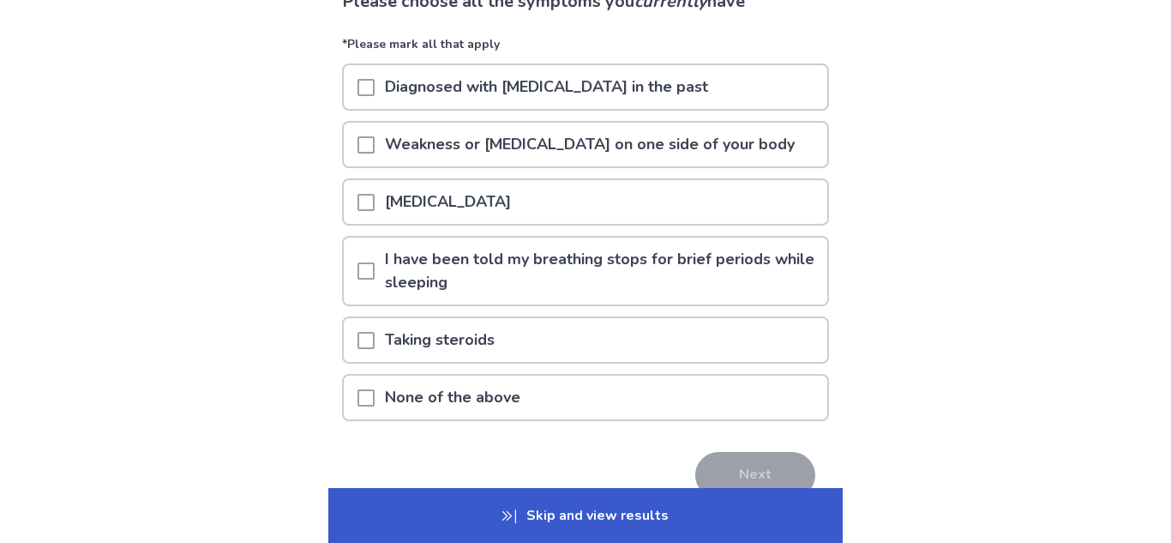
scroll to position [143, 0]
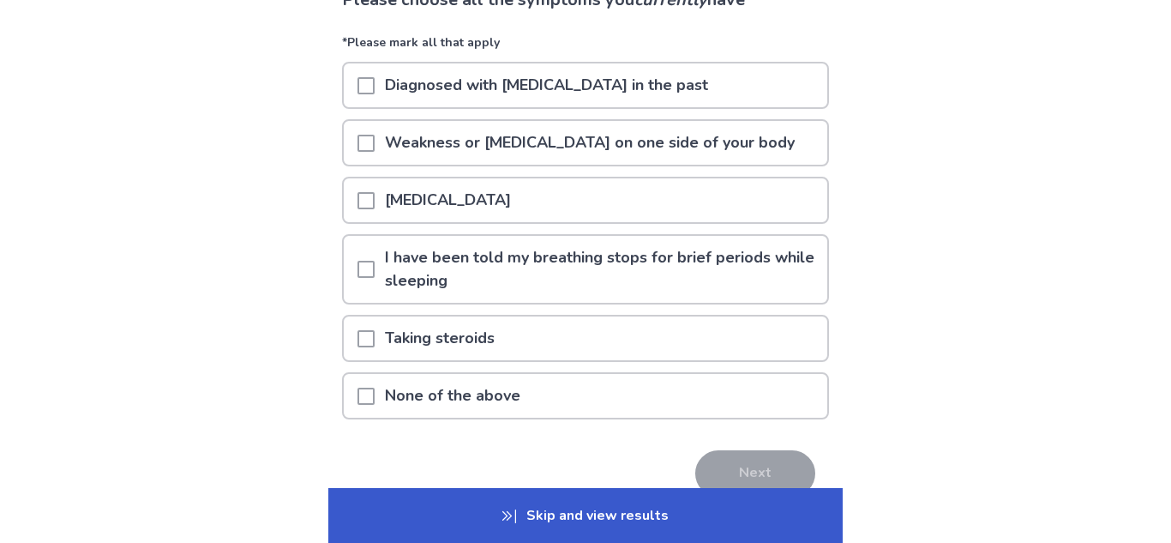
click at [535, 139] on p "Weakness or [MEDICAL_DATA] on one side of your body" at bounding box center [590, 143] width 430 height 44
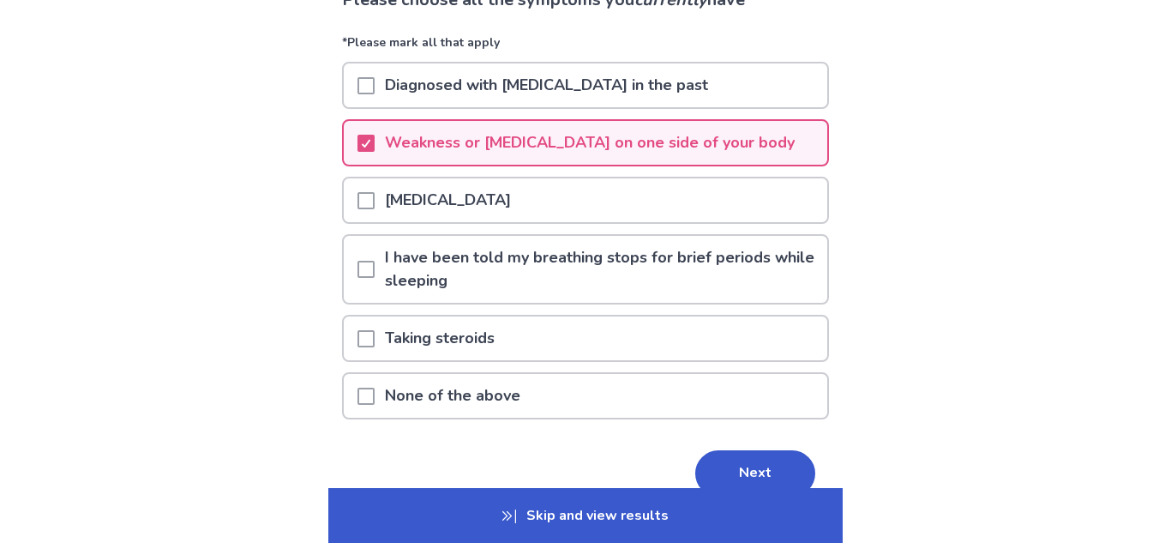
click at [524, 521] on p "Skip and view results" at bounding box center [585, 515] width 514 height 55
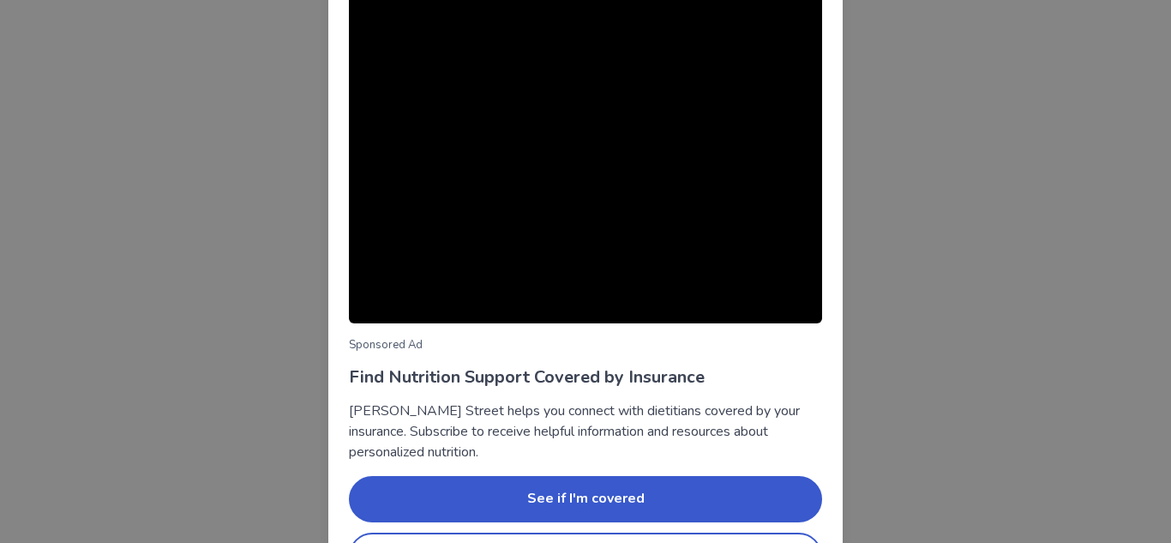
scroll to position [171, 0]
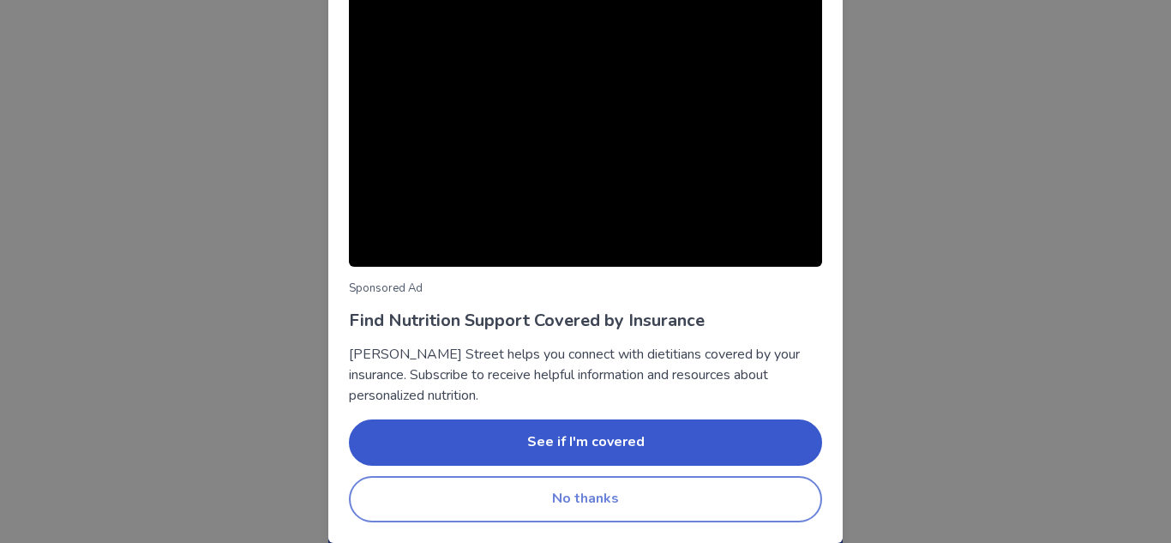
click at [559, 507] on button "No thanks" at bounding box center [585, 499] width 473 height 46
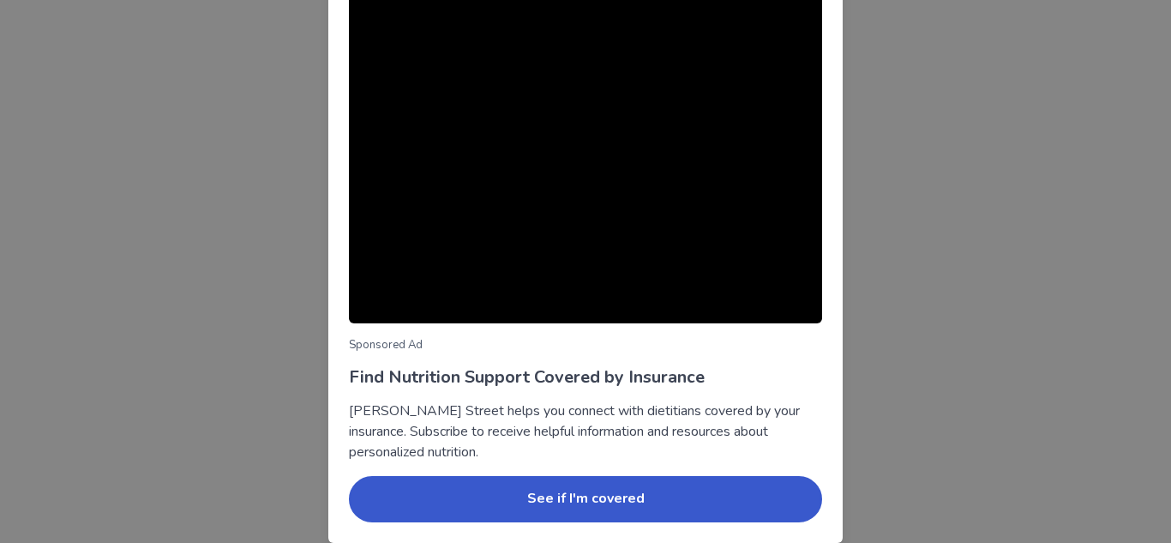
scroll to position [171, 0]
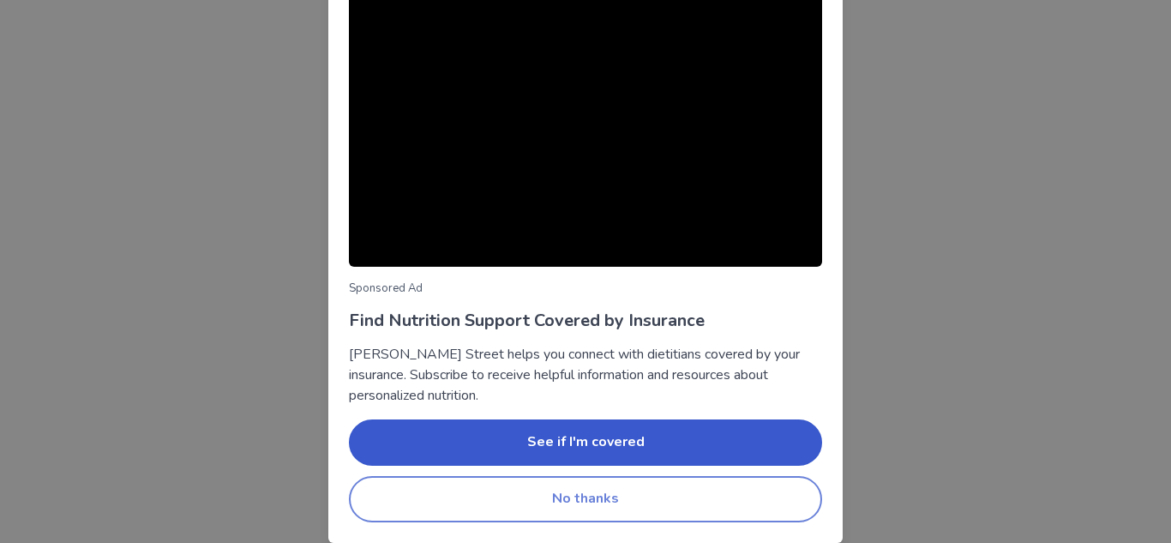
click at [538, 496] on button "No thanks" at bounding box center [585, 499] width 473 height 46
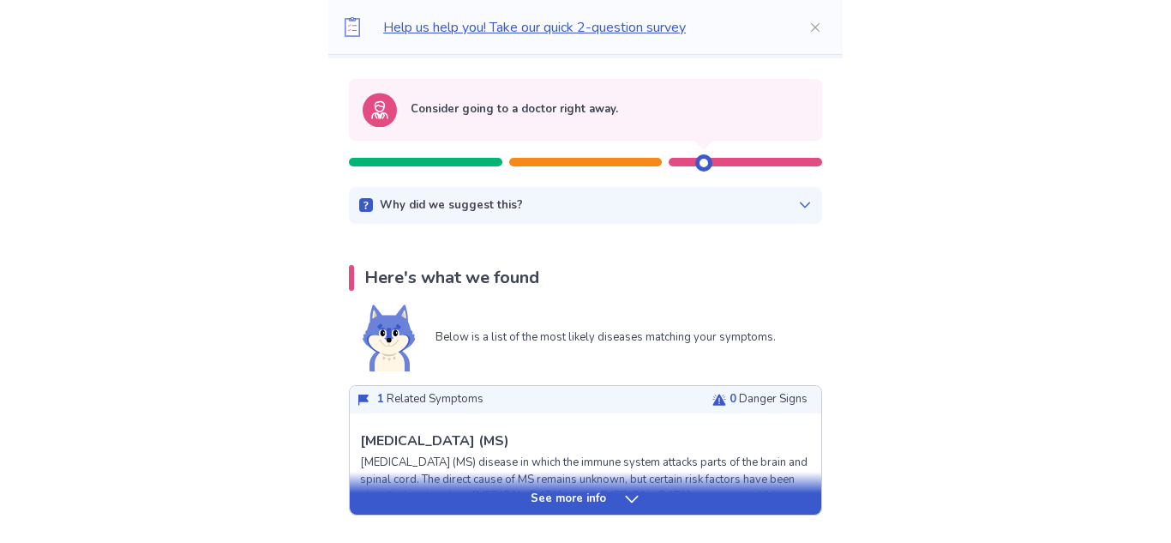
scroll to position [156, 0]
